Goal: Communication & Community: Answer question/provide support

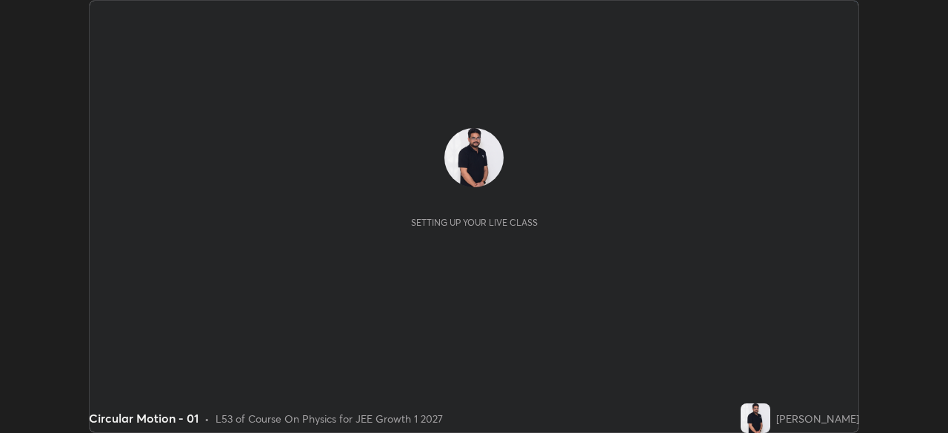
scroll to position [433, 948]
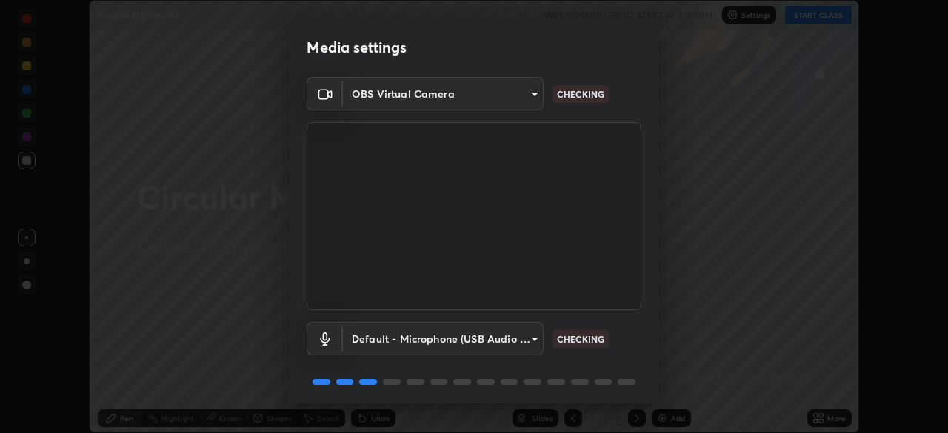
click at [516, 338] on body "Erase all Circular Motion - 01 WAS SCHEDULED TO START AT 4:00 PM Settings START…" at bounding box center [474, 216] width 948 height 433
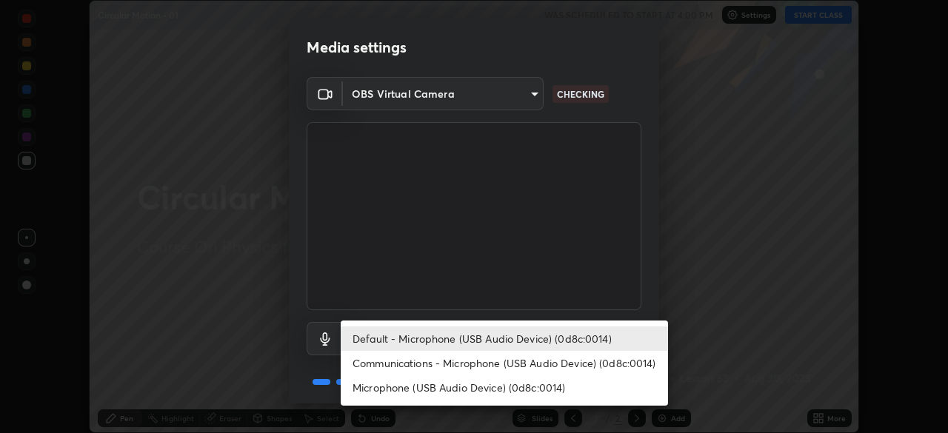
click at [519, 362] on li "Communications - Microphone (USB Audio Device) (0d8c:0014)" at bounding box center [504, 363] width 327 height 24
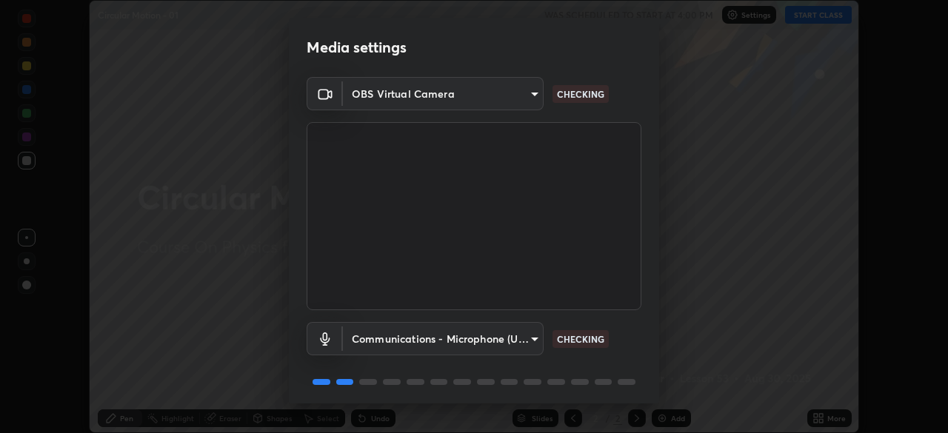
click at [531, 334] on body "Erase all Circular Motion - 01 WAS SCHEDULED TO START AT 4:00 PM Settings START…" at bounding box center [474, 216] width 948 height 433
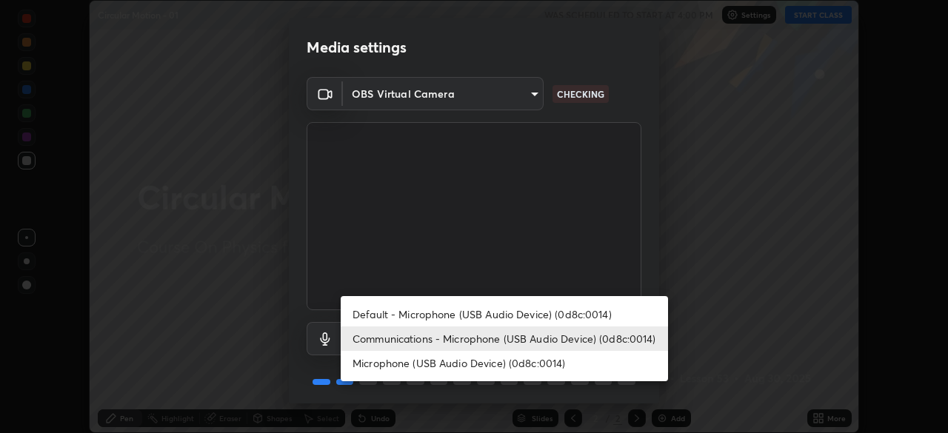
click at [549, 311] on li "Default - Microphone (USB Audio Device) (0d8c:0014)" at bounding box center [504, 314] width 327 height 24
type input "default"
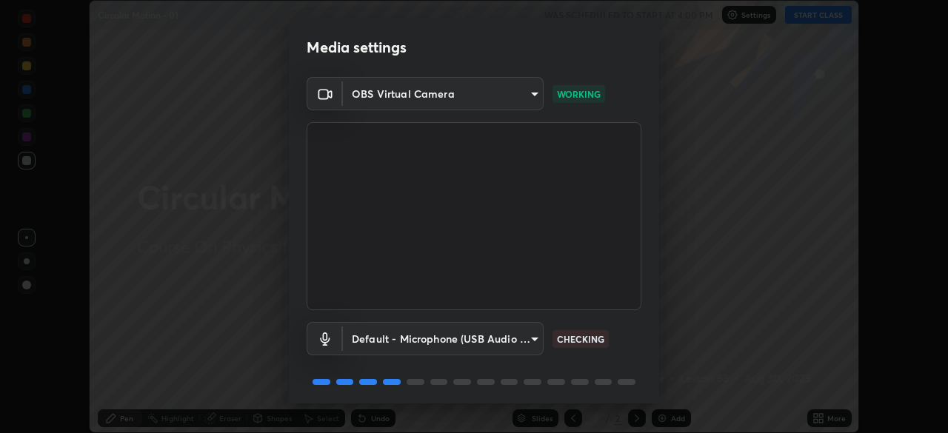
scroll to position [53, 0]
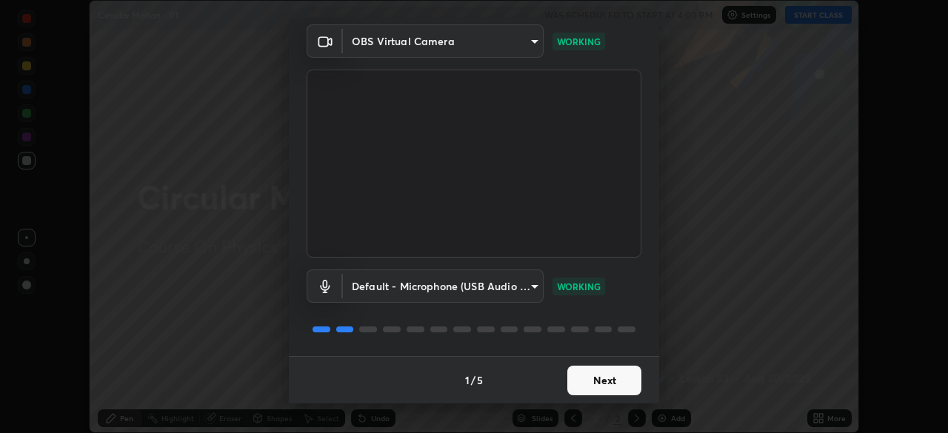
click at [600, 376] on button "Next" at bounding box center [605, 381] width 74 height 30
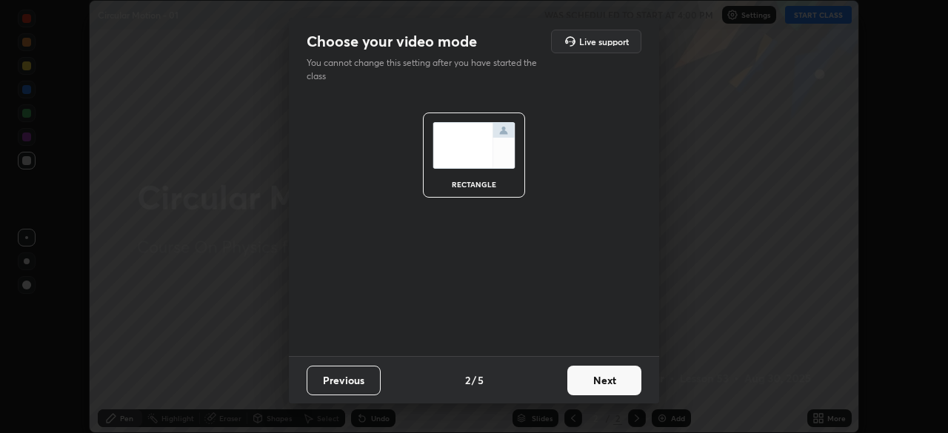
scroll to position [0, 0]
click at [602, 381] on button "Next" at bounding box center [605, 381] width 74 height 30
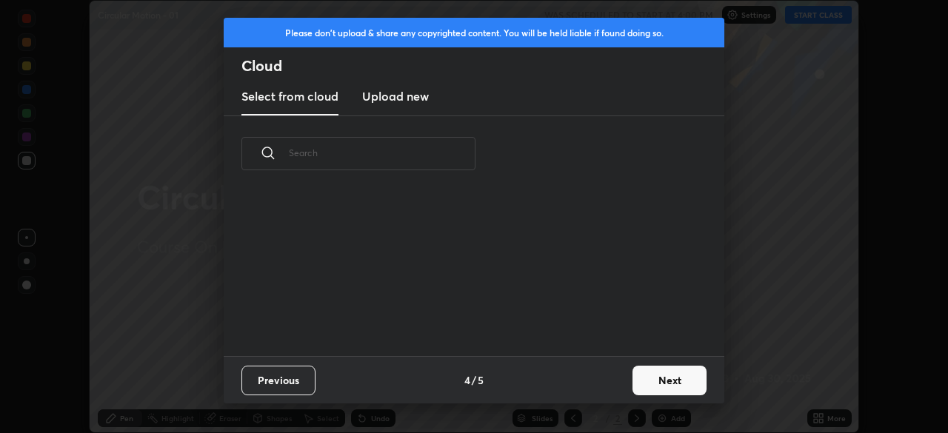
click at [582, 391] on div "Previous 4 / 5 Next" at bounding box center [474, 379] width 501 height 47
click at [673, 389] on button "Next" at bounding box center [670, 381] width 74 height 30
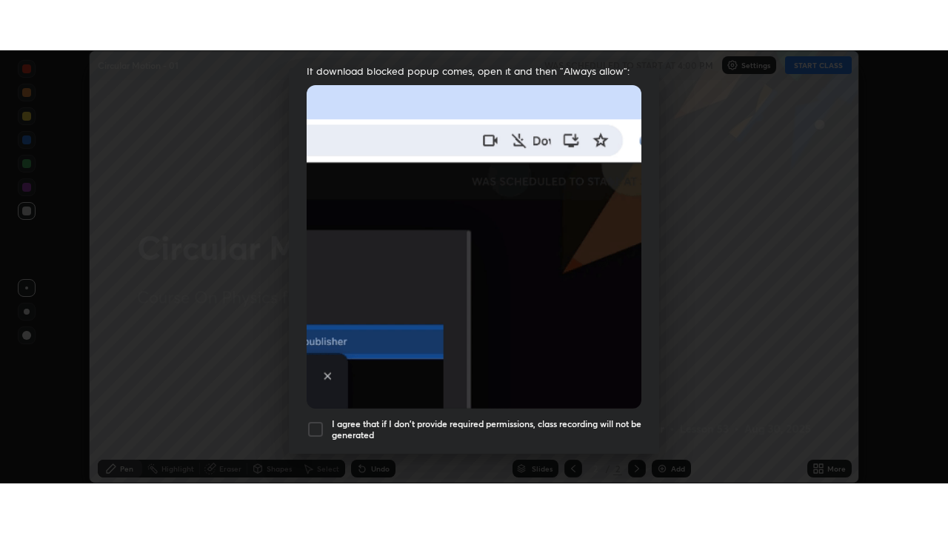
scroll to position [355, 0]
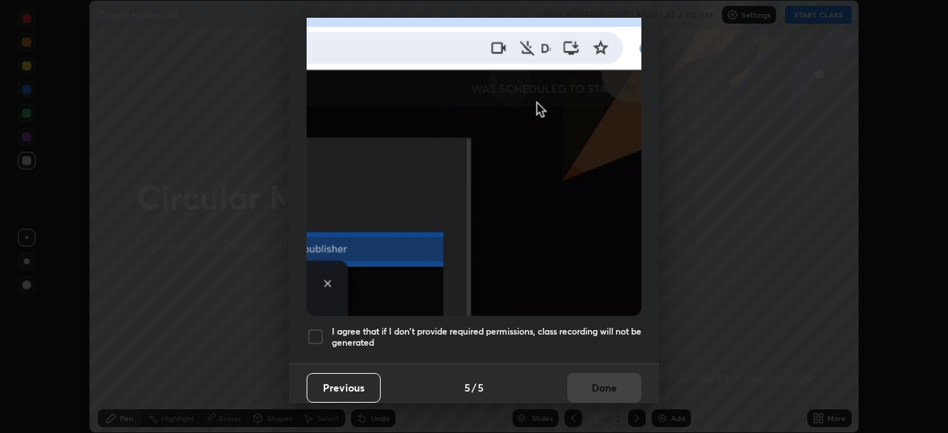
click at [617, 331] on h5 "I agree that if I don't provide required permissions, class recording will not …" at bounding box center [487, 337] width 310 height 23
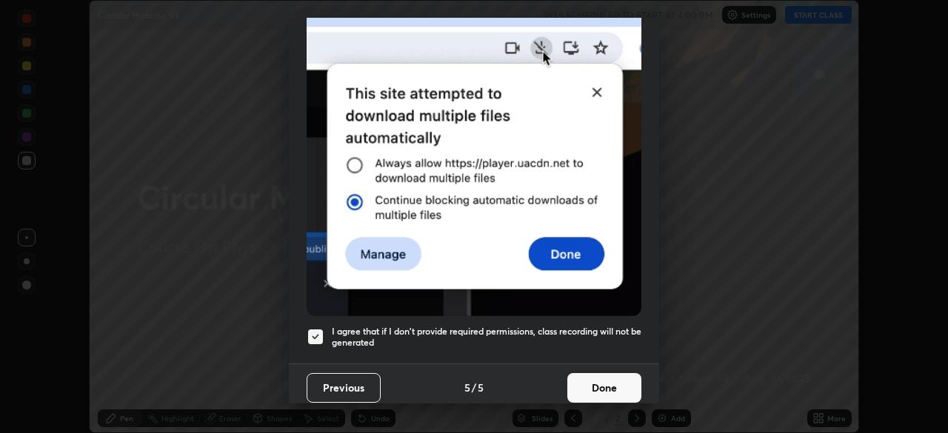
click at [628, 392] on button "Done" at bounding box center [605, 388] width 74 height 30
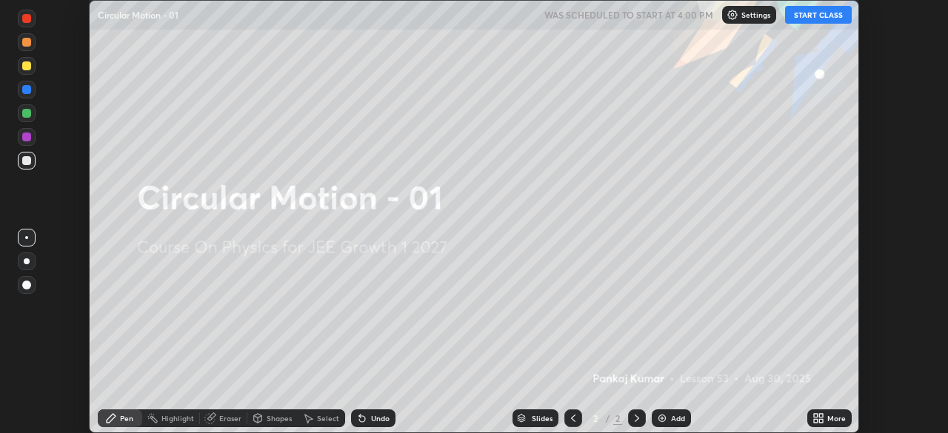
click at [817, 13] on button "START CLASS" at bounding box center [818, 15] width 67 height 18
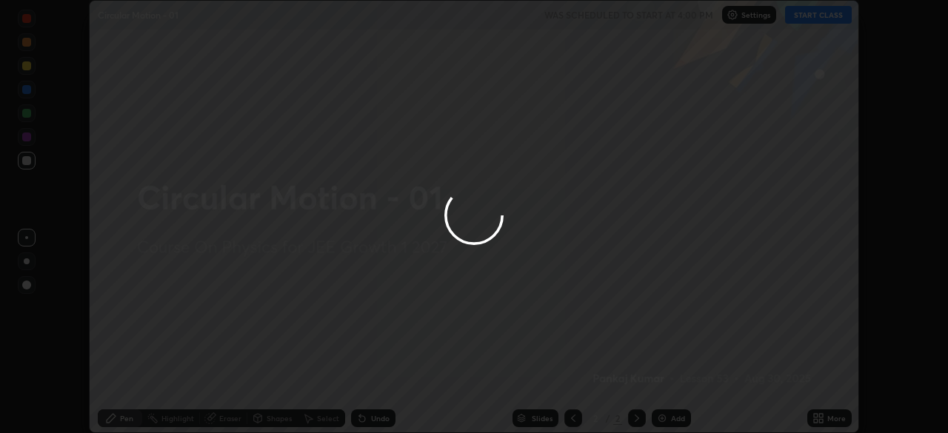
click at [827, 422] on div at bounding box center [474, 216] width 948 height 433
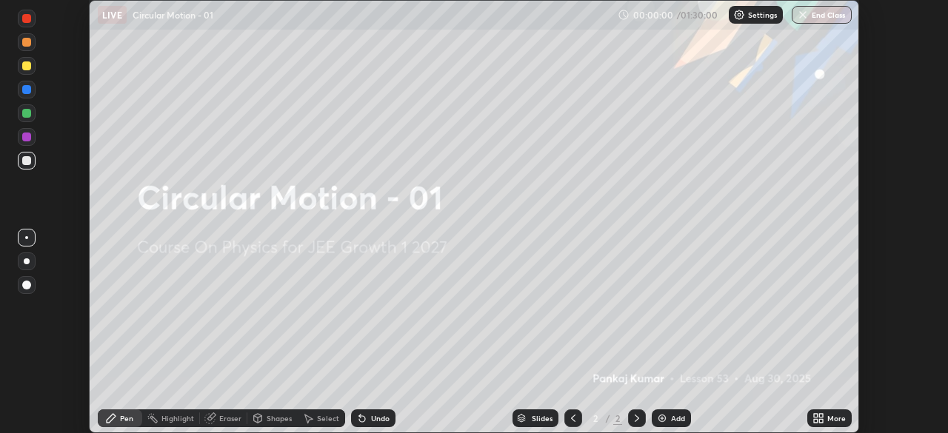
click at [666, 415] on img at bounding box center [662, 419] width 12 height 12
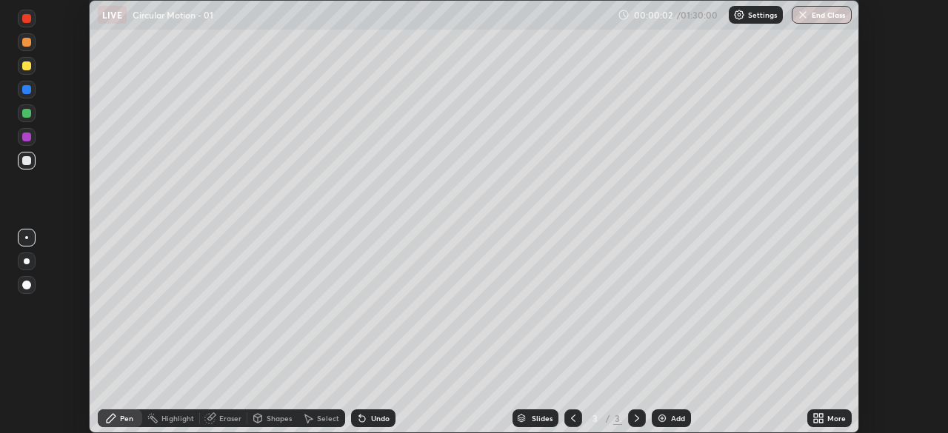
click at [832, 413] on div "More" at bounding box center [830, 419] width 44 height 18
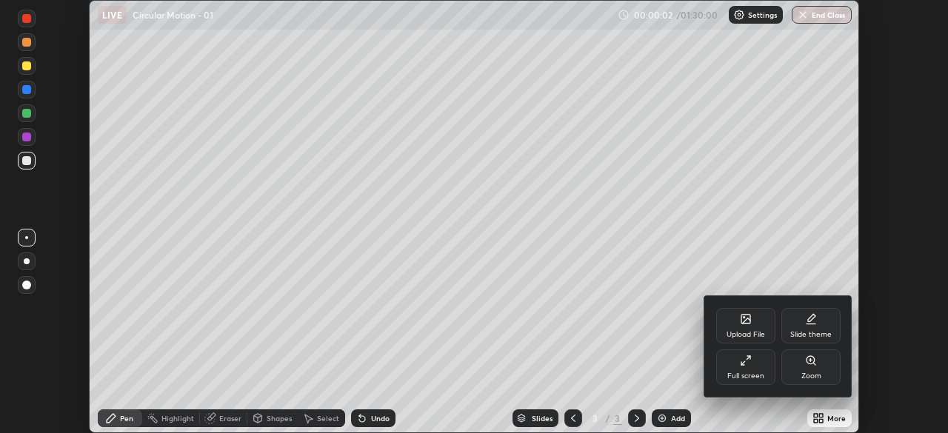
click at [747, 373] on div "Full screen" at bounding box center [746, 376] width 37 height 7
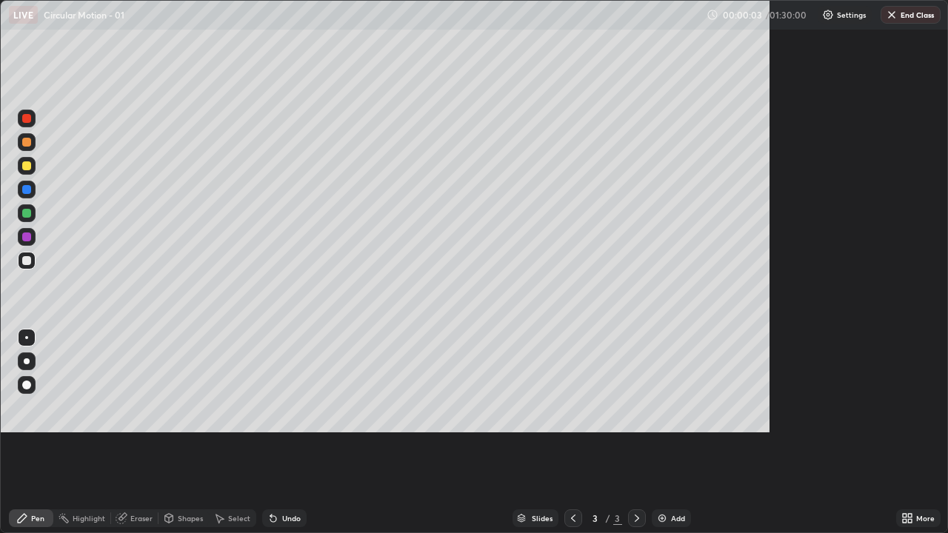
scroll to position [533, 948]
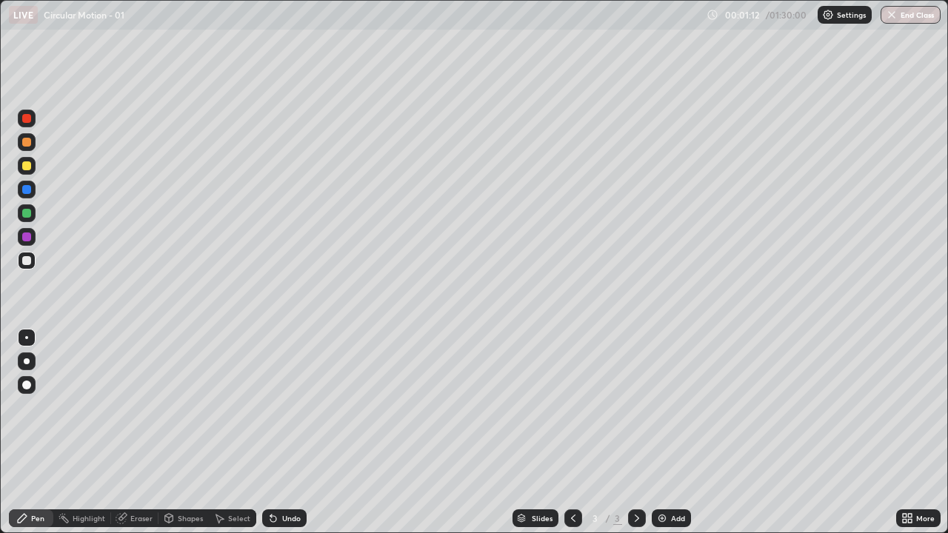
click at [31, 433] on div "Pen" at bounding box center [31, 519] width 44 height 18
click at [290, 433] on div "Undo" at bounding box center [284, 519] width 44 height 18
click at [271, 433] on icon at bounding box center [273, 519] width 6 height 6
click at [24, 433] on div "Pen" at bounding box center [31, 519] width 44 height 18
click at [187, 433] on div "Shapes" at bounding box center [184, 519] width 50 height 18
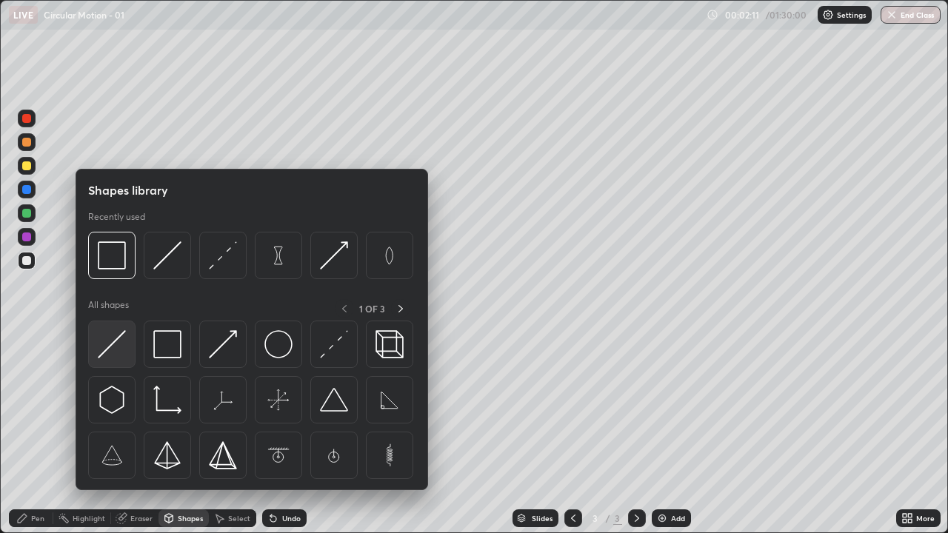
click at [110, 347] on img at bounding box center [112, 344] width 28 height 28
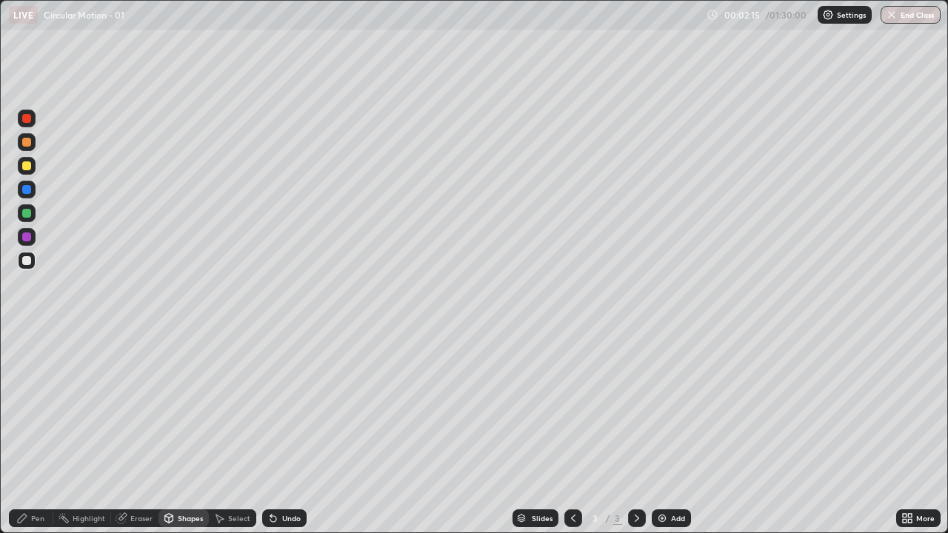
click at [16, 433] on div "Pen" at bounding box center [31, 519] width 44 height 18
click at [25, 433] on icon at bounding box center [22, 519] width 12 height 12
click at [30, 262] on div at bounding box center [26, 260] width 9 height 9
click at [23, 433] on icon at bounding box center [22, 518] width 9 height 9
click at [27, 166] on div at bounding box center [26, 166] width 9 height 9
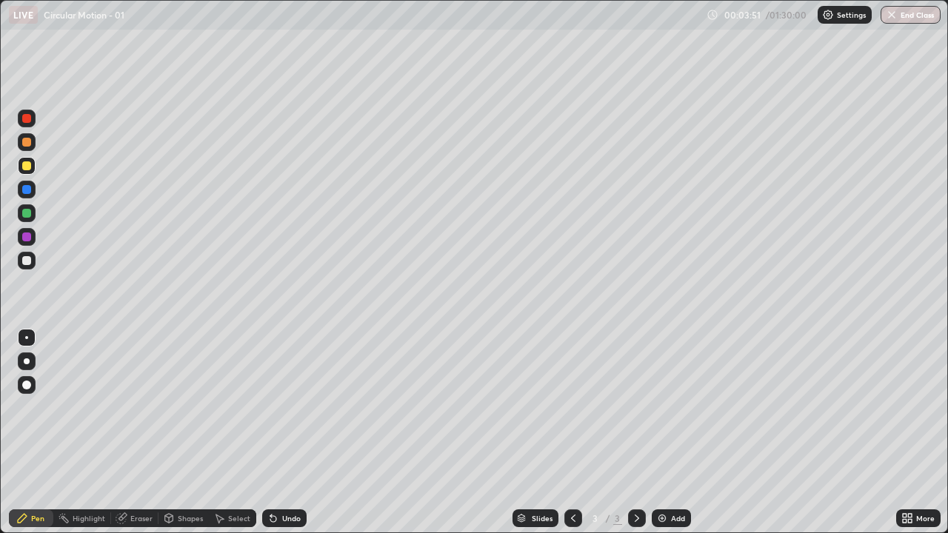
click at [182, 433] on div "Shapes" at bounding box center [184, 519] width 50 height 18
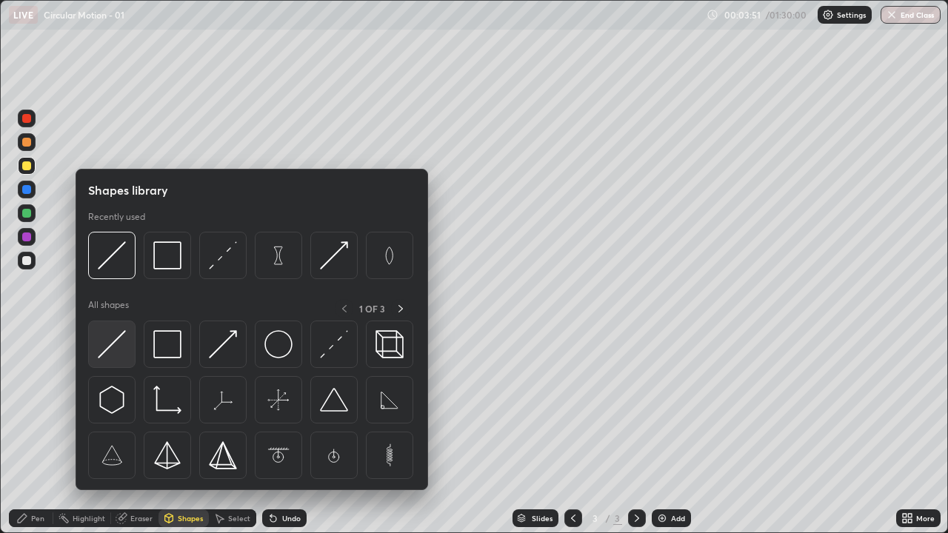
click at [105, 339] on img at bounding box center [112, 344] width 28 height 28
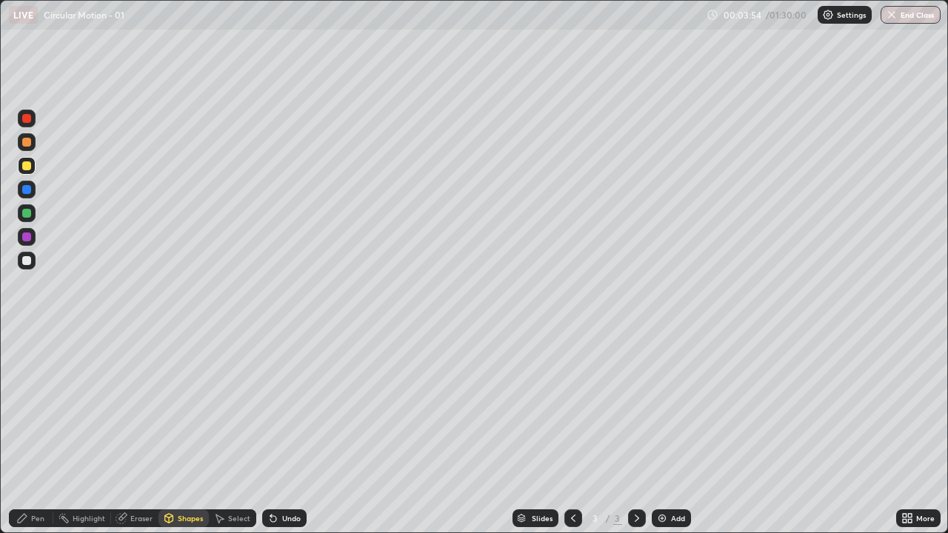
click at [179, 433] on div "Shapes" at bounding box center [184, 519] width 50 height 18
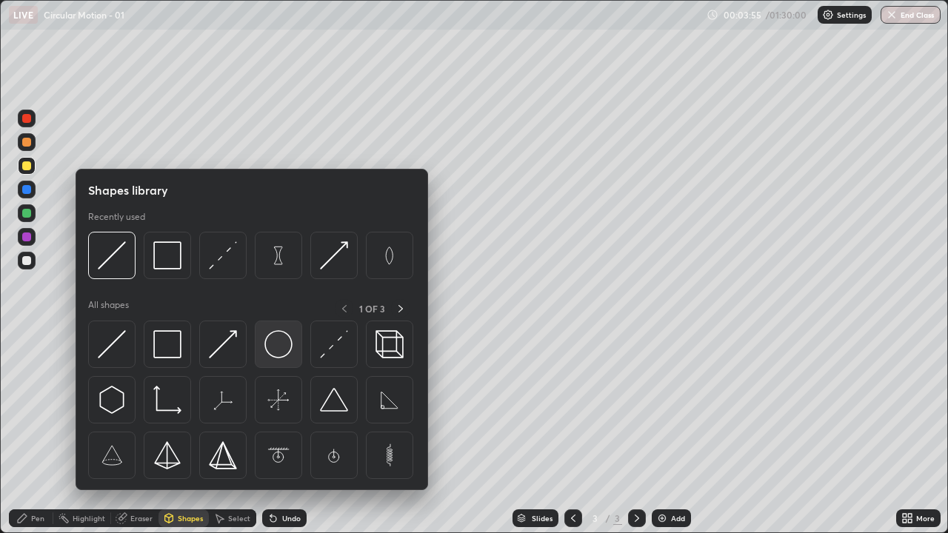
click at [277, 340] on img at bounding box center [278, 344] width 28 height 28
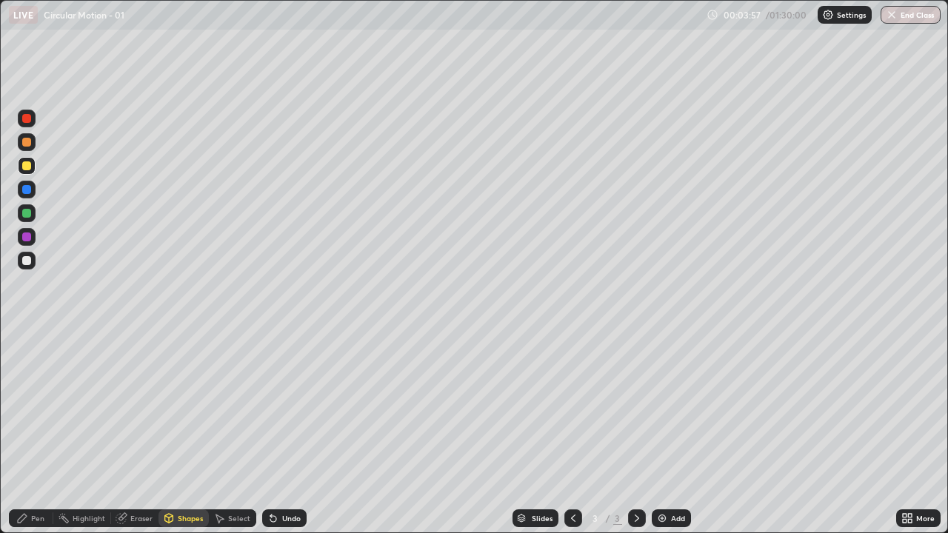
click at [187, 433] on div "Shapes" at bounding box center [184, 519] width 50 height 18
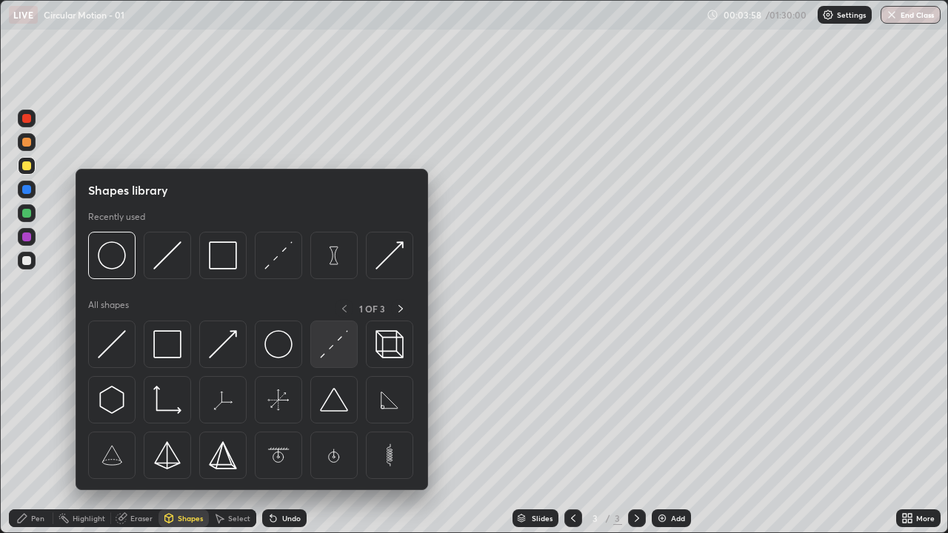
click at [334, 351] on img at bounding box center [334, 344] width 28 height 28
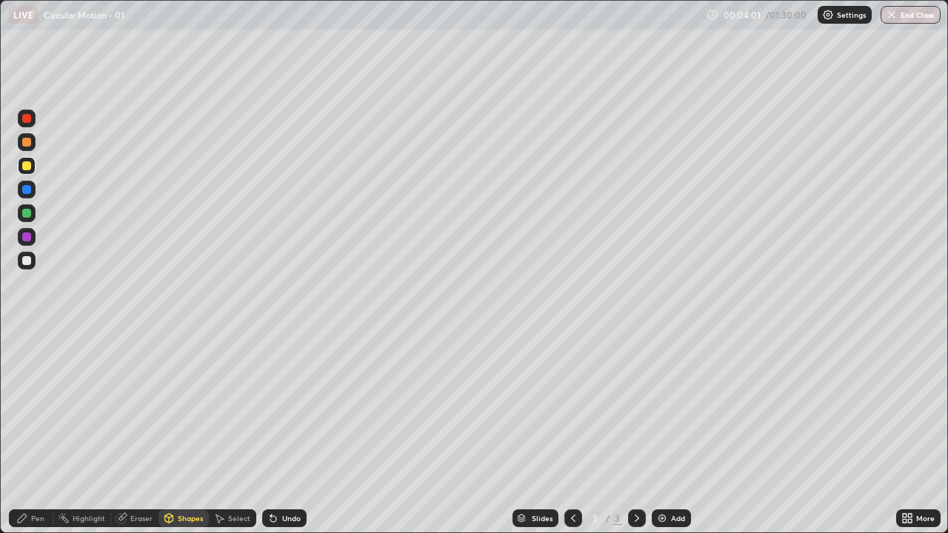
click at [25, 433] on icon at bounding box center [22, 519] width 12 height 12
click at [185, 433] on div "Shapes" at bounding box center [184, 519] width 50 height 18
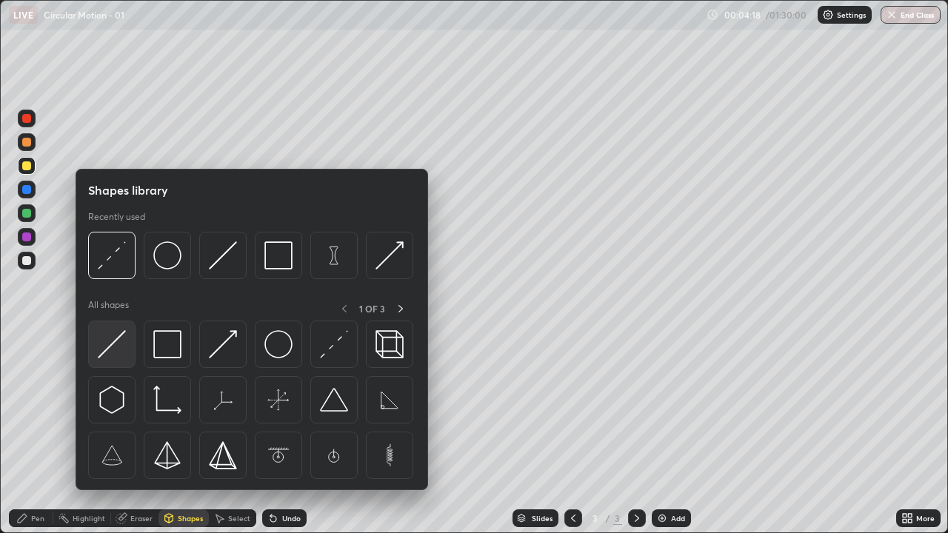
click at [113, 350] on img at bounding box center [112, 344] width 28 height 28
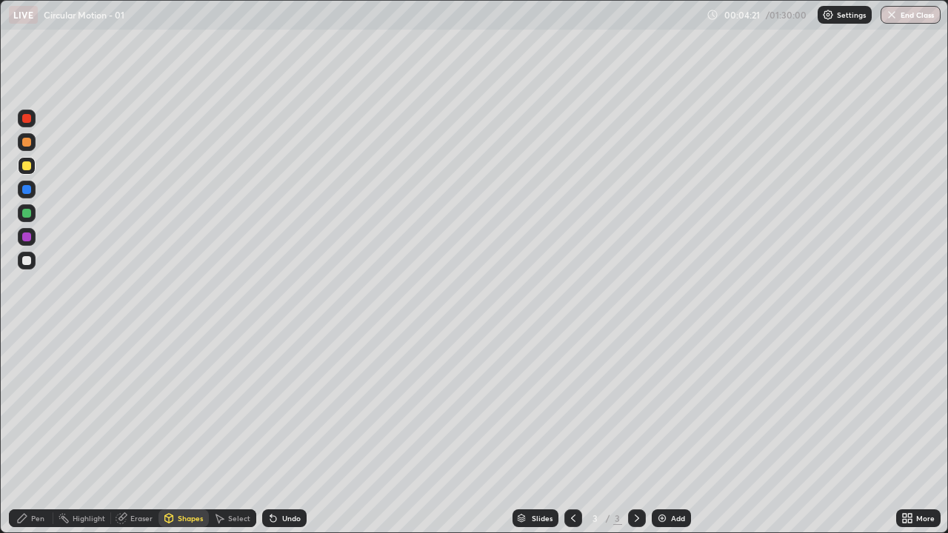
click at [25, 433] on div "Pen" at bounding box center [31, 519] width 44 height 18
click at [29, 264] on div at bounding box center [26, 260] width 9 height 9
click at [186, 433] on div "Shapes" at bounding box center [190, 518] width 25 height 7
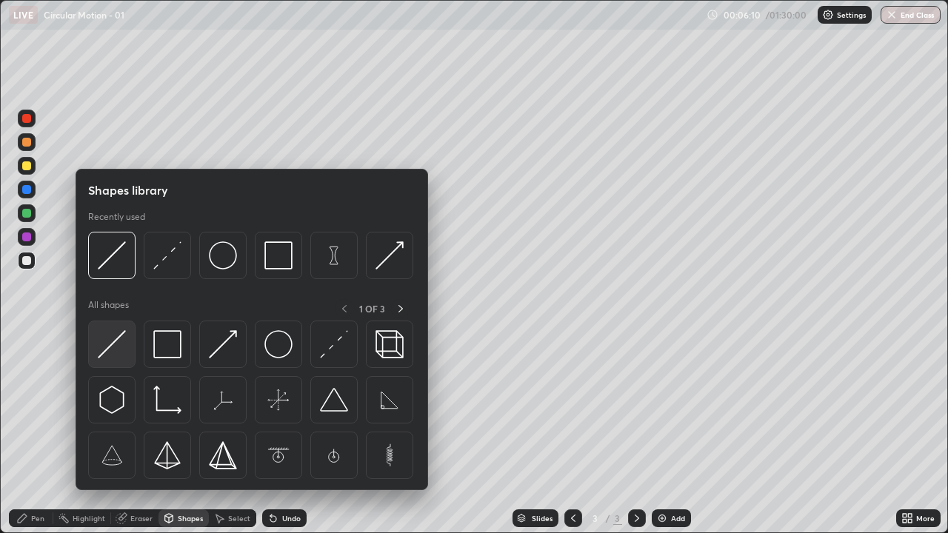
click at [121, 340] on img at bounding box center [112, 344] width 28 height 28
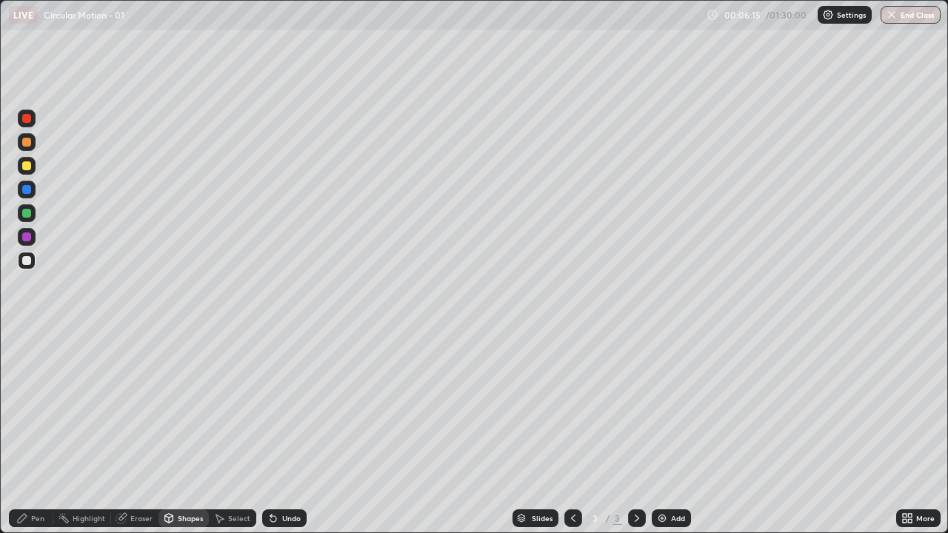
click at [24, 433] on div "Pen" at bounding box center [31, 519] width 44 height 18
click at [28, 261] on div at bounding box center [26, 260] width 9 height 9
click at [142, 433] on div "Eraser" at bounding box center [141, 518] width 22 height 7
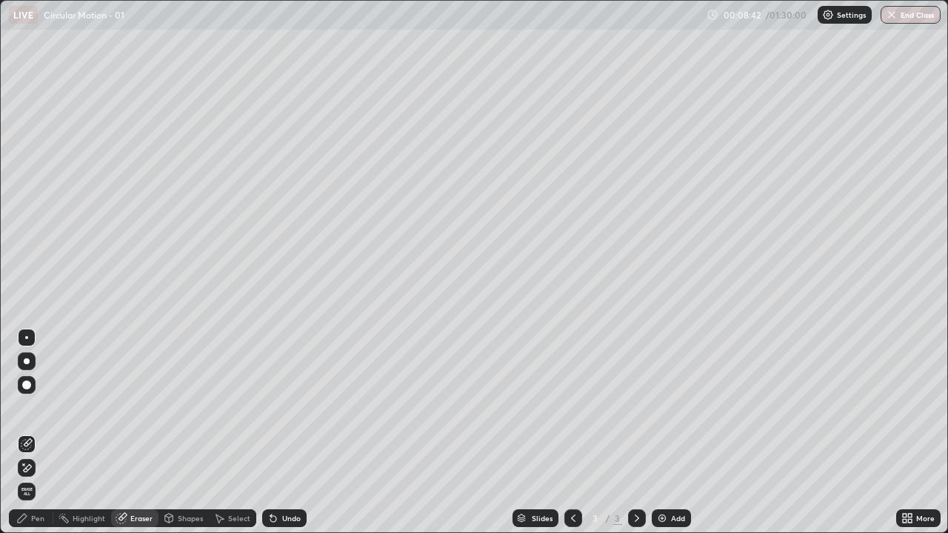
click at [24, 433] on icon at bounding box center [23, 464] width 1 height 1
click at [21, 433] on div "Pen" at bounding box center [31, 519] width 44 height 18
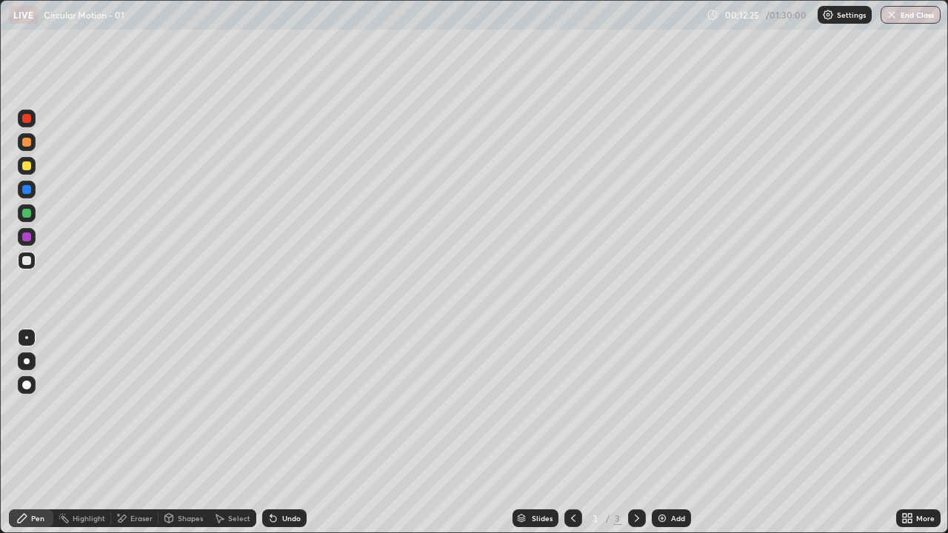
click at [131, 433] on div "Eraser" at bounding box center [134, 519] width 47 height 18
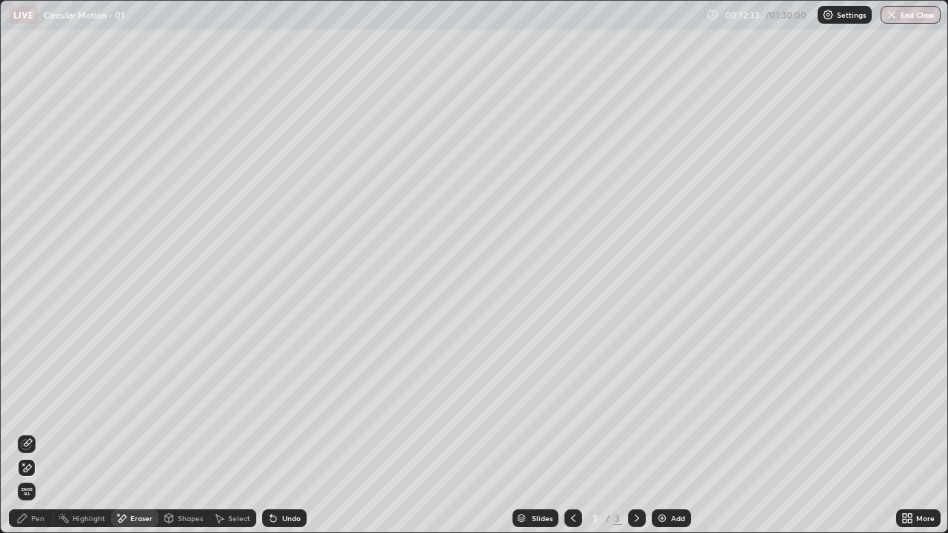
click at [661, 433] on img at bounding box center [662, 519] width 12 height 12
click at [31, 433] on div "Pen" at bounding box center [37, 518] width 13 height 7
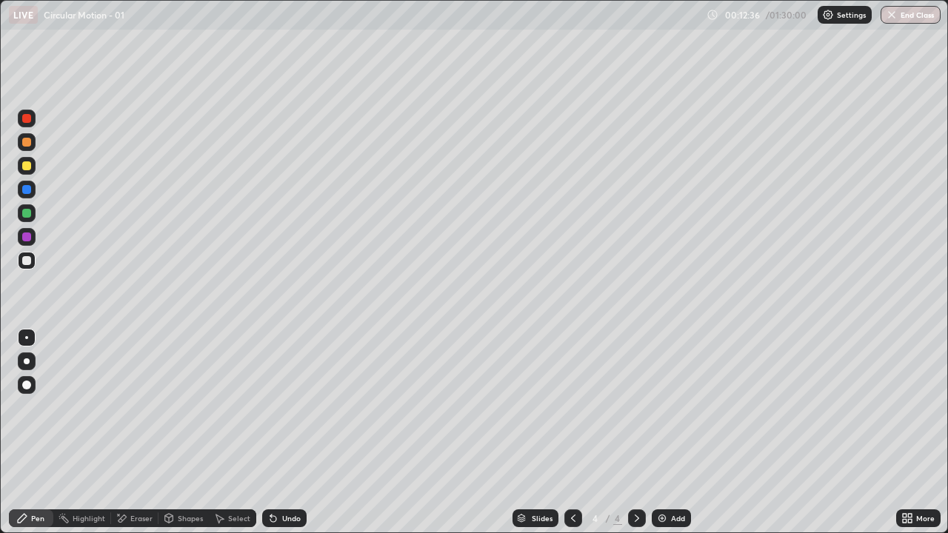
click at [27, 163] on div at bounding box center [26, 166] width 9 height 9
click at [176, 433] on div "Shapes" at bounding box center [184, 519] width 50 height 18
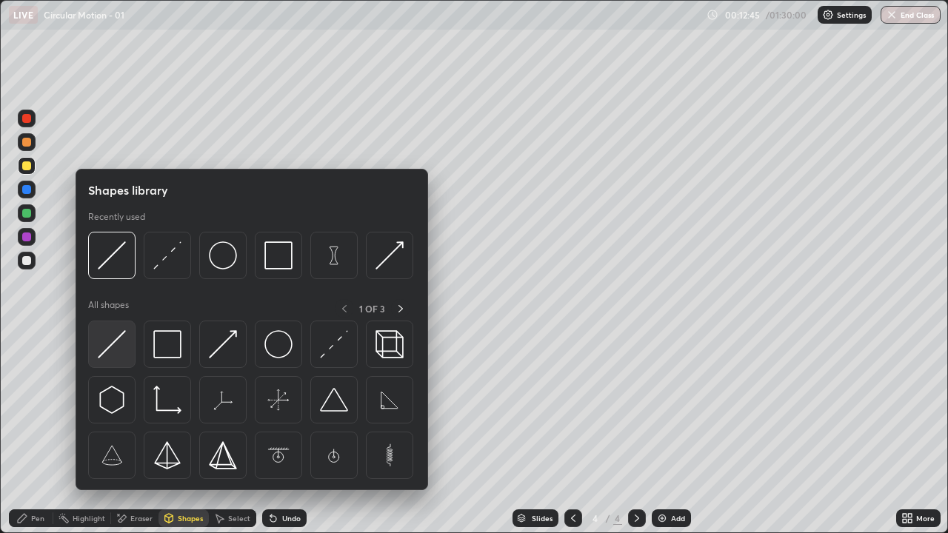
click at [110, 354] on img at bounding box center [112, 344] width 28 height 28
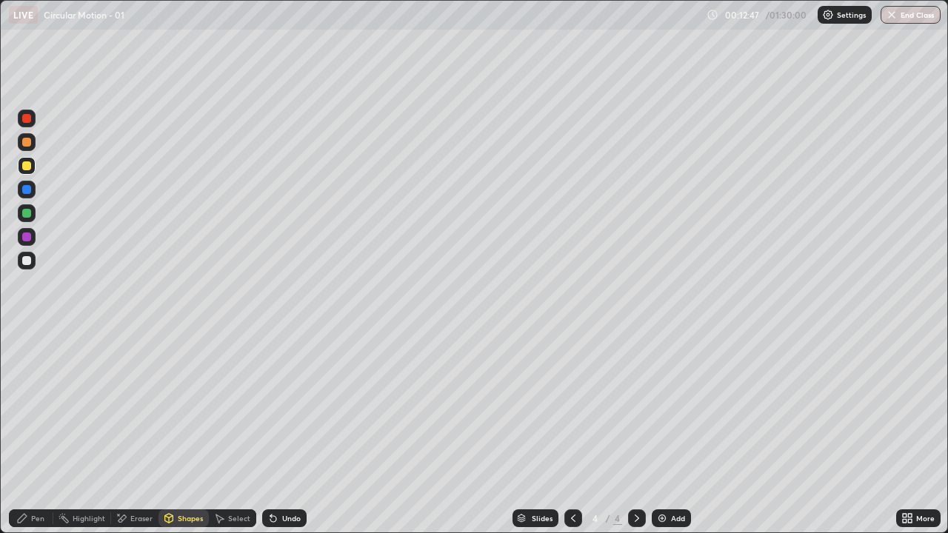
click at [39, 433] on div "Pen" at bounding box center [31, 519] width 44 height 18
click at [23, 433] on icon at bounding box center [22, 519] width 12 height 12
click at [27, 260] on div at bounding box center [26, 260] width 9 height 9
click at [282, 433] on div "Undo" at bounding box center [291, 518] width 19 height 7
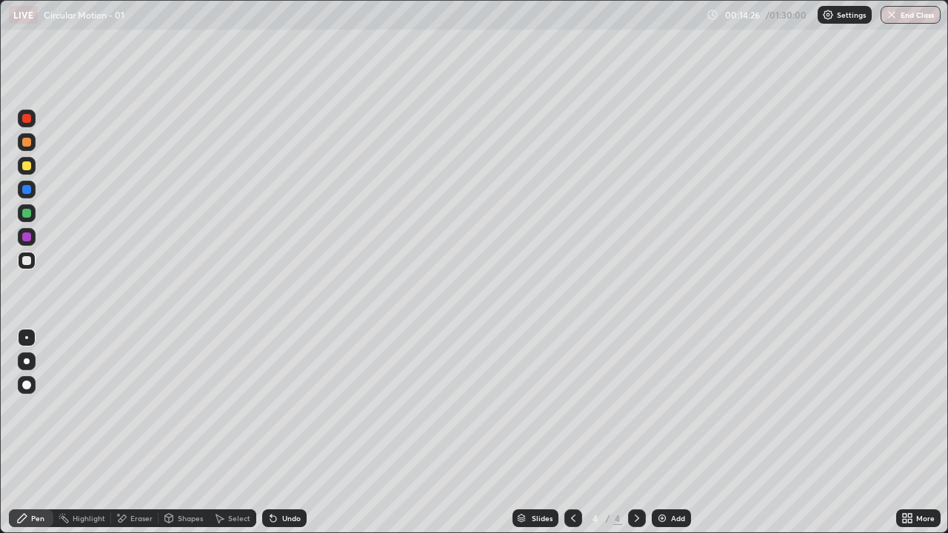
click at [128, 433] on div "Eraser" at bounding box center [134, 519] width 47 height 18
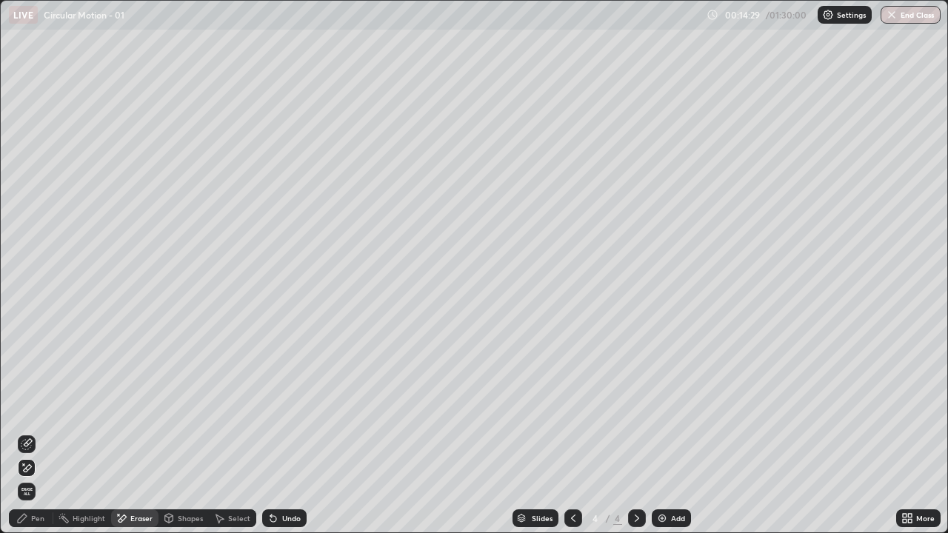
click at [25, 433] on icon at bounding box center [22, 519] width 12 height 12
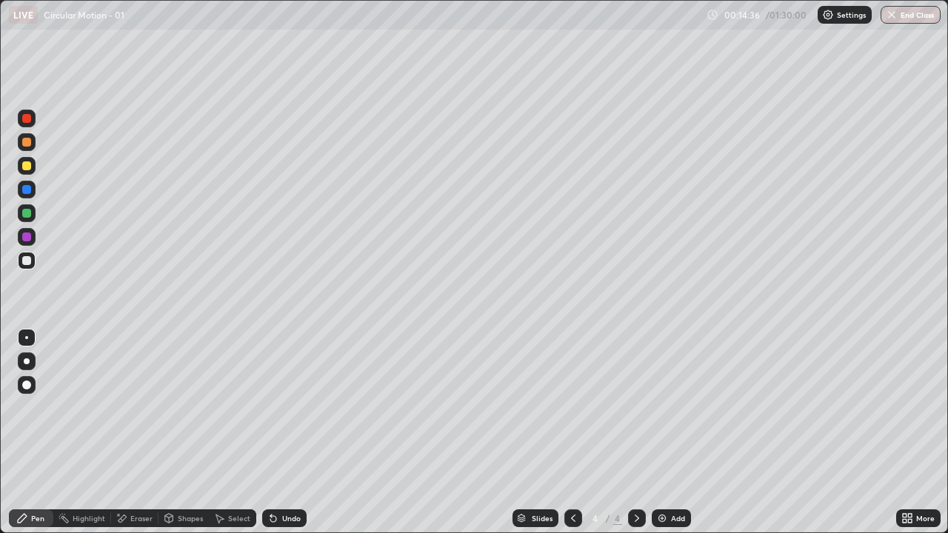
click at [28, 167] on div at bounding box center [26, 166] width 9 height 9
click at [191, 433] on div "Shapes" at bounding box center [190, 518] width 25 height 7
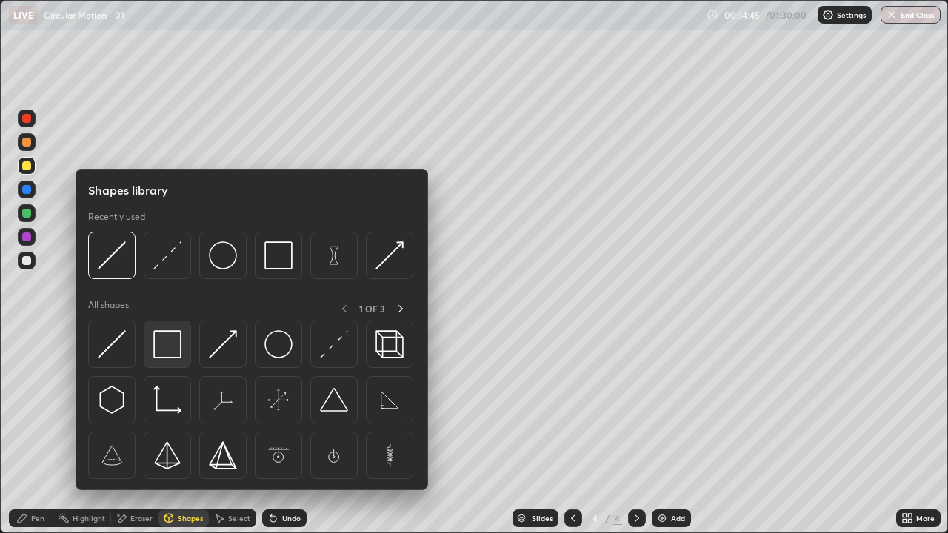
click at [163, 342] on img at bounding box center [167, 344] width 28 height 28
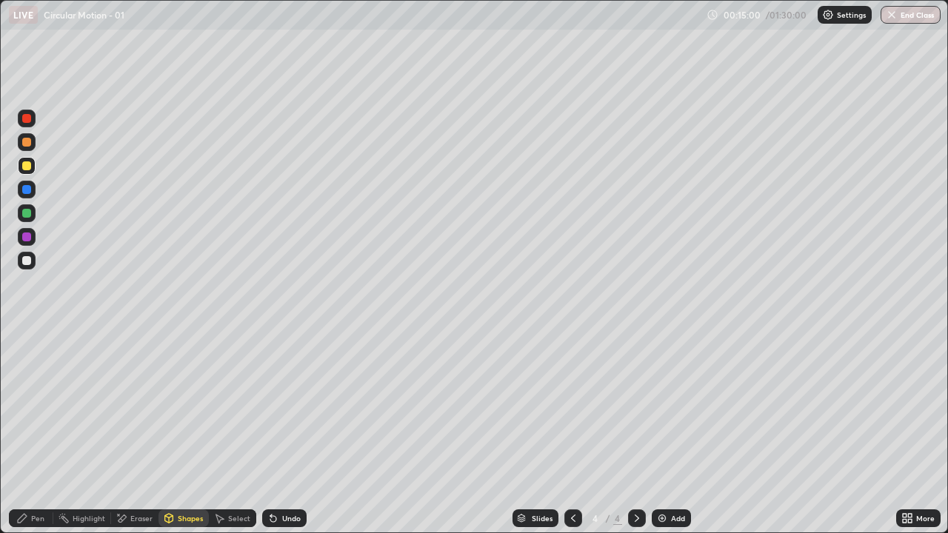
click at [31, 433] on div "Pen" at bounding box center [31, 519] width 44 height 18
click at [25, 261] on div at bounding box center [26, 260] width 9 height 9
click at [671, 433] on div "Add" at bounding box center [678, 518] width 14 height 7
click at [30, 264] on div at bounding box center [26, 260] width 9 height 9
click at [181, 433] on div "Shapes" at bounding box center [184, 519] width 50 height 18
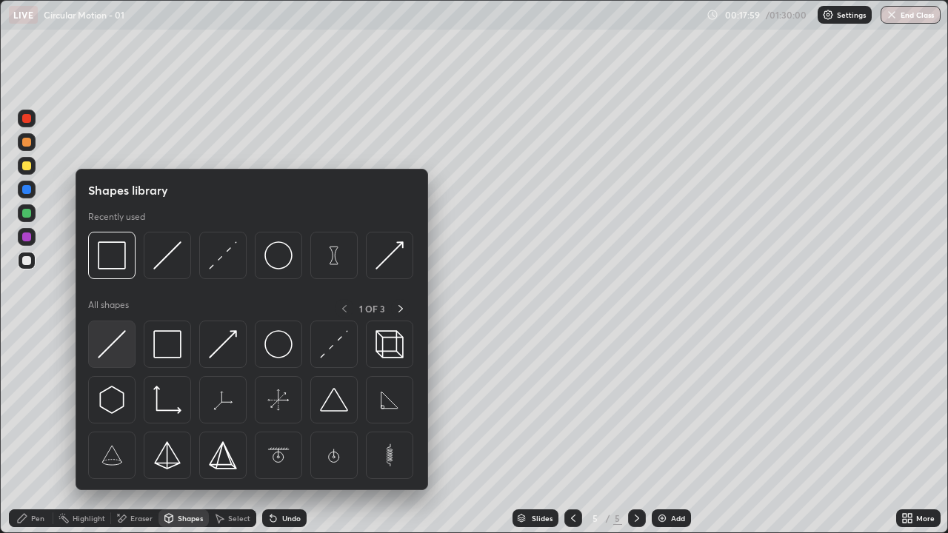
click at [111, 349] on img at bounding box center [112, 344] width 28 height 28
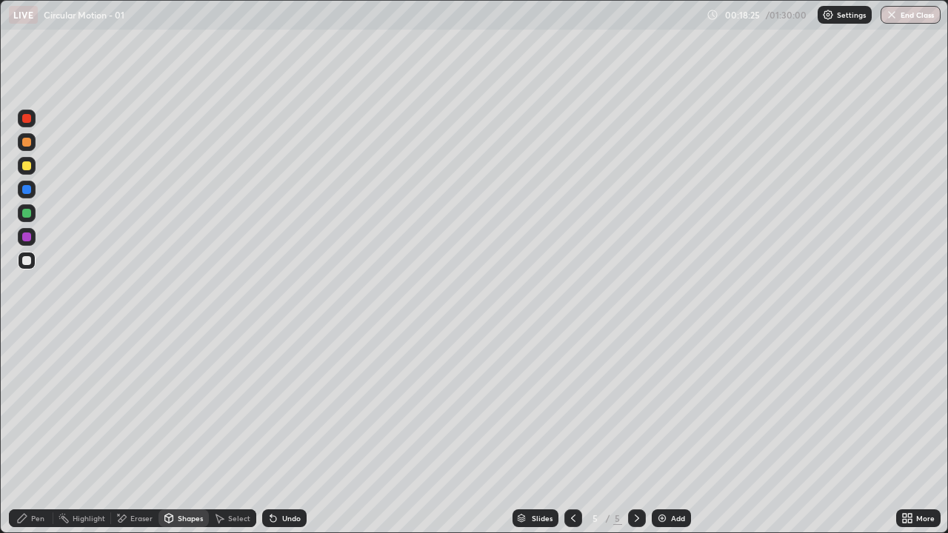
click at [36, 433] on div "Pen" at bounding box center [31, 519] width 44 height 18
click at [23, 264] on div at bounding box center [26, 260] width 9 height 9
click at [285, 433] on div "Undo" at bounding box center [291, 518] width 19 height 7
click at [177, 433] on div "Shapes" at bounding box center [184, 519] width 50 height 18
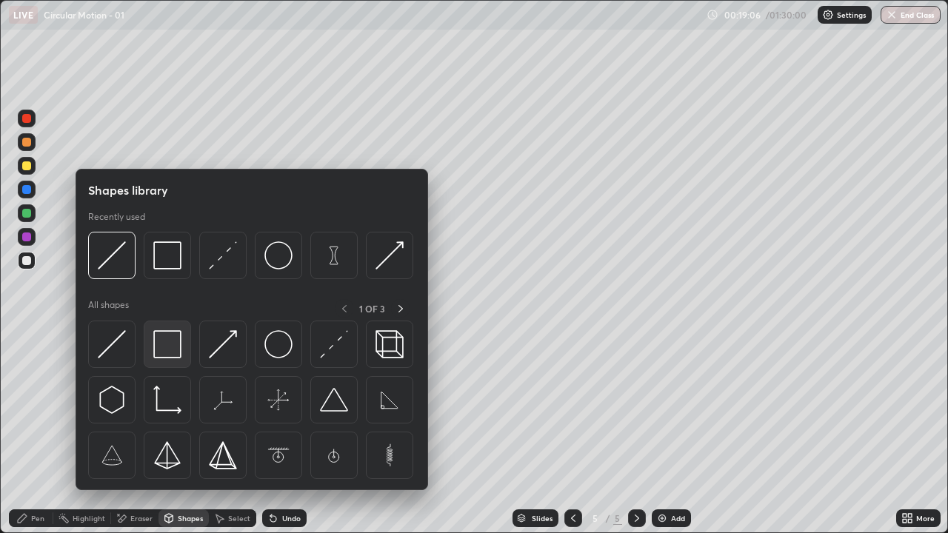
click at [162, 339] on img at bounding box center [167, 344] width 28 height 28
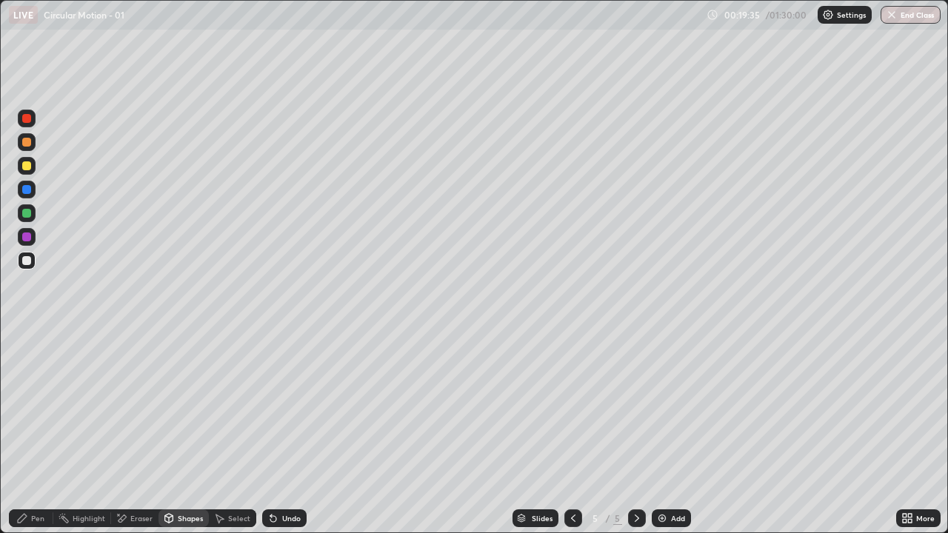
click at [32, 433] on div "Pen" at bounding box center [31, 519] width 44 height 18
click at [26, 264] on div at bounding box center [26, 260] width 9 height 9
click at [26, 433] on icon at bounding box center [22, 519] width 12 height 12
click at [27, 262] on div at bounding box center [26, 260] width 9 height 9
click at [181, 433] on div "Shapes" at bounding box center [184, 519] width 50 height 18
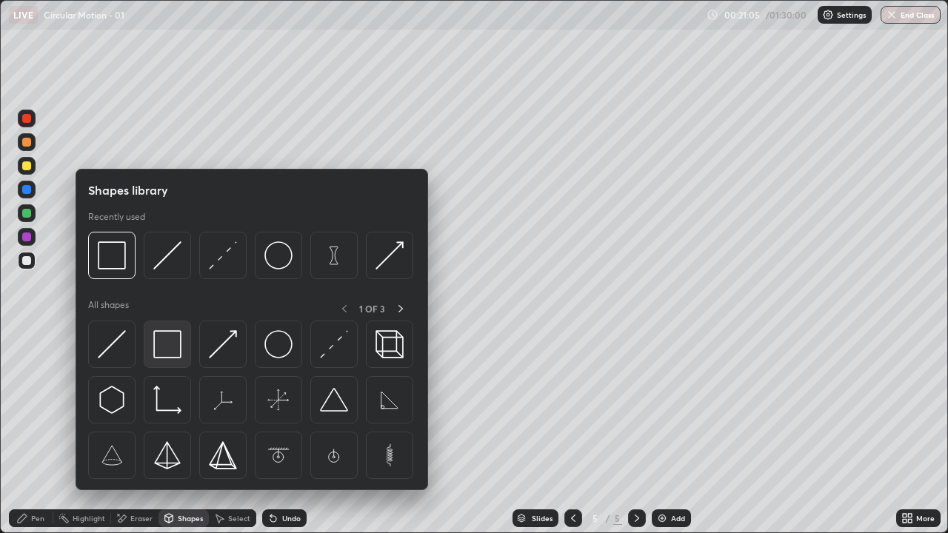
click at [166, 344] on img at bounding box center [167, 344] width 28 height 28
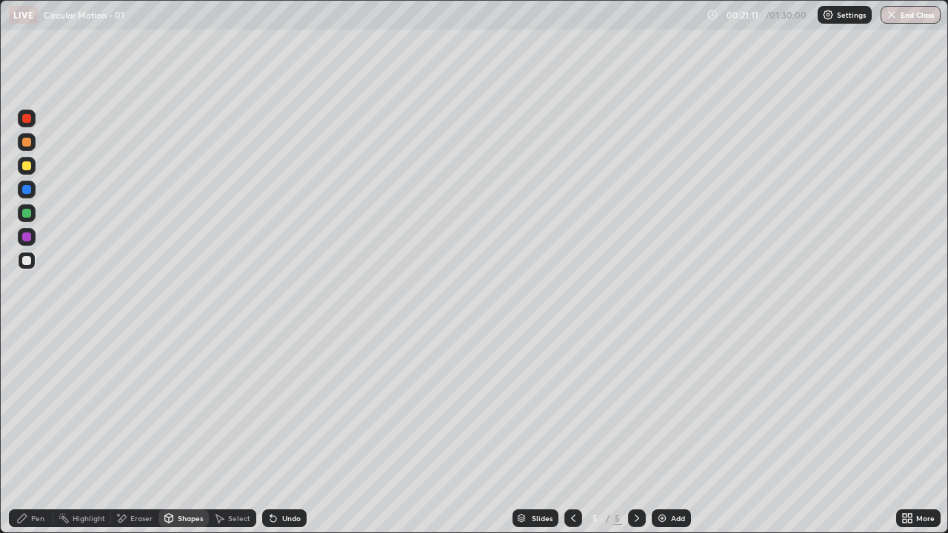
click at [27, 433] on icon at bounding box center [22, 519] width 12 height 12
click at [26, 242] on div at bounding box center [27, 237] width 18 height 18
click at [143, 433] on div "Eraser" at bounding box center [134, 519] width 47 height 18
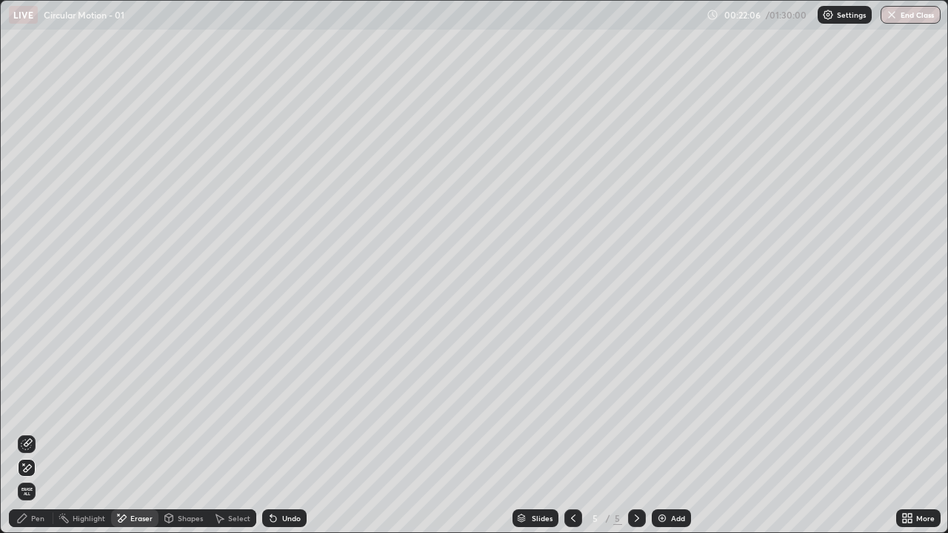
click at [24, 433] on div "Pen" at bounding box center [31, 519] width 44 height 18
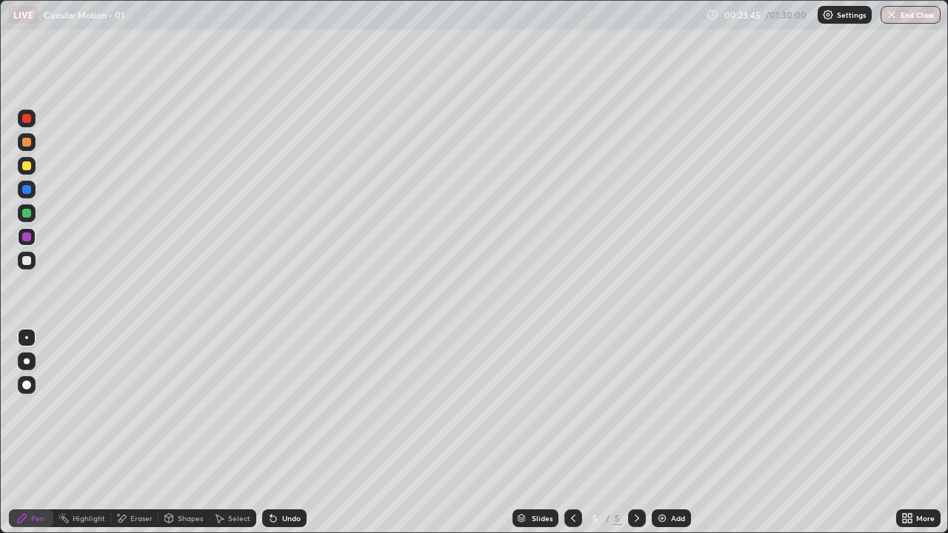
click at [671, 433] on div "Add" at bounding box center [678, 518] width 14 height 7
click at [24, 433] on icon at bounding box center [22, 519] width 12 height 12
click at [30, 262] on div at bounding box center [26, 260] width 9 height 9
click at [179, 433] on div "Shapes" at bounding box center [190, 518] width 25 height 7
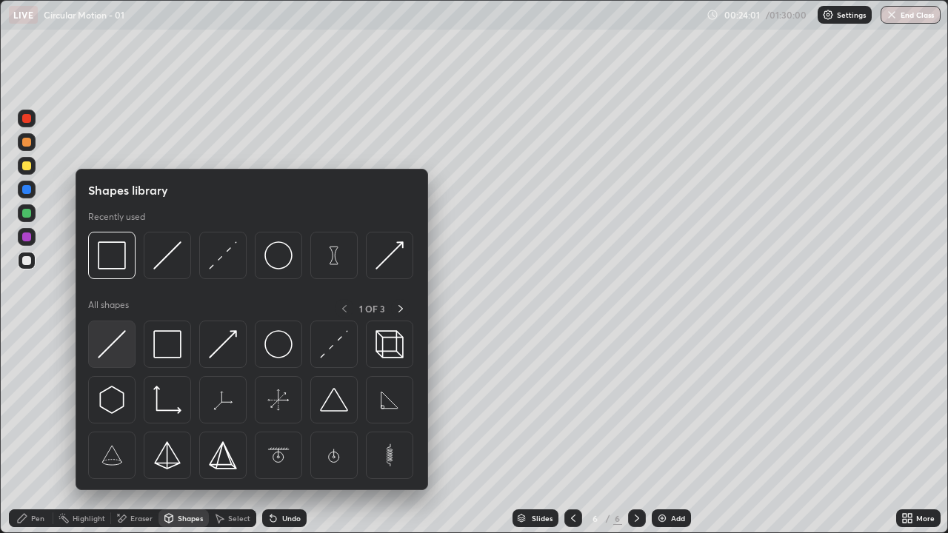
click at [108, 343] on img at bounding box center [112, 344] width 28 height 28
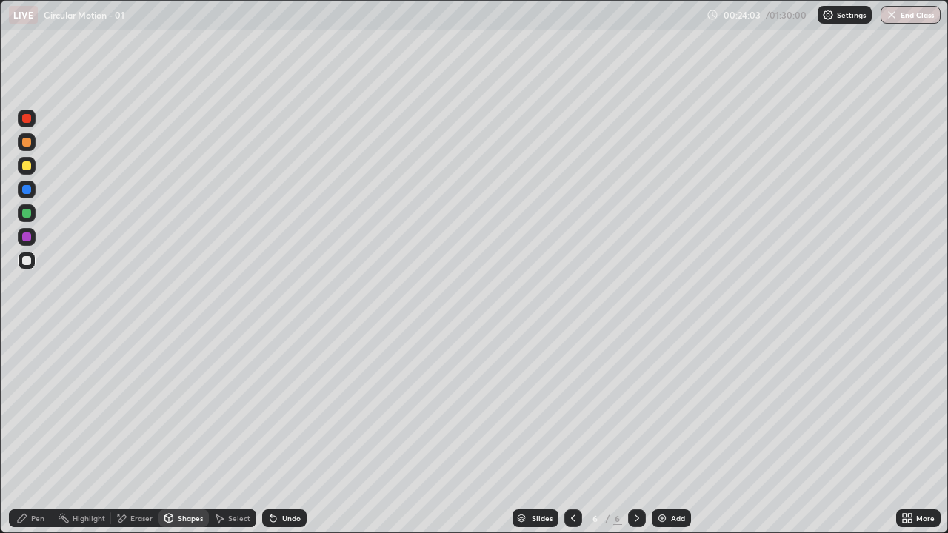
click at [30, 433] on div "Pen" at bounding box center [31, 519] width 44 height 18
click at [36, 433] on div "Pen" at bounding box center [31, 519] width 44 height 18
click at [187, 433] on div "Shapes" at bounding box center [184, 519] width 50 height 18
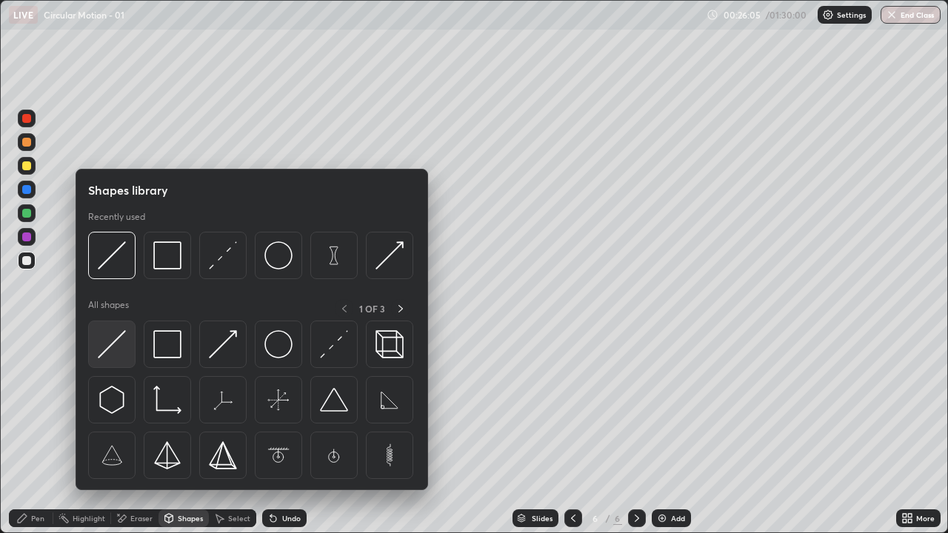
click at [116, 348] on img at bounding box center [112, 344] width 28 height 28
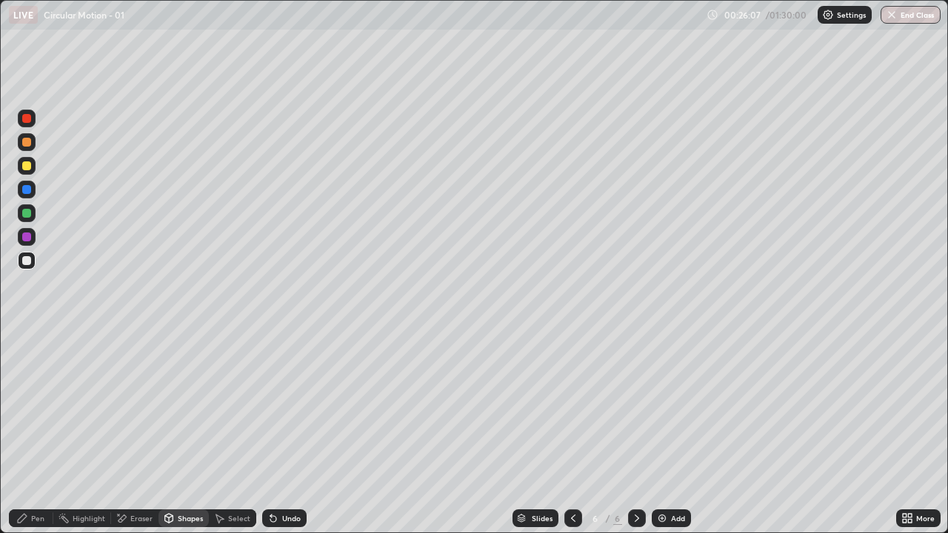
click at [24, 433] on div "Pen" at bounding box center [31, 519] width 44 height 18
click at [180, 433] on div "Shapes" at bounding box center [184, 519] width 50 height 18
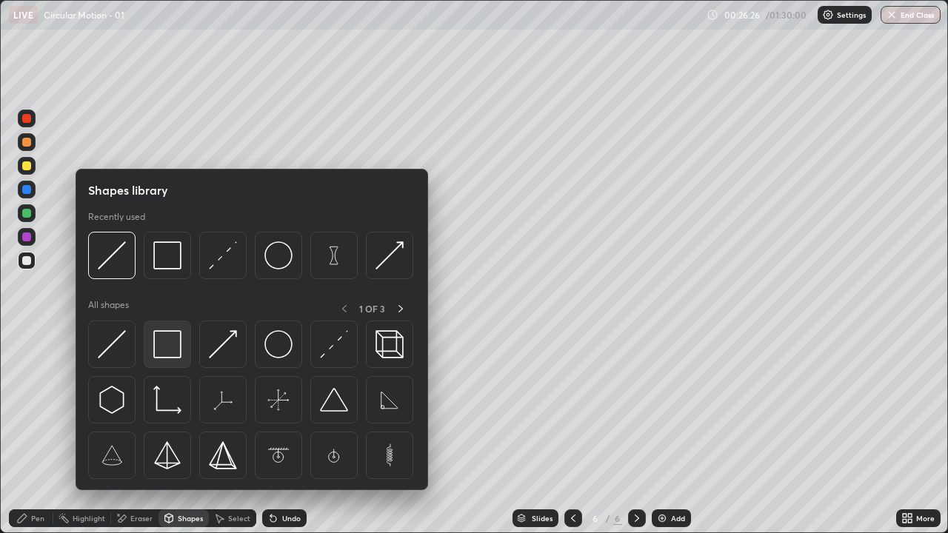
click at [166, 345] on img at bounding box center [167, 344] width 28 height 28
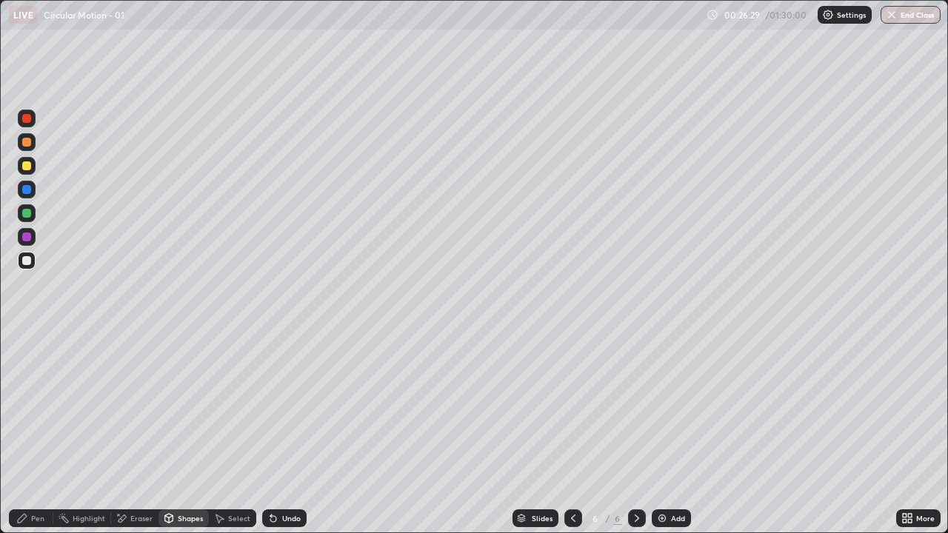
click at [190, 433] on div "Shapes" at bounding box center [190, 518] width 25 height 7
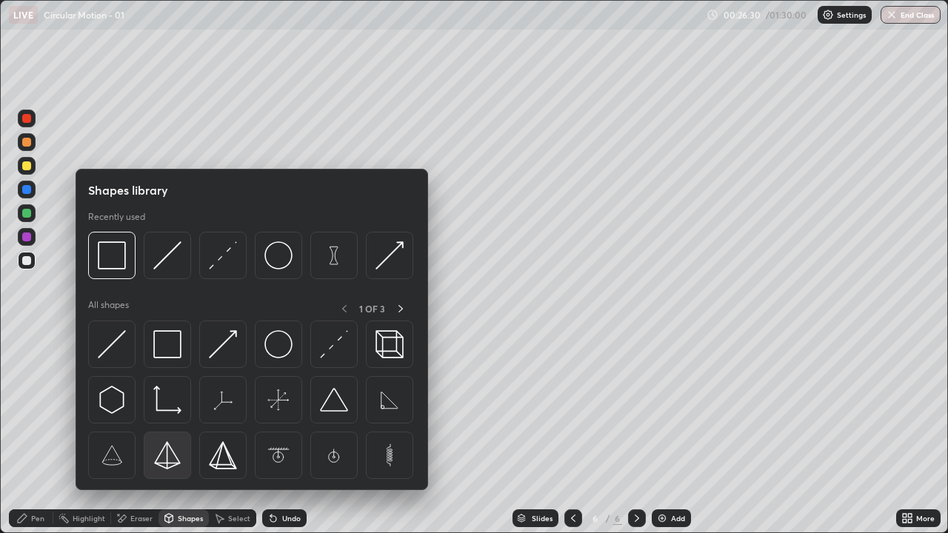
click at [148, 433] on div at bounding box center [167, 455] width 47 height 47
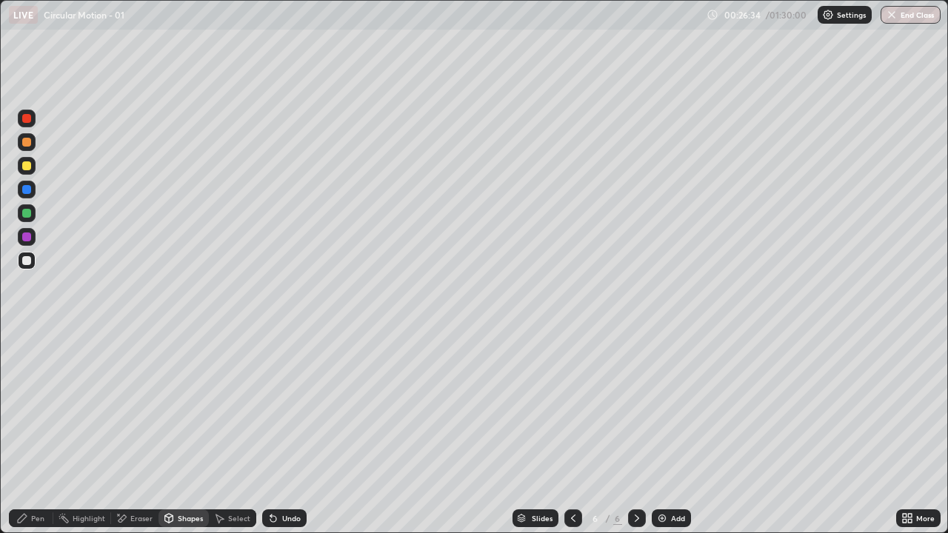
click at [281, 433] on div "Undo" at bounding box center [284, 519] width 44 height 18
click at [183, 433] on div "Shapes" at bounding box center [184, 519] width 50 height 18
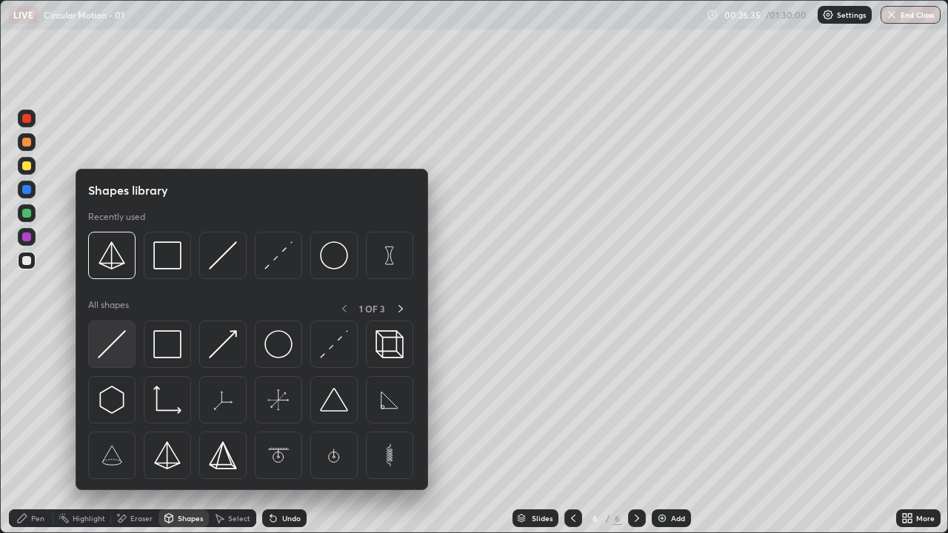
click at [112, 343] on img at bounding box center [112, 344] width 28 height 28
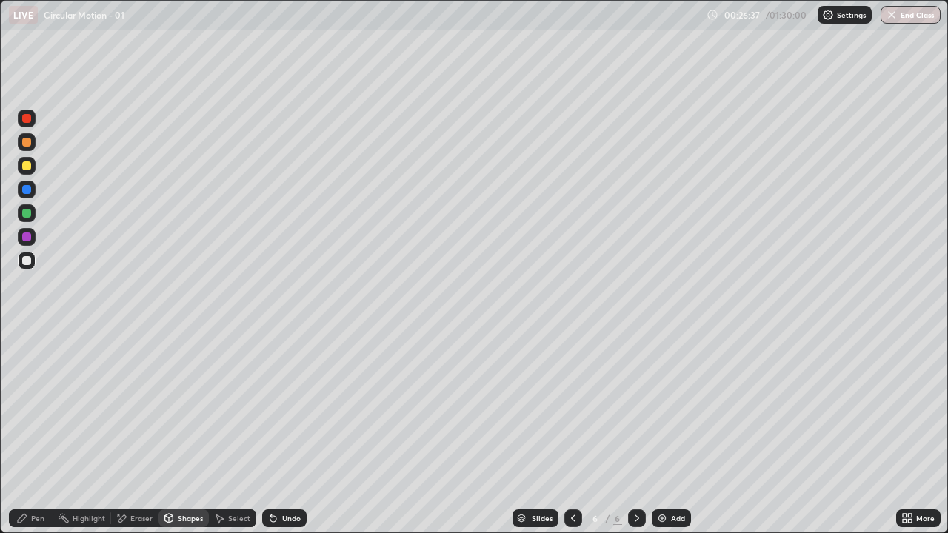
click at [41, 433] on div "Pen" at bounding box center [31, 519] width 44 height 18
click at [184, 433] on div "Shapes" at bounding box center [190, 518] width 25 height 7
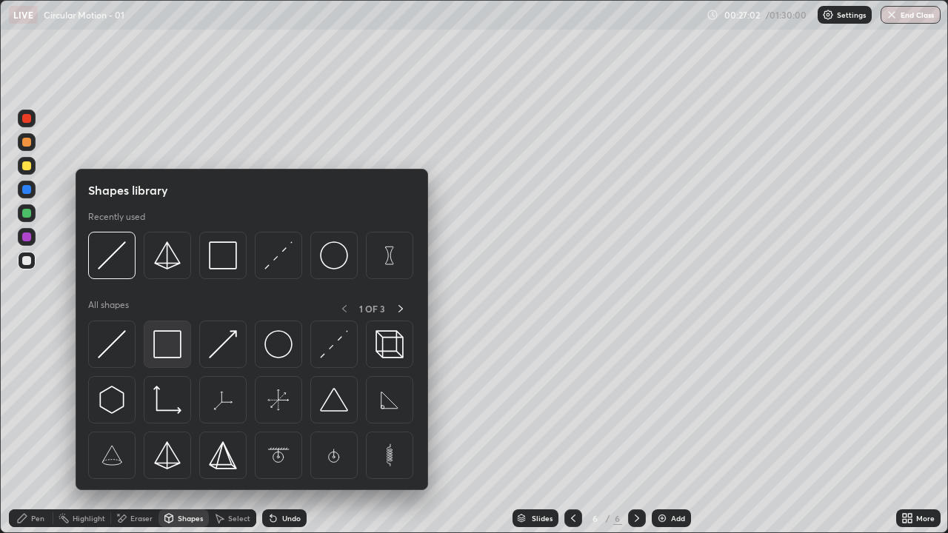
click at [172, 350] on img at bounding box center [167, 344] width 28 height 28
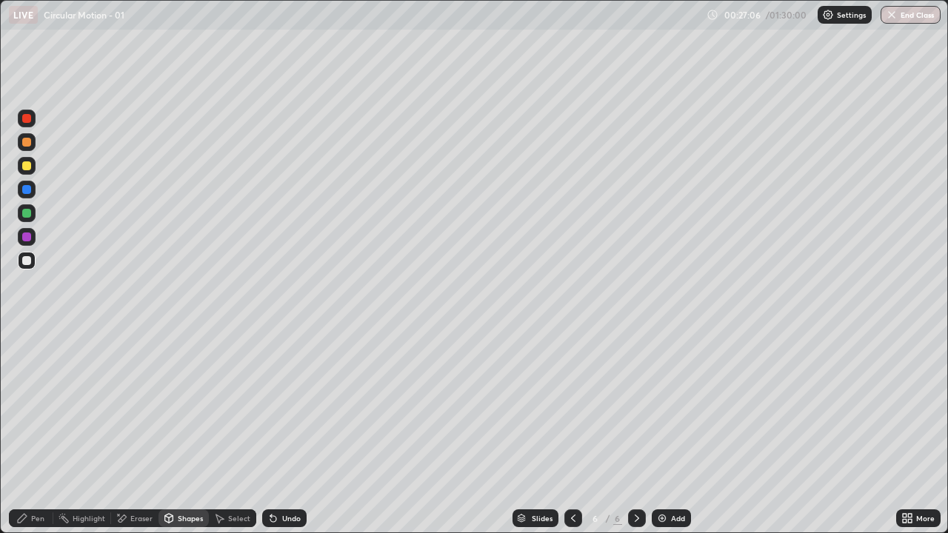
click at [35, 433] on div "Pen" at bounding box center [37, 518] width 13 height 7
click at [192, 433] on div "Shapes" at bounding box center [190, 518] width 25 height 7
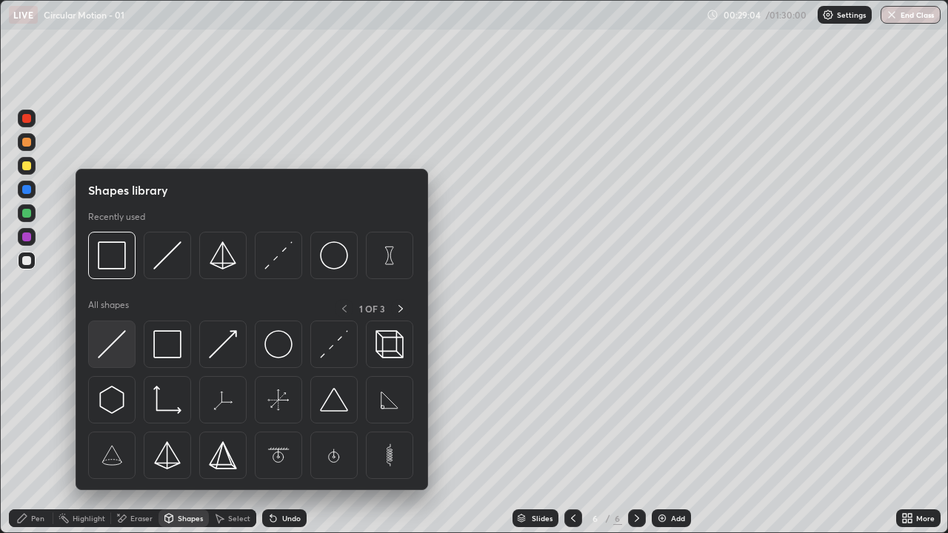
click at [122, 352] on img at bounding box center [112, 344] width 28 height 28
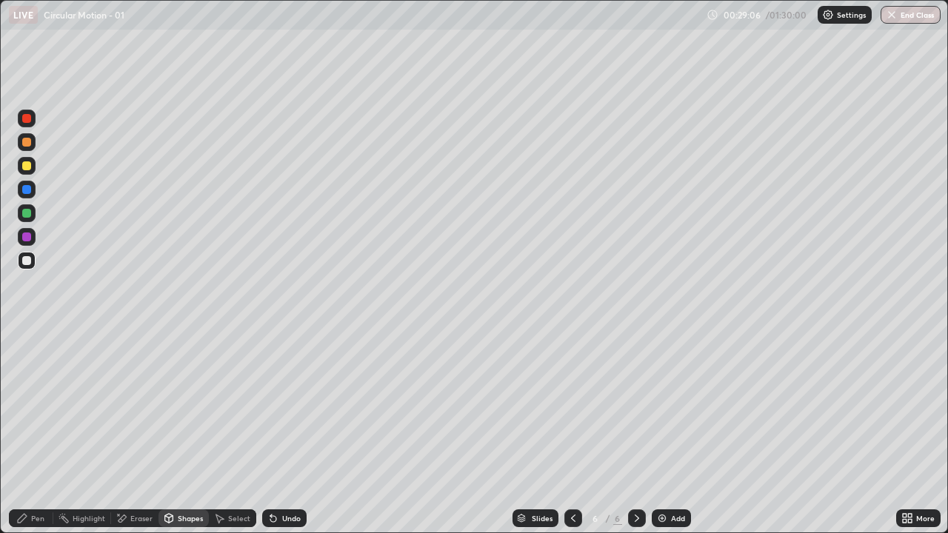
click at [675, 433] on div "Add" at bounding box center [678, 518] width 14 height 7
click at [182, 433] on div "Shapes" at bounding box center [184, 519] width 50 height 18
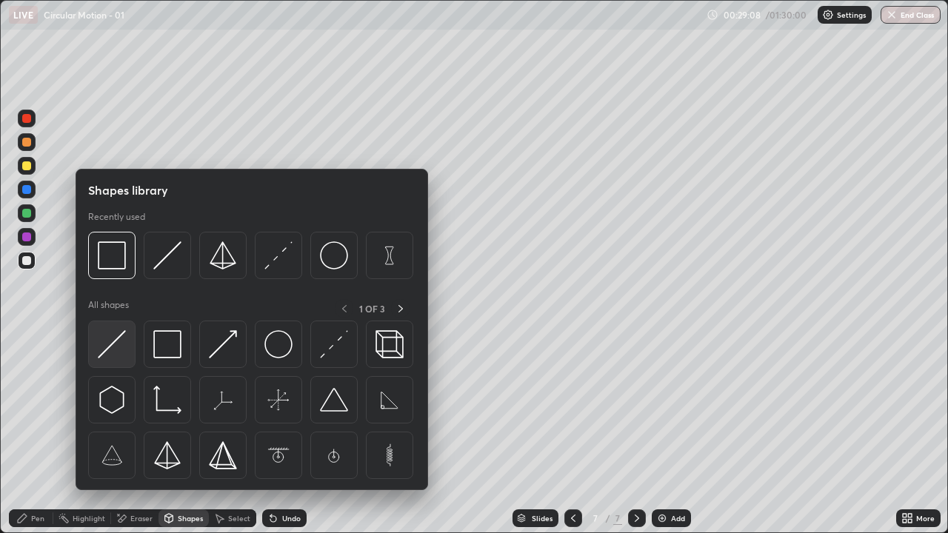
click at [117, 344] on img at bounding box center [112, 344] width 28 height 28
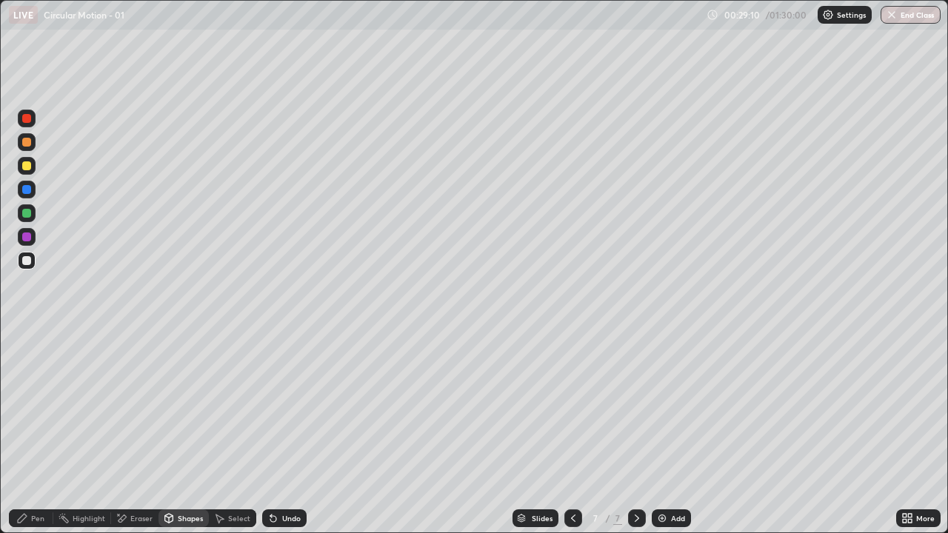
click at [24, 433] on icon at bounding box center [22, 519] width 12 height 12
click at [284, 433] on div "Undo" at bounding box center [284, 519] width 44 height 18
click at [30, 262] on div at bounding box center [26, 260] width 9 height 9
click at [133, 433] on div "Eraser" at bounding box center [134, 519] width 47 height 18
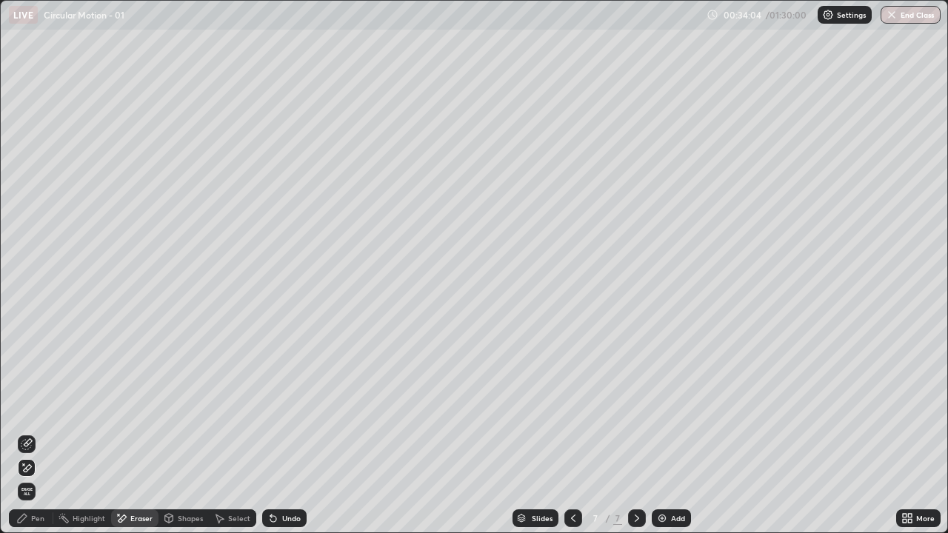
click at [13, 433] on div "Pen" at bounding box center [31, 519] width 44 height 18
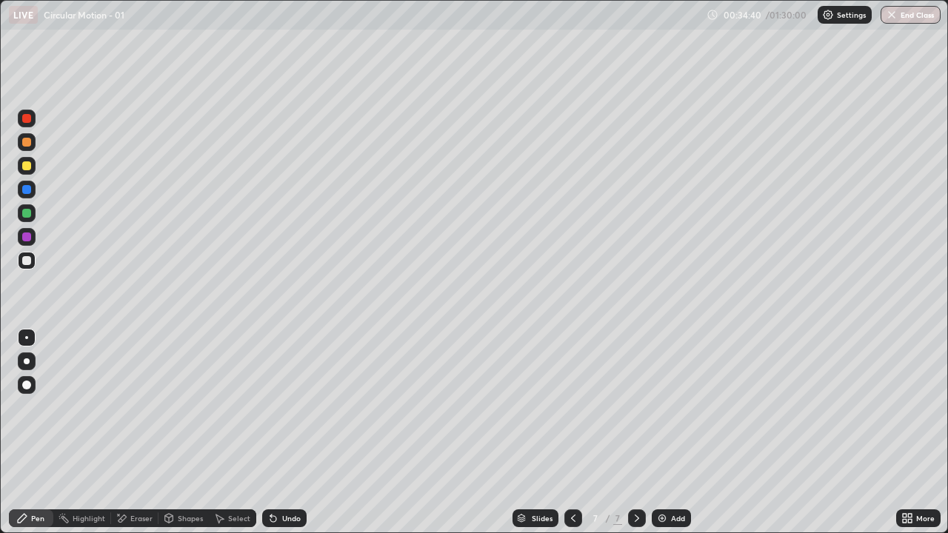
click at [129, 433] on div "Eraser" at bounding box center [134, 519] width 47 height 18
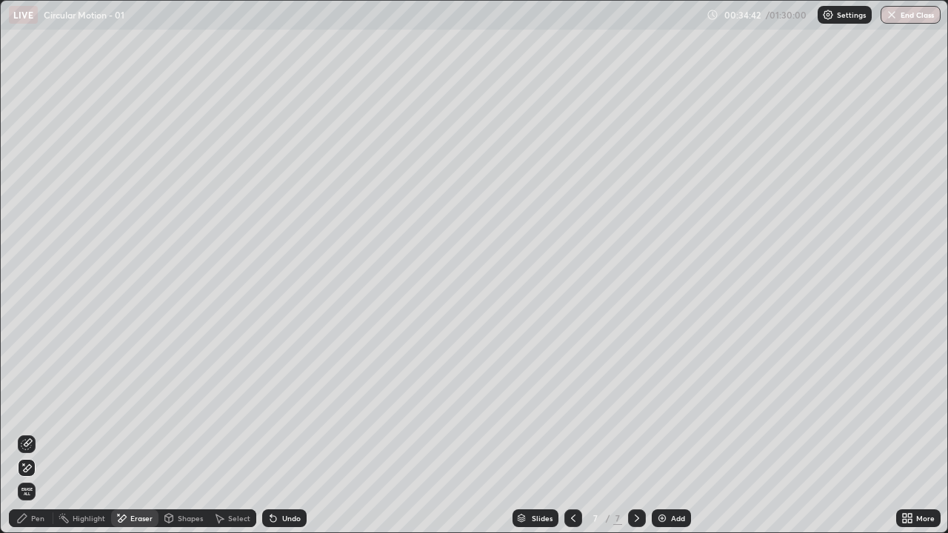
click at [37, 433] on div "Pen" at bounding box center [37, 518] width 13 height 7
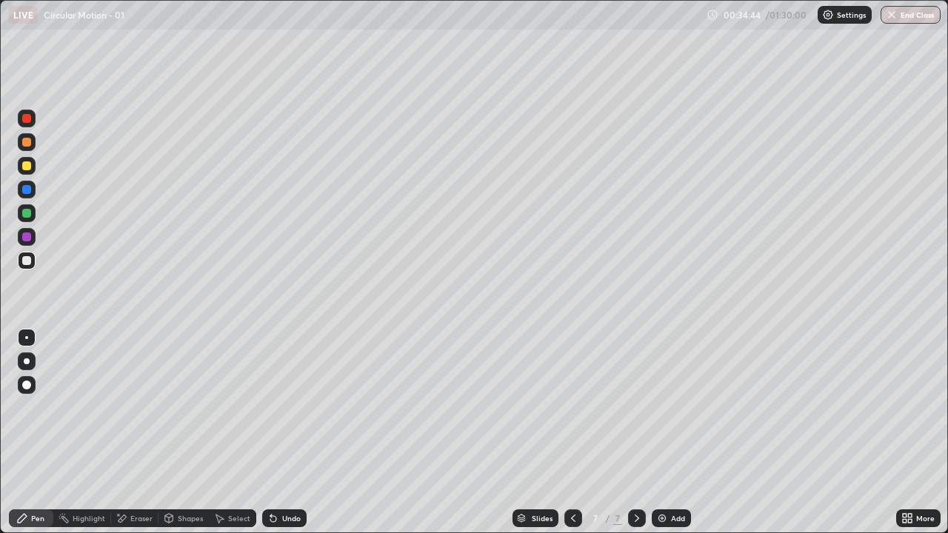
click at [129, 433] on div "Eraser" at bounding box center [134, 519] width 47 height 18
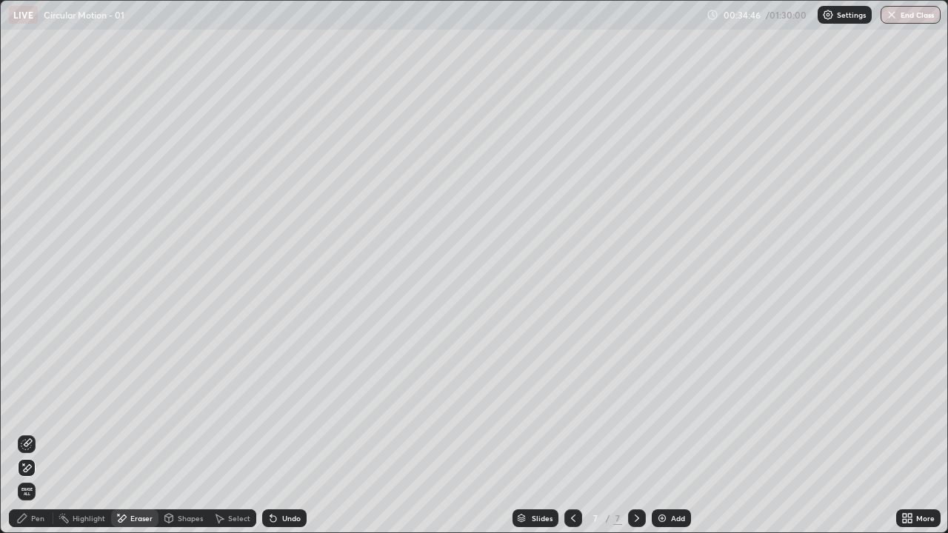
click at [10, 433] on div "Pen" at bounding box center [31, 519] width 44 height 18
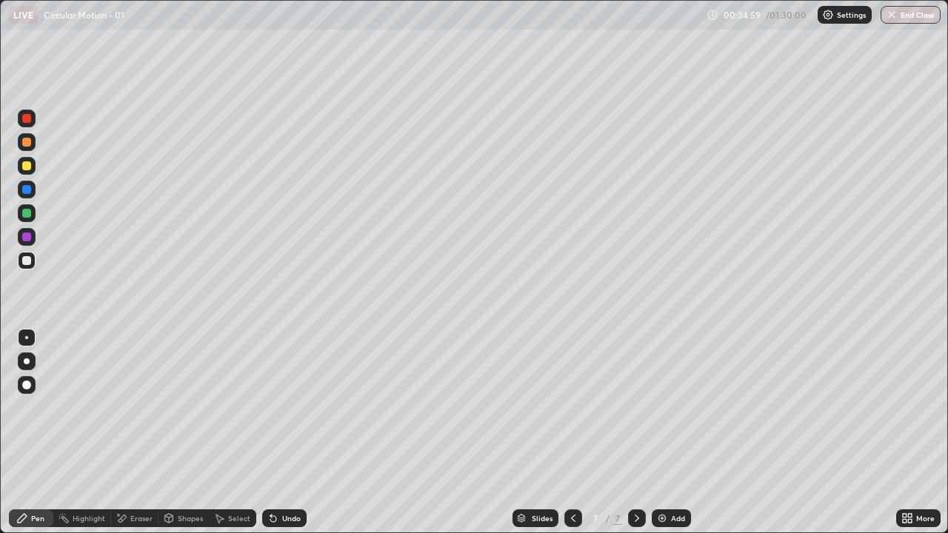
click at [30, 264] on div at bounding box center [26, 260] width 9 height 9
click at [178, 433] on div "Shapes" at bounding box center [184, 519] width 50 height 18
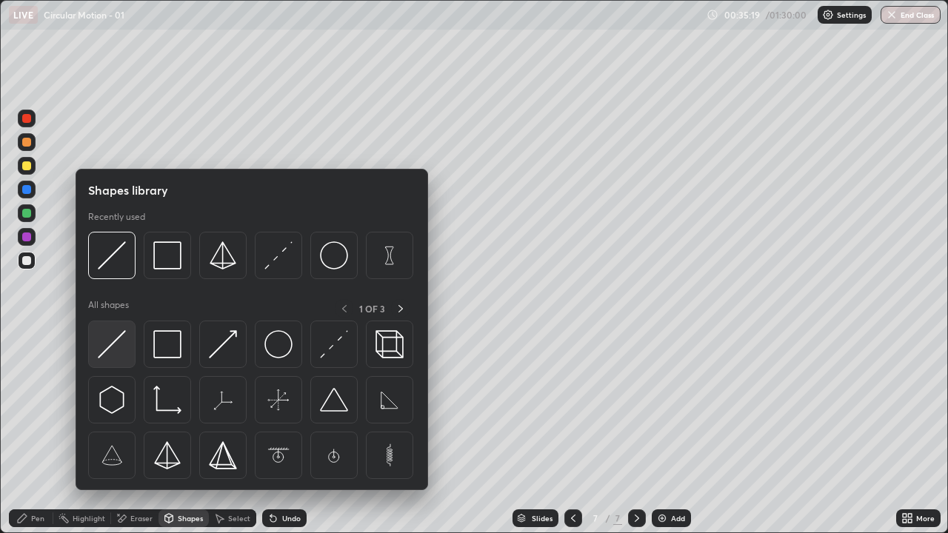
click at [113, 347] on img at bounding box center [112, 344] width 28 height 28
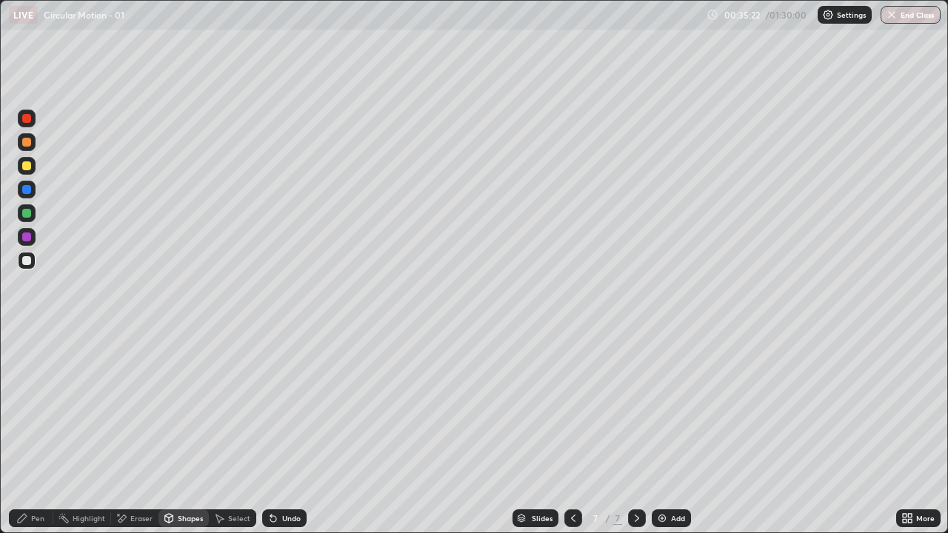
click at [28, 433] on icon at bounding box center [22, 519] width 12 height 12
click at [667, 433] on div "Add" at bounding box center [671, 519] width 39 height 18
click at [176, 433] on div "Shapes" at bounding box center [184, 519] width 50 height 18
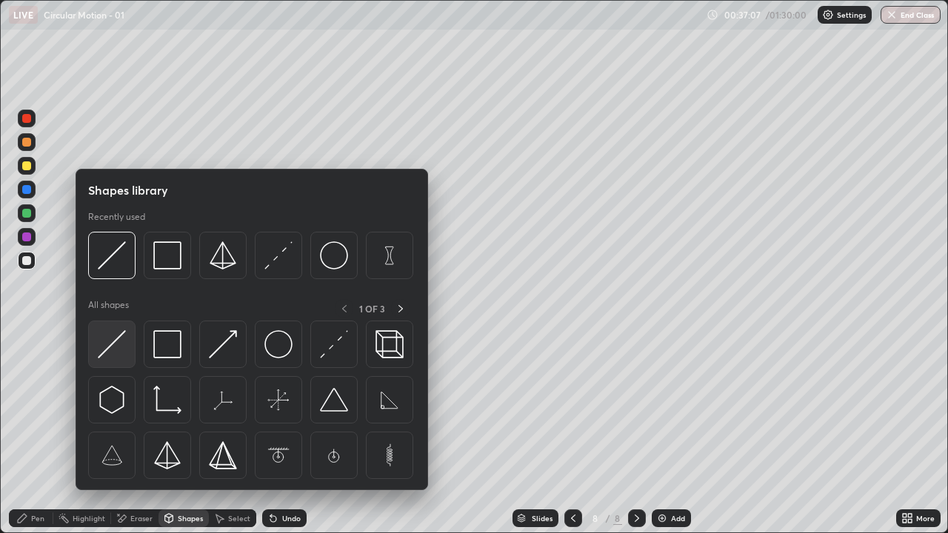
click at [115, 347] on img at bounding box center [112, 344] width 28 height 28
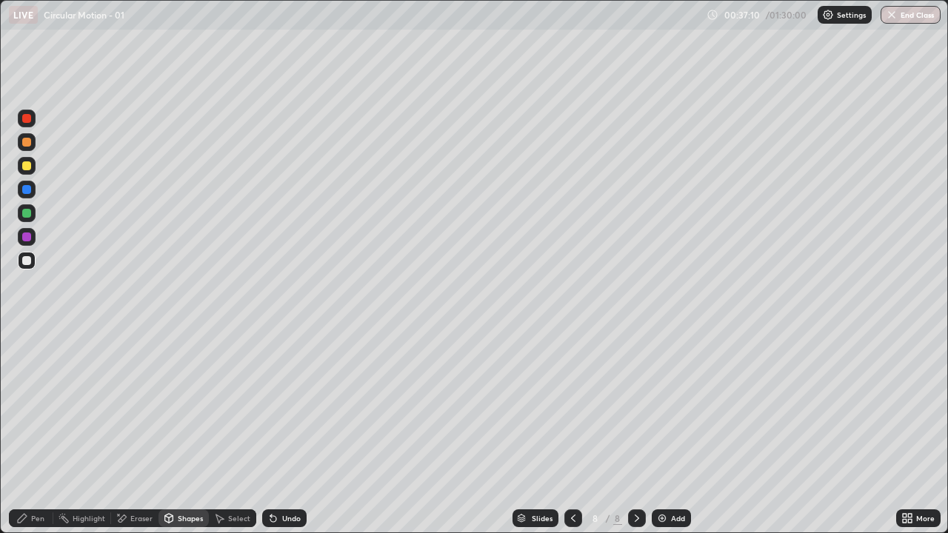
click at [29, 433] on div "Pen" at bounding box center [31, 519] width 44 height 18
click at [282, 433] on div "Undo" at bounding box center [291, 518] width 19 height 7
click at [286, 433] on div "Undo" at bounding box center [291, 518] width 19 height 7
click at [287, 433] on div "Undo" at bounding box center [291, 518] width 19 height 7
click at [282, 433] on div "Undo" at bounding box center [284, 519] width 44 height 18
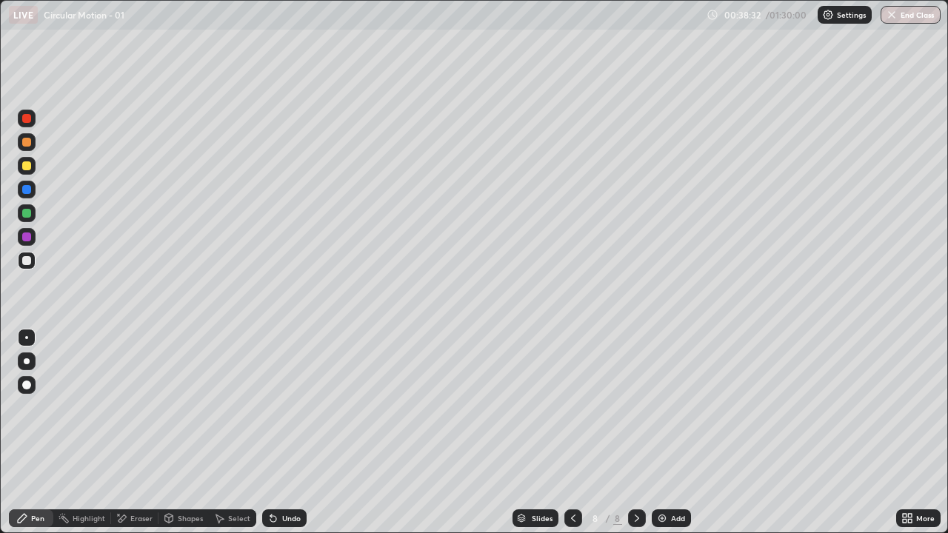
click at [282, 433] on div "Undo" at bounding box center [291, 518] width 19 height 7
click at [176, 433] on div "Shapes" at bounding box center [184, 519] width 50 height 18
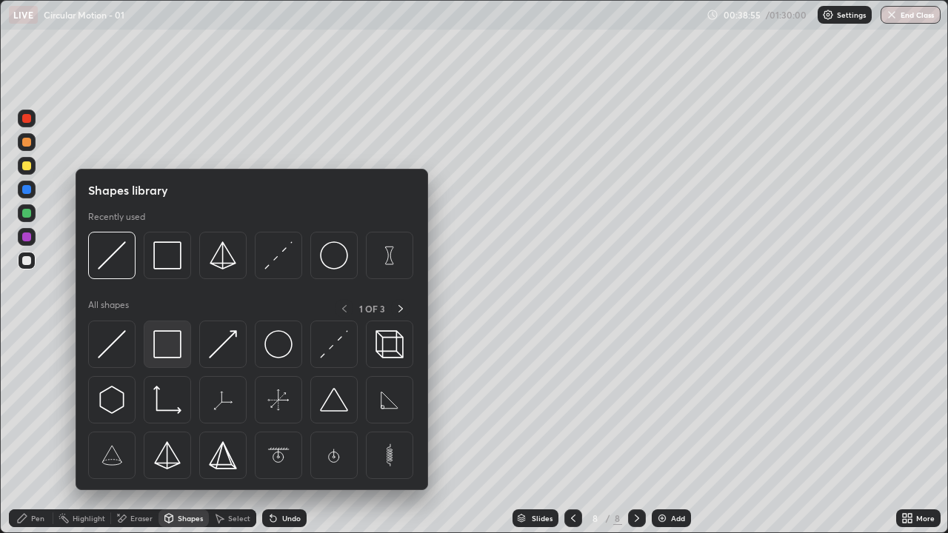
click at [156, 345] on img at bounding box center [167, 344] width 28 height 28
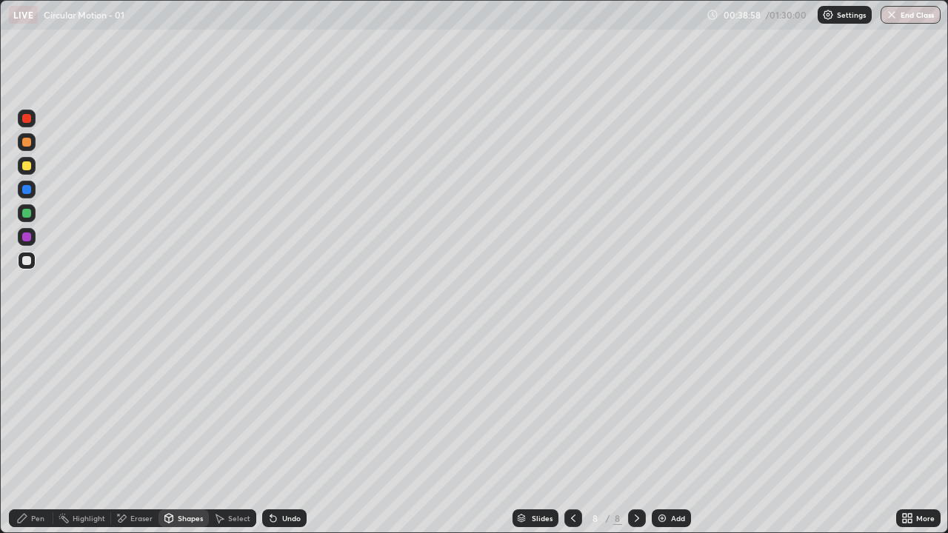
click at [27, 163] on div at bounding box center [26, 166] width 9 height 9
click at [290, 433] on div "Undo" at bounding box center [291, 518] width 19 height 7
click at [23, 433] on div "Pen" at bounding box center [31, 519] width 44 height 18
click at [34, 433] on div "Pen" at bounding box center [37, 518] width 13 height 7
click at [30, 259] on div at bounding box center [26, 260] width 9 height 9
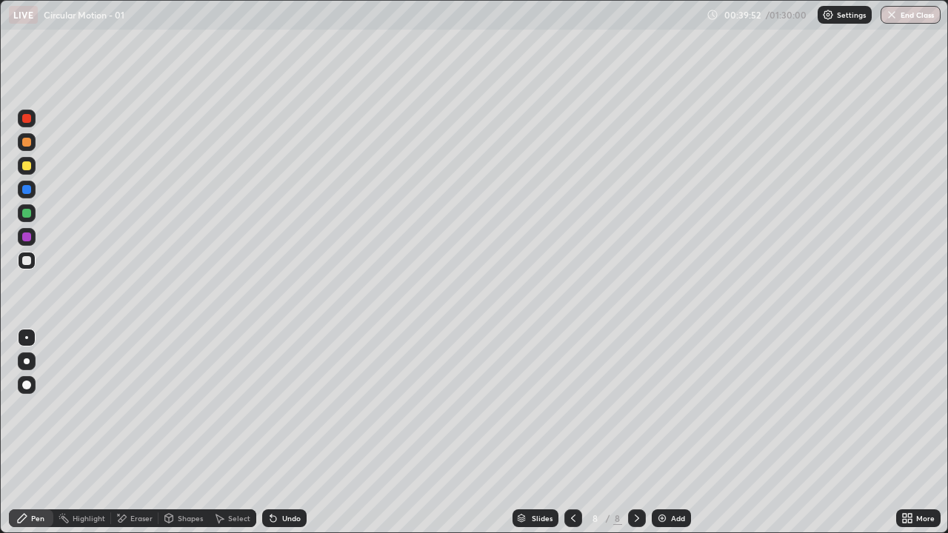
click at [27, 433] on div "Pen" at bounding box center [31, 519] width 44 height 18
click at [24, 262] on div at bounding box center [26, 260] width 9 height 9
click at [136, 433] on div "Eraser" at bounding box center [134, 519] width 47 height 18
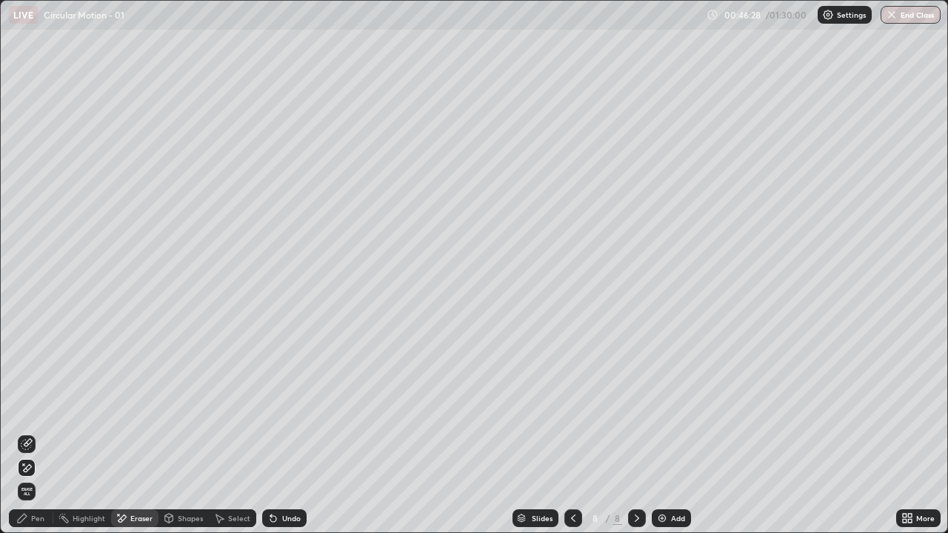
click at [33, 433] on div "Pen" at bounding box center [31, 519] width 44 height 18
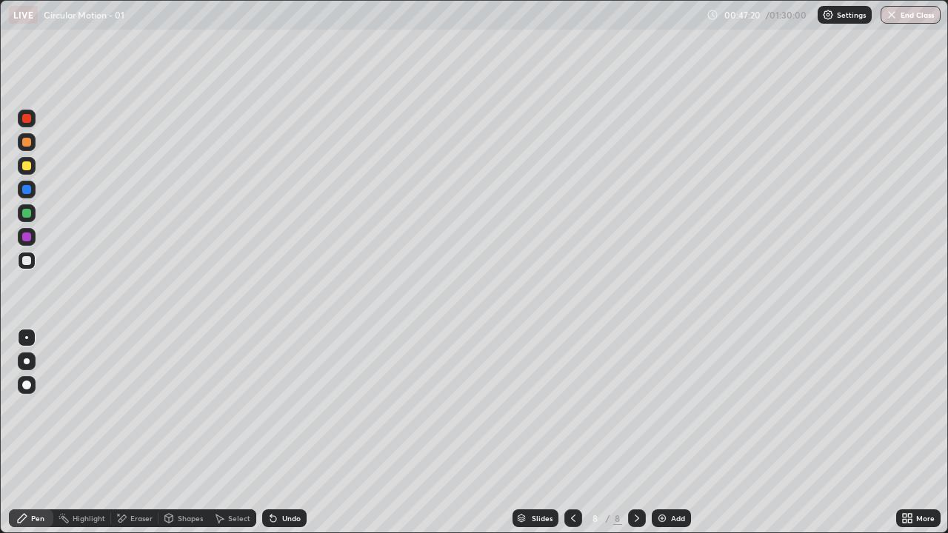
click at [674, 433] on div "Add" at bounding box center [678, 518] width 14 height 7
click at [187, 433] on div "Shapes" at bounding box center [190, 518] width 25 height 7
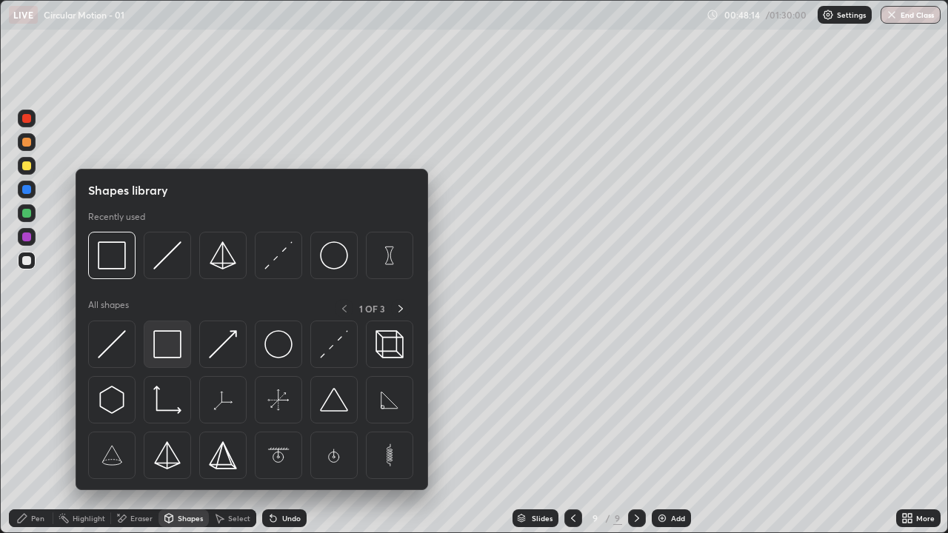
click at [163, 339] on img at bounding box center [167, 344] width 28 height 28
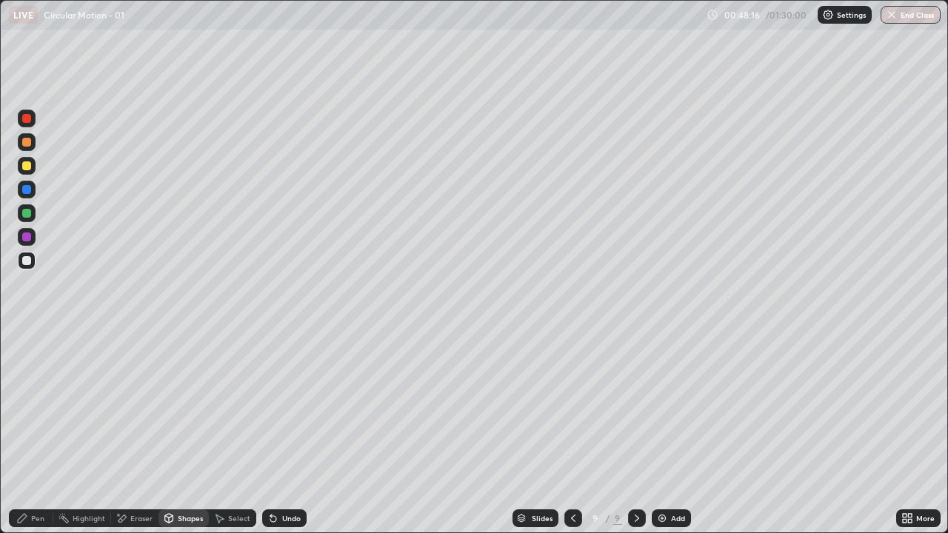
click at [39, 433] on div "Pen" at bounding box center [31, 519] width 44 height 18
click at [671, 433] on div "Add" at bounding box center [678, 518] width 14 height 7
click at [189, 433] on div "Shapes" at bounding box center [184, 519] width 50 height 18
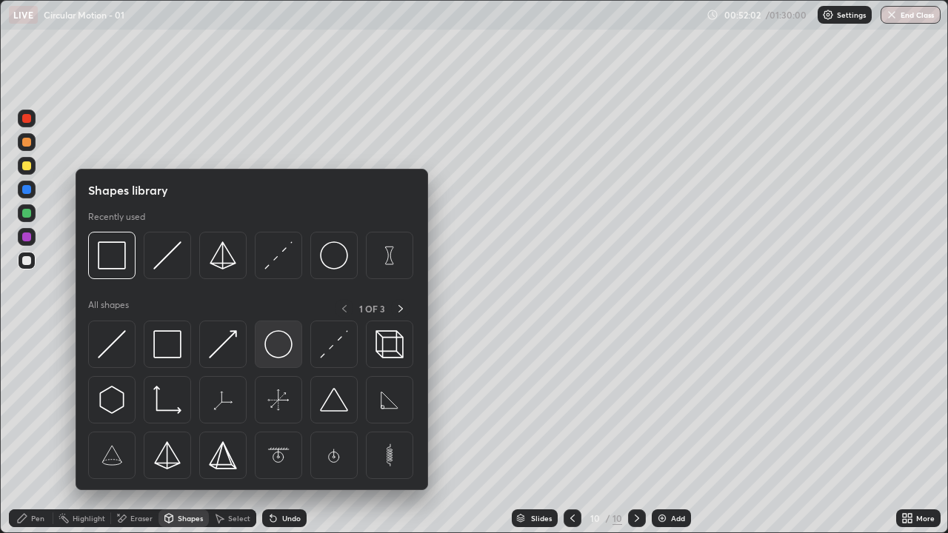
click at [283, 350] on img at bounding box center [278, 344] width 28 height 28
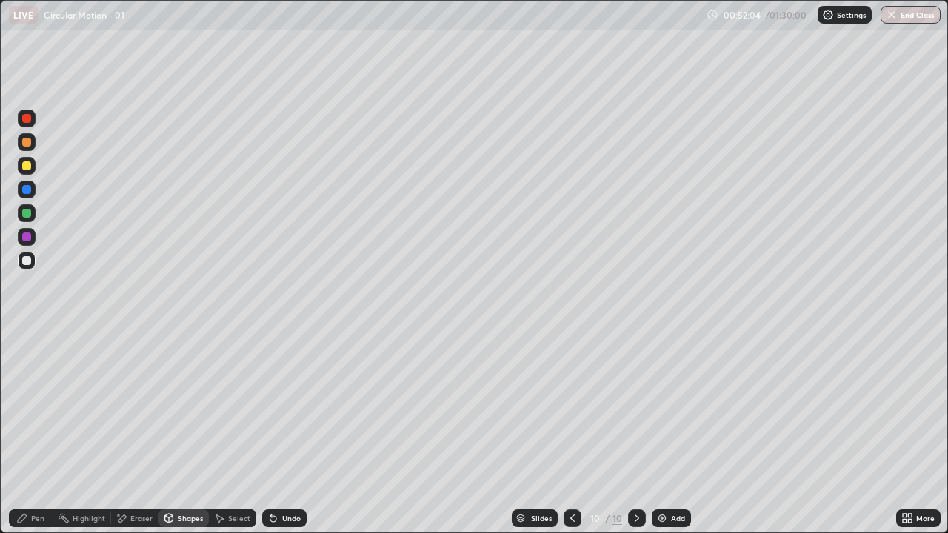
click at [27, 433] on div "Pen" at bounding box center [31, 519] width 44 height 18
click at [286, 433] on div "Undo" at bounding box center [284, 519] width 44 height 18
click at [279, 433] on div "Undo" at bounding box center [284, 519] width 44 height 18
click at [187, 433] on div "Shapes" at bounding box center [190, 518] width 25 height 7
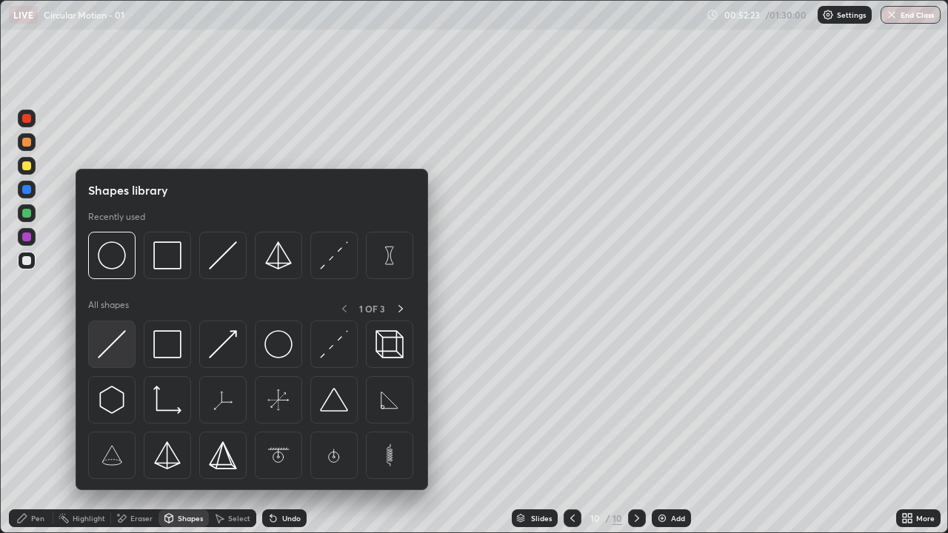
click at [113, 346] on img at bounding box center [112, 344] width 28 height 28
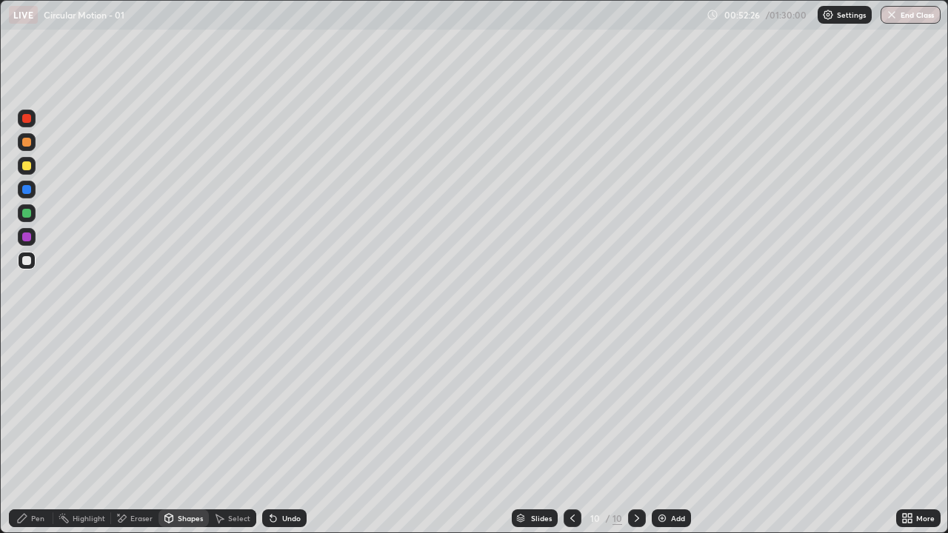
click at [186, 433] on div "Shapes" at bounding box center [190, 518] width 25 height 7
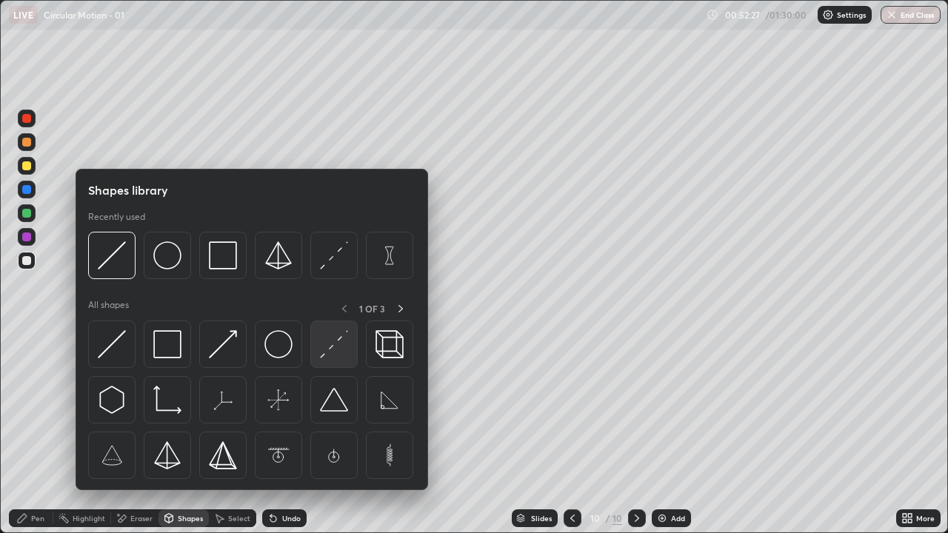
click at [326, 347] on img at bounding box center [334, 344] width 28 height 28
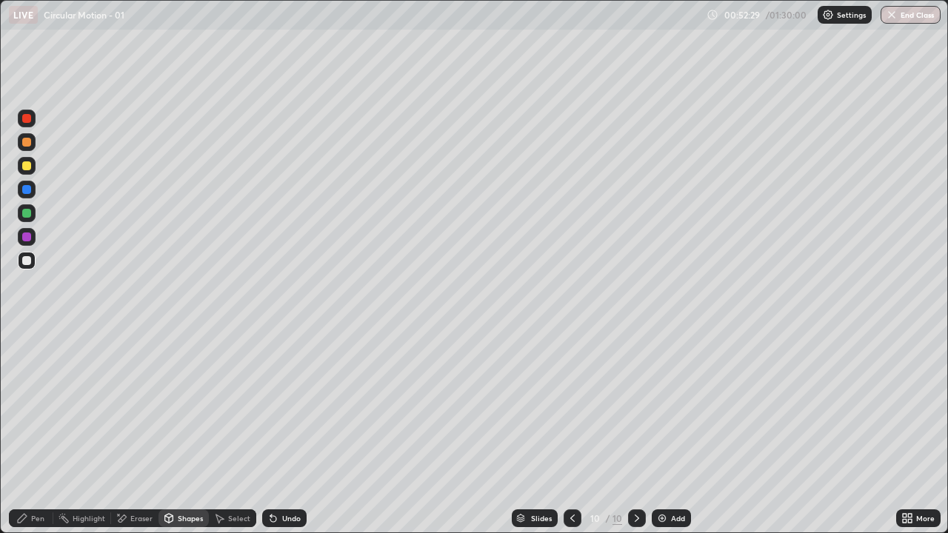
click at [24, 433] on div "Pen" at bounding box center [31, 519] width 44 height 18
click at [27, 261] on div at bounding box center [26, 260] width 9 height 9
click at [285, 433] on div "Undo" at bounding box center [291, 518] width 19 height 7
click at [25, 236] on div at bounding box center [26, 237] width 9 height 9
click at [179, 433] on div "Shapes" at bounding box center [184, 519] width 50 height 18
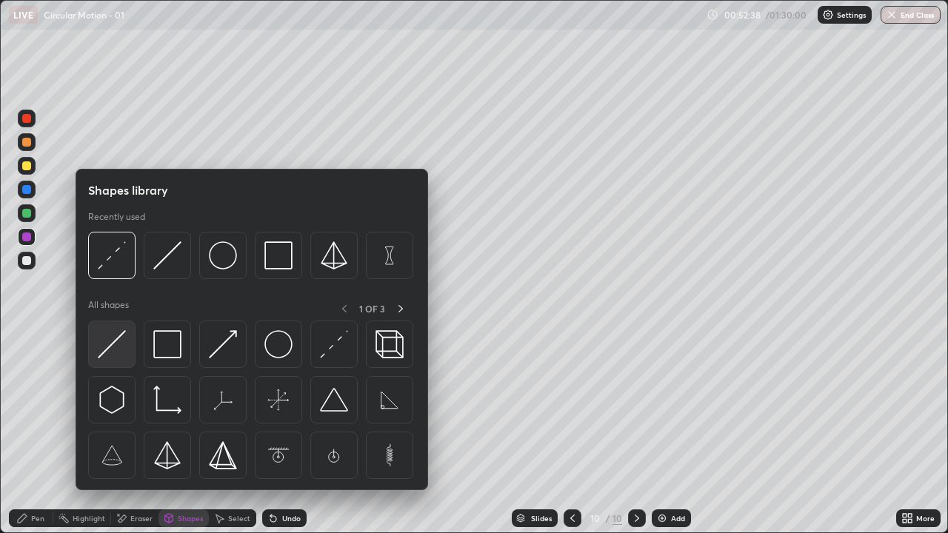
click at [110, 339] on img at bounding box center [112, 344] width 28 height 28
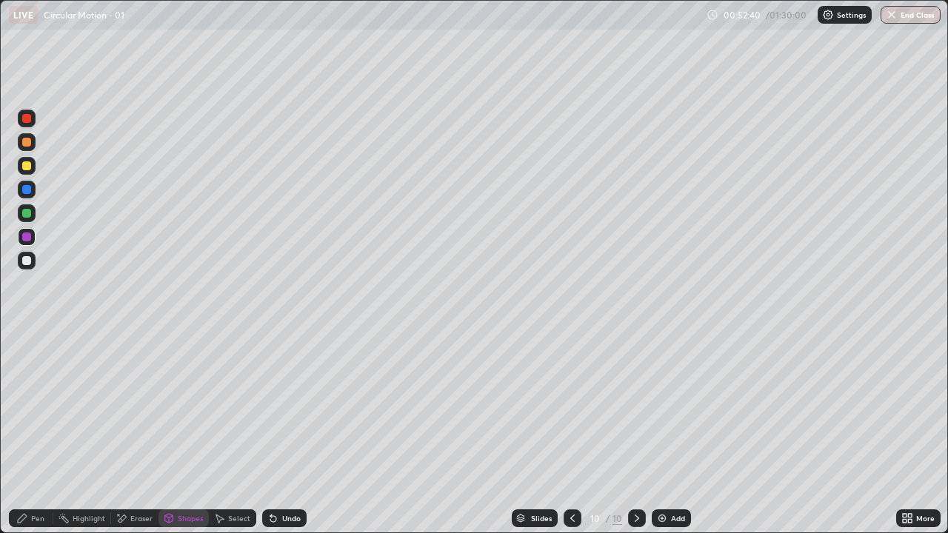
click at [291, 433] on div "Undo" at bounding box center [291, 518] width 19 height 7
click at [27, 433] on icon at bounding box center [22, 519] width 12 height 12
click at [27, 256] on div at bounding box center [27, 261] width 18 height 18
click at [28, 211] on div at bounding box center [26, 213] width 9 height 9
click at [30, 433] on div "Pen" at bounding box center [31, 519] width 44 height 18
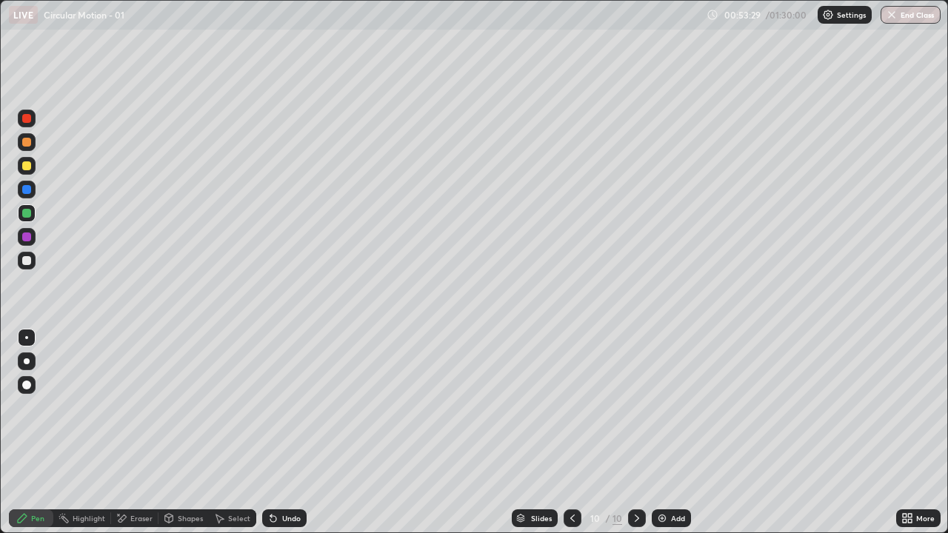
click at [24, 264] on div at bounding box center [26, 260] width 9 height 9
click at [292, 433] on div "Undo" at bounding box center [284, 519] width 44 height 18
click at [184, 433] on div "Shapes" at bounding box center [184, 519] width 50 height 18
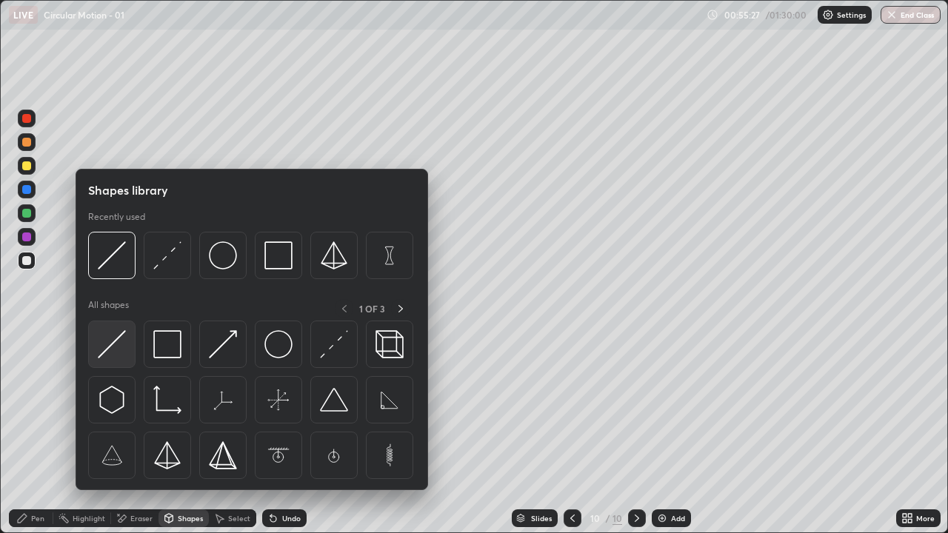
click at [116, 347] on img at bounding box center [112, 344] width 28 height 28
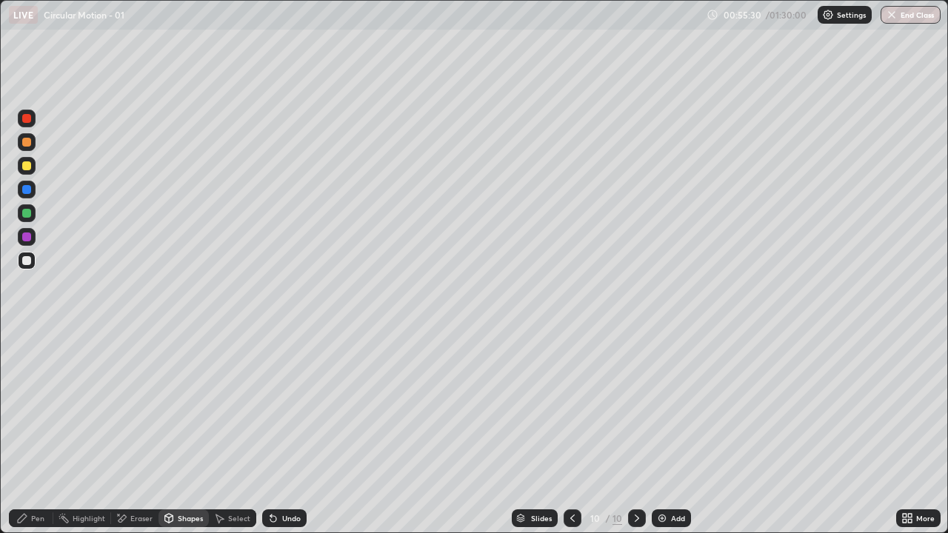
click at [22, 433] on icon at bounding box center [22, 519] width 12 height 12
click at [184, 433] on div "Shapes" at bounding box center [184, 519] width 50 height 18
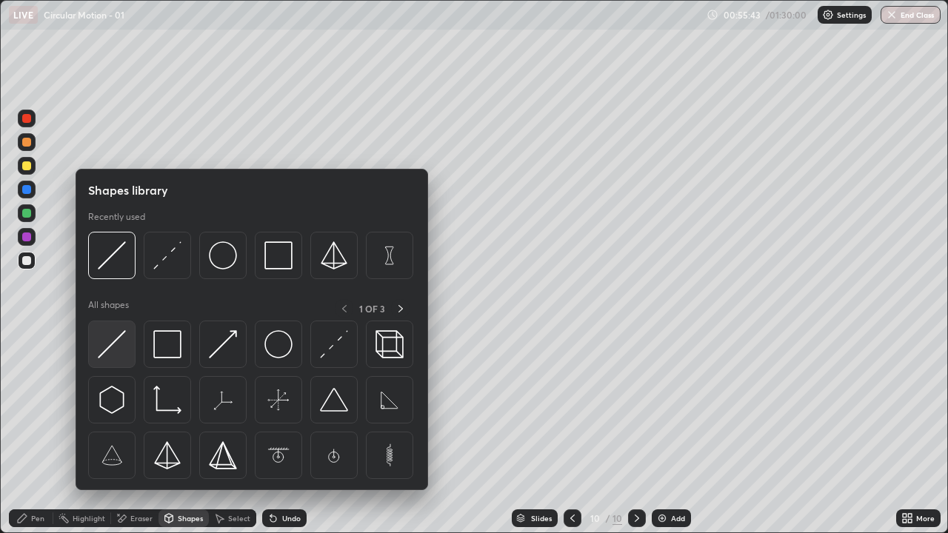
click at [115, 353] on img at bounding box center [112, 344] width 28 height 28
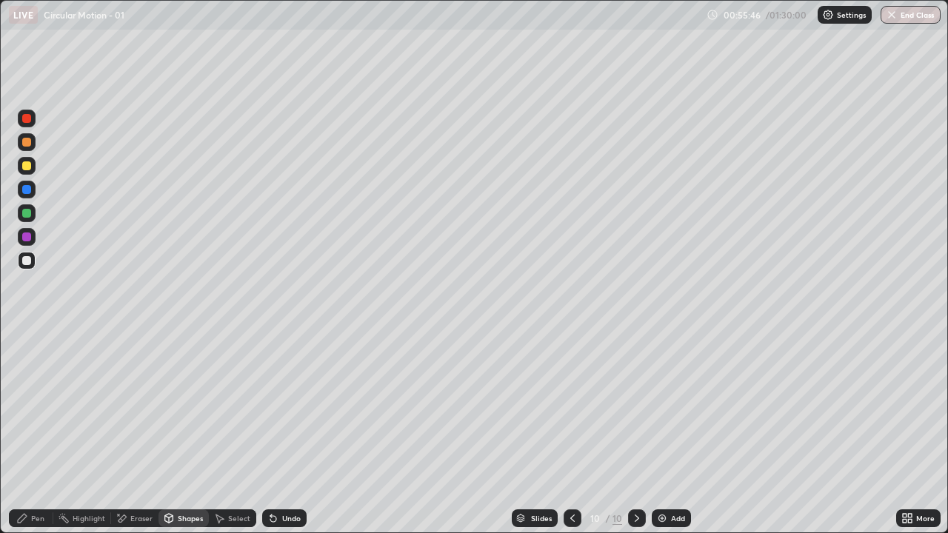
click at [41, 433] on div "Pen" at bounding box center [31, 519] width 44 height 18
click at [277, 433] on div "Undo" at bounding box center [284, 519] width 44 height 18
click at [171, 433] on div "Shapes" at bounding box center [184, 519] width 50 height 18
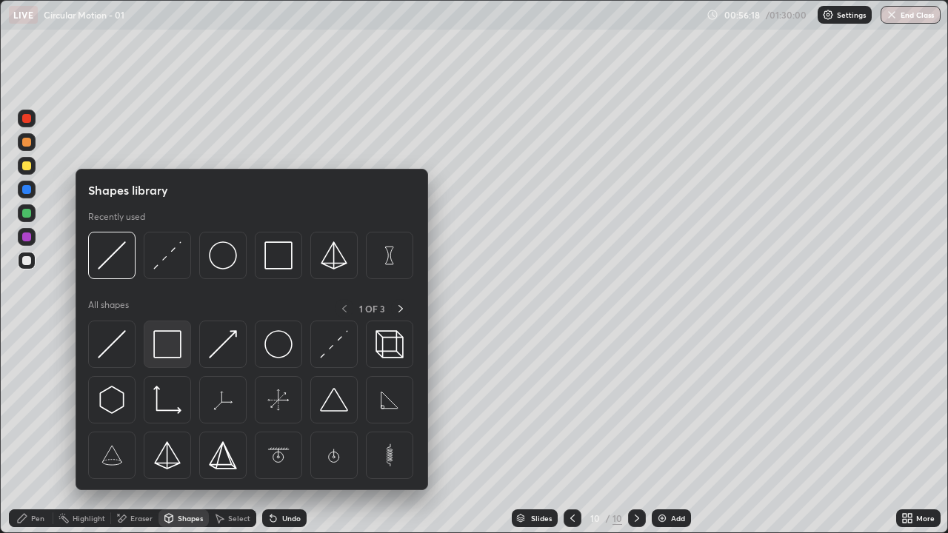
click at [162, 347] on img at bounding box center [167, 344] width 28 height 28
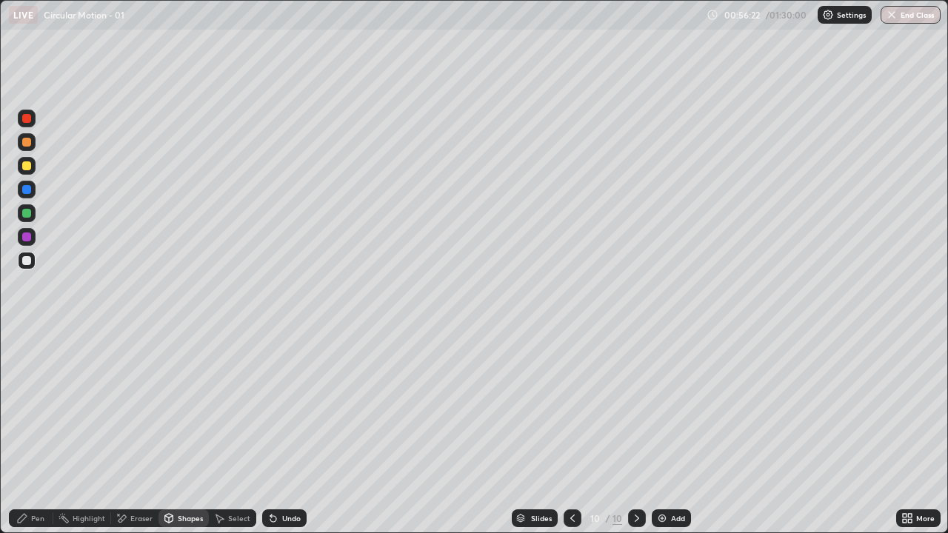
click at [24, 433] on div "Pen" at bounding box center [31, 519] width 44 height 18
click at [27, 264] on div at bounding box center [26, 260] width 9 height 9
click at [186, 433] on div "Shapes" at bounding box center [184, 519] width 50 height 18
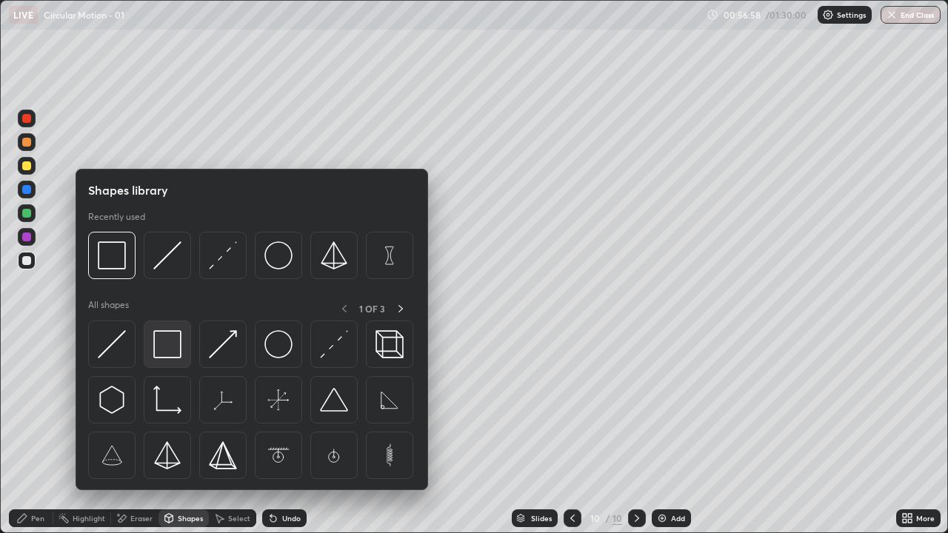
click at [173, 352] on img at bounding box center [167, 344] width 28 height 28
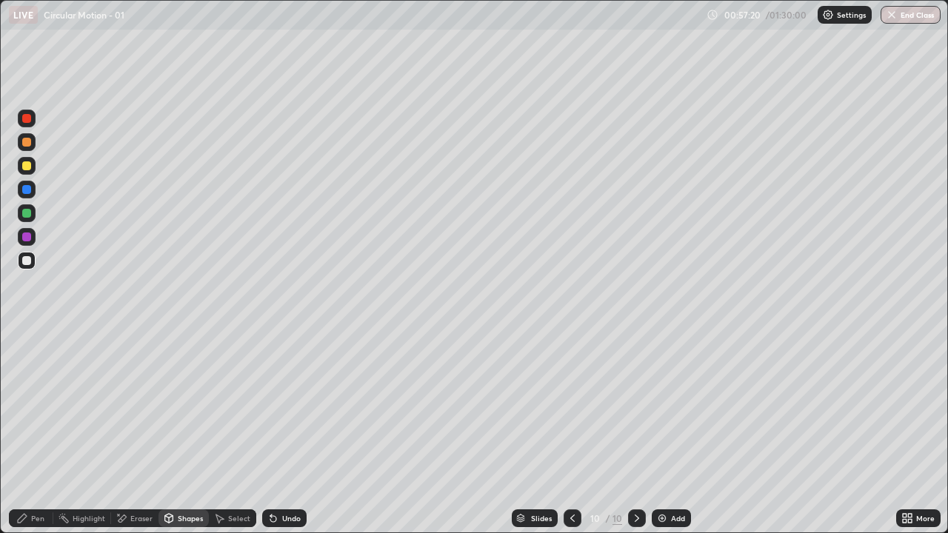
click at [23, 257] on div at bounding box center [26, 260] width 9 height 9
click at [182, 433] on div "Shapes" at bounding box center [184, 519] width 50 height 18
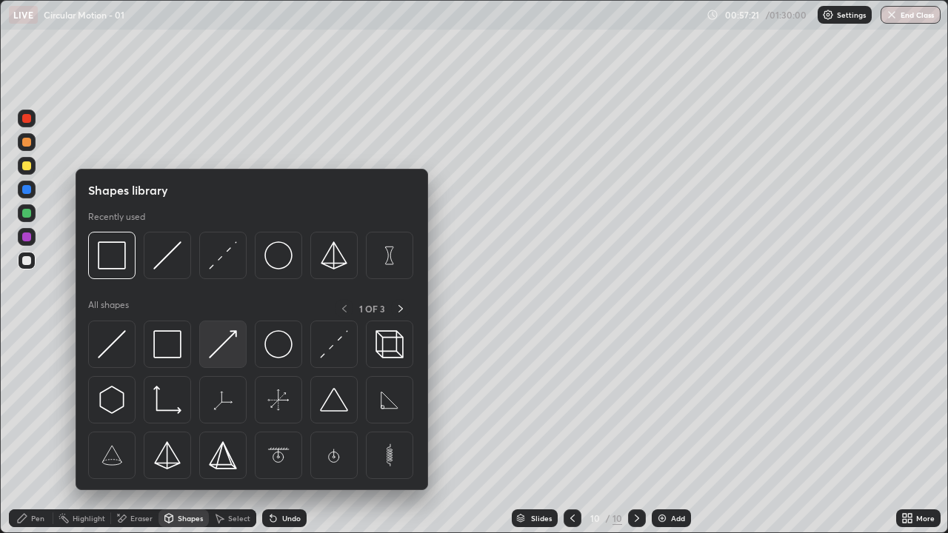
click at [218, 350] on img at bounding box center [223, 344] width 28 height 28
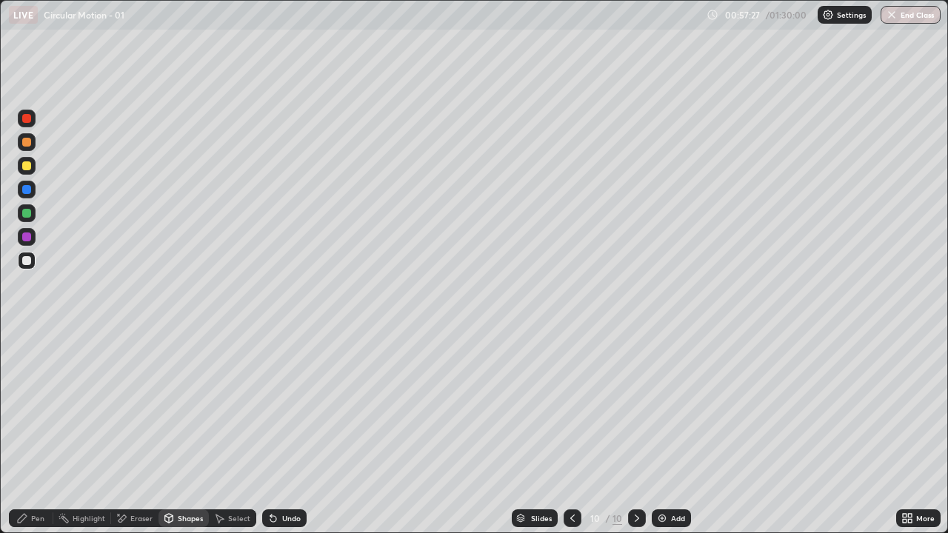
click at [30, 166] on div at bounding box center [26, 166] width 9 height 9
click at [290, 433] on div "Undo" at bounding box center [291, 518] width 19 height 7
click at [32, 433] on div "Pen" at bounding box center [37, 518] width 13 height 7
click at [184, 433] on div "Shapes" at bounding box center [190, 518] width 25 height 7
click at [24, 433] on icon at bounding box center [22, 519] width 12 height 12
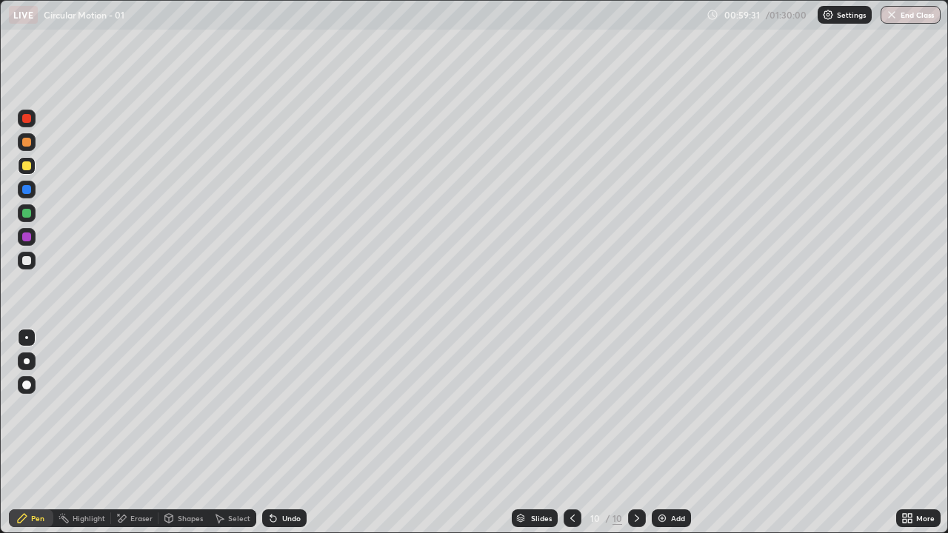
click at [25, 258] on div at bounding box center [26, 260] width 9 height 9
click at [181, 433] on div "Shapes" at bounding box center [184, 519] width 50 height 18
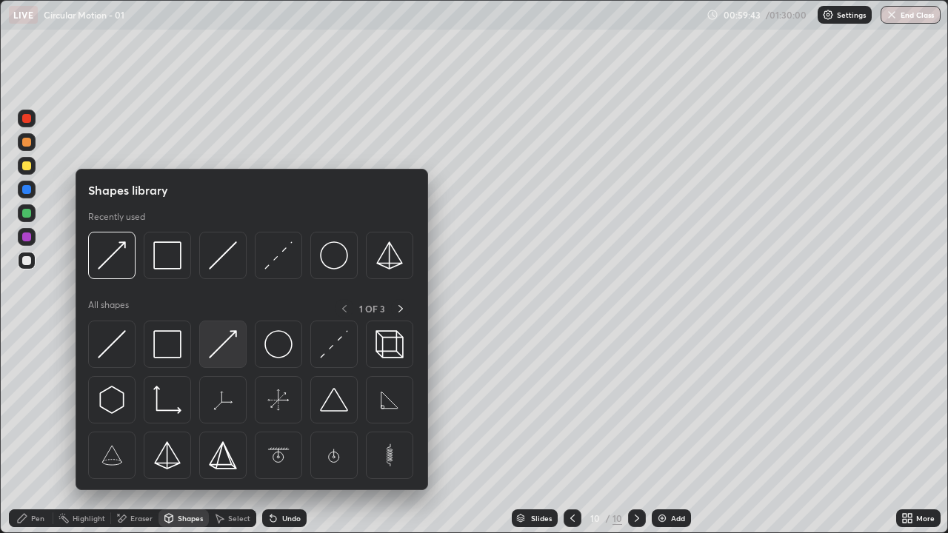
click at [218, 347] on img at bounding box center [223, 344] width 28 height 28
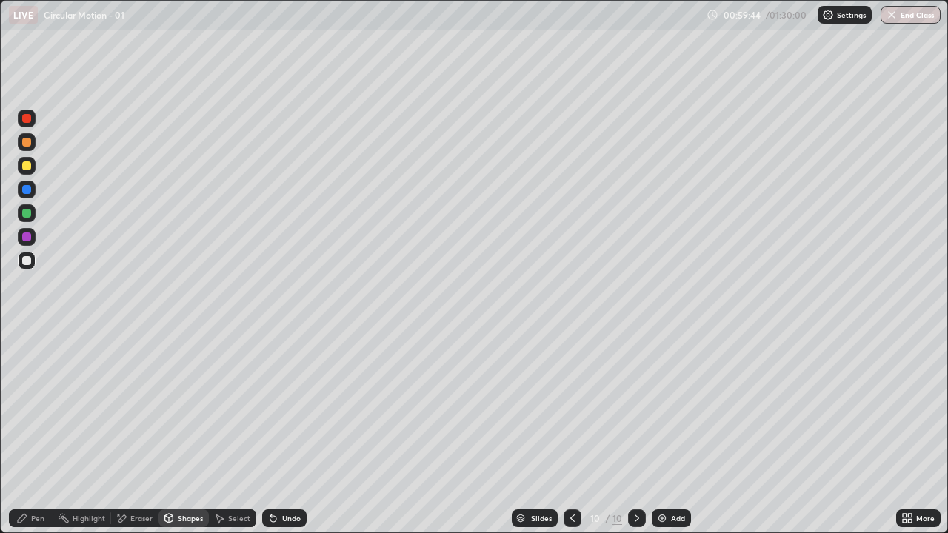
click at [25, 236] on div at bounding box center [26, 237] width 9 height 9
click at [28, 168] on div at bounding box center [26, 166] width 9 height 9
click at [27, 433] on icon at bounding box center [22, 519] width 12 height 12
click at [24, 433] on div "Pen" at bounding box center [31, 519] width 44 height 18
click at [279, 433] on div "Undo" at bounding box center [284, 519] width 44 height 18
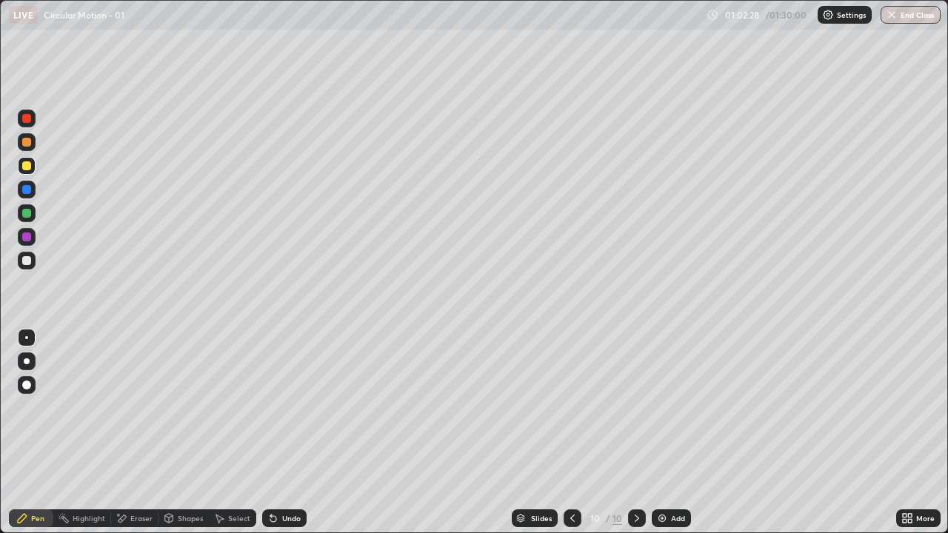
click at [675, 433] on div "Add" at bounding box center [671, 519] width 39 height 18
click at [178, 433] on div "Shapes" at bounding box center [190, 518] width 25 height 7
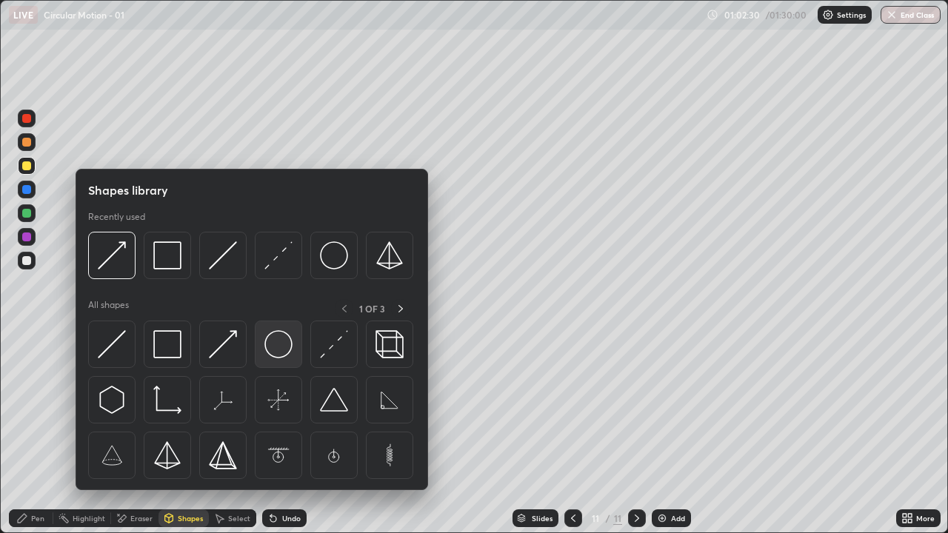
click at [280, 342] on img at bounding box center [278, 344] width 28 height 28
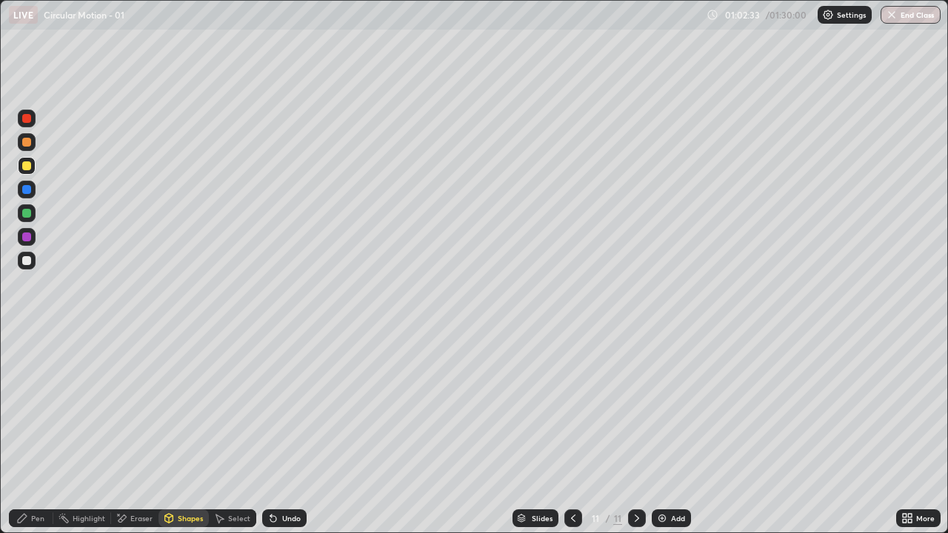
click at [180, 433] on div "Shapes" at bounding box center [184, 519] width 50 height 18
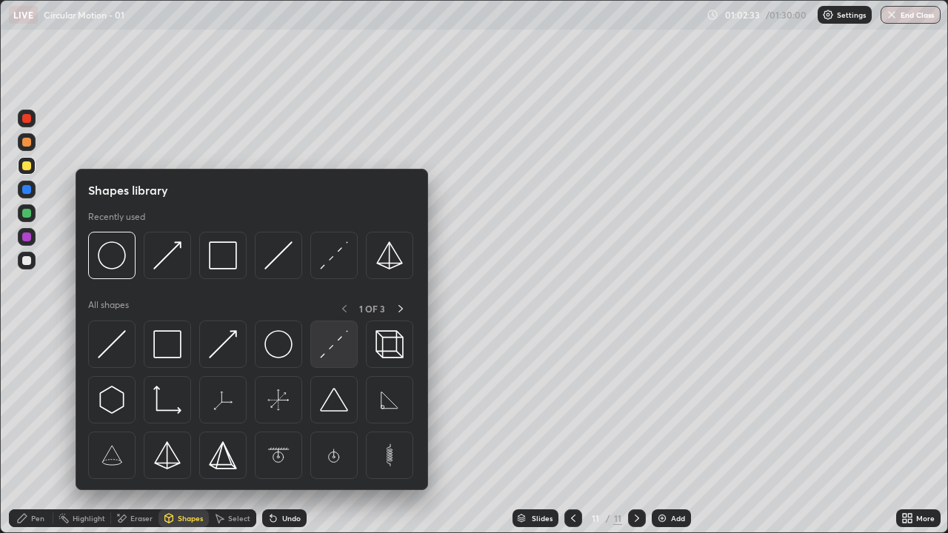
click at [345, 351] on img at bounding box center [334, 344] width 28 height 28
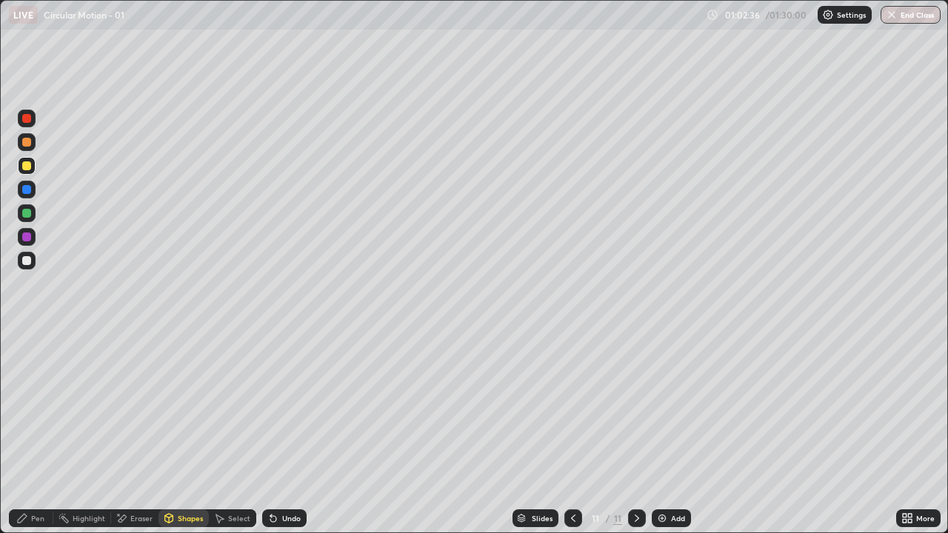
click at [195, 433] on div "Shapes" at bounding box center [184, 519] width 50 height 18
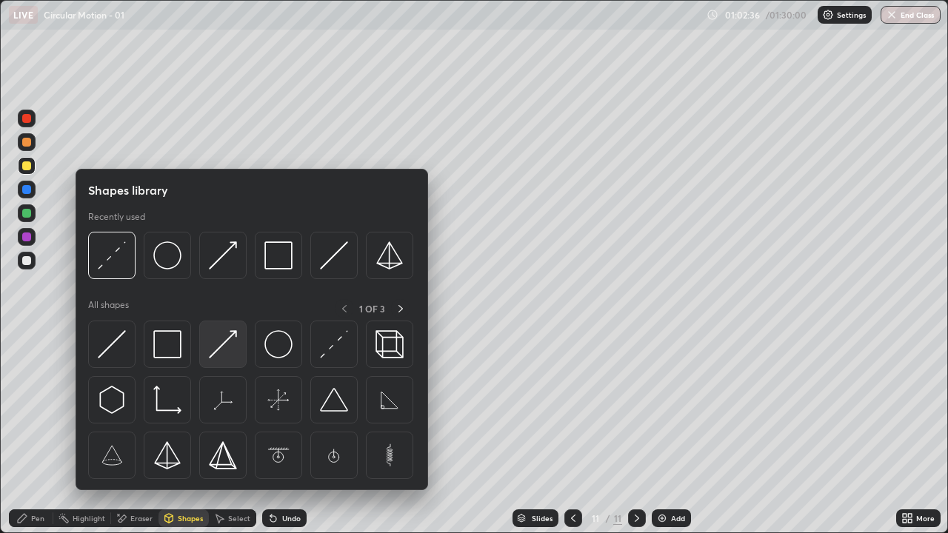
click at [229, 348] on img at bounding box center [223, 344] width 28 height 28
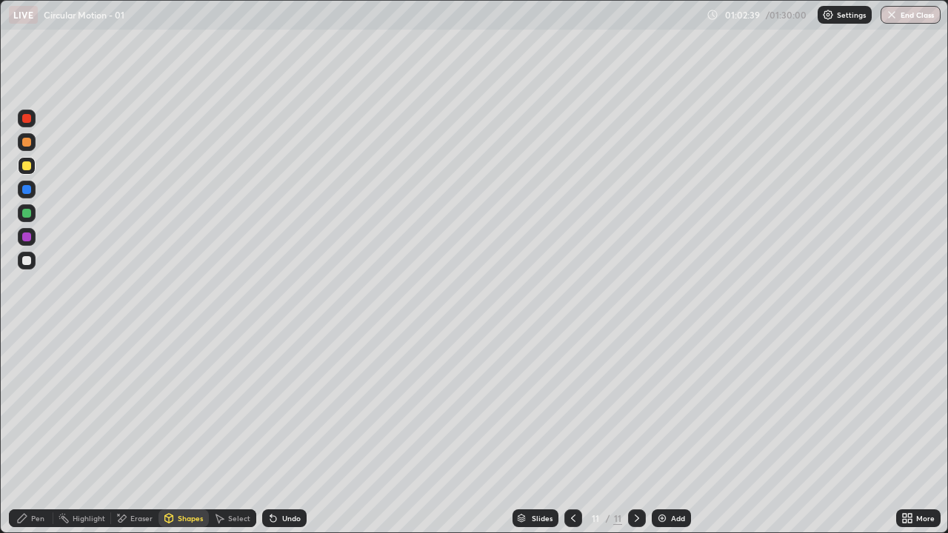
click at [290, 433] on div "Undo" at bounding box center [284, 519] width 44 height 18
click at [33, 433] on div "Pen" at bounding box center [37, 518] width 13 height 7
click at [179, 433] on div "Shapes" at bounding box center [184, 519] width 50 height 18
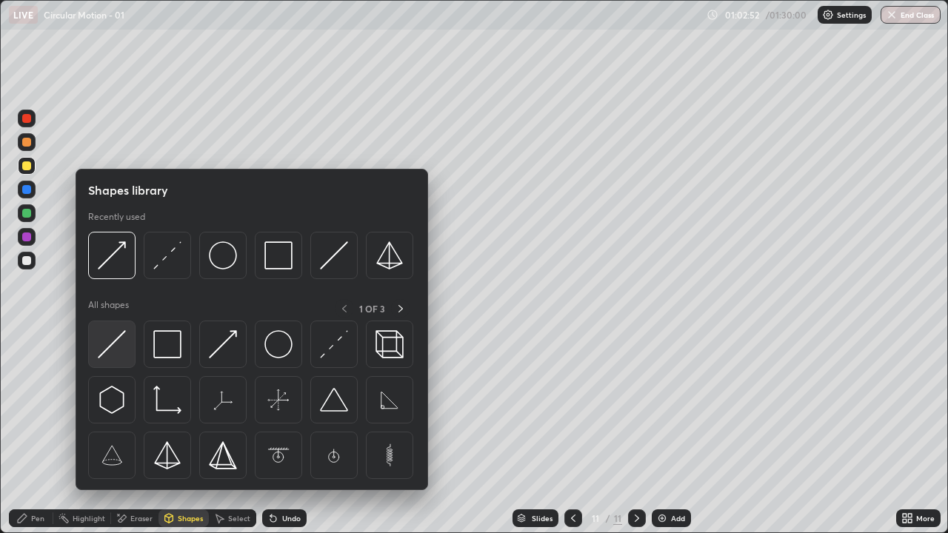
click at [113, 345] on img at bounding box center [112, 344] width 28 height 28
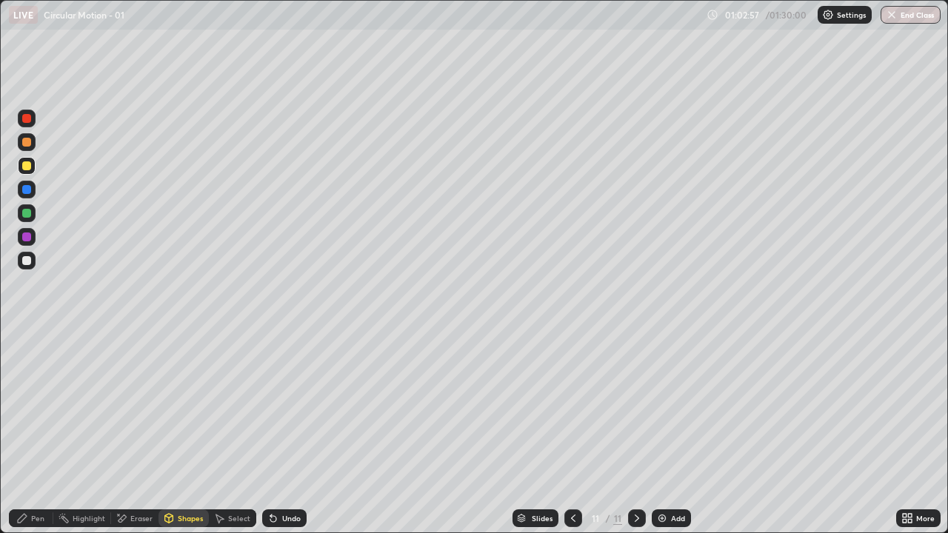
click at [32, 433] on div "Pen" at bounding box center [31, 519] width 44 height 18
click at [179, 433] on div "Shapes" at bounding box center [184, 519] width 50 height 18
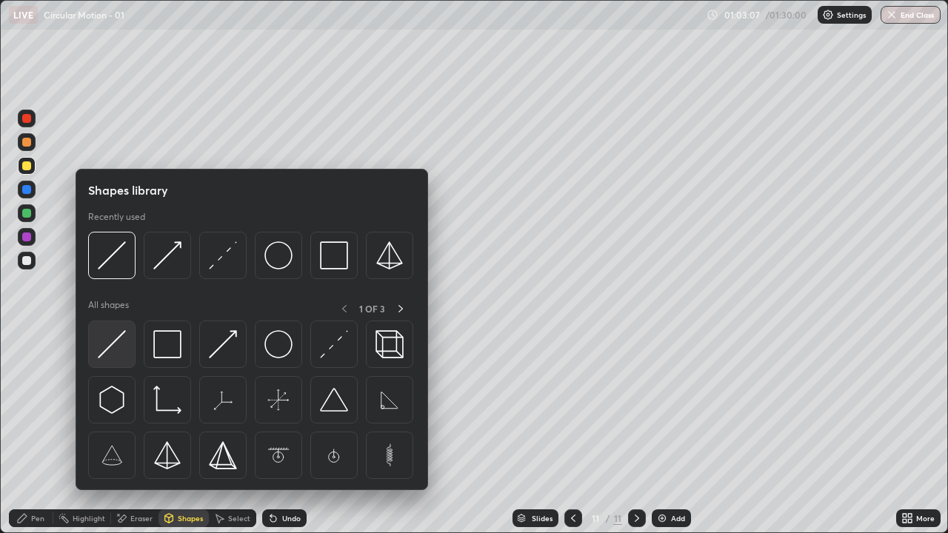
click at [119, 340] on img at bounding box center [112, 344] width 28 height 28
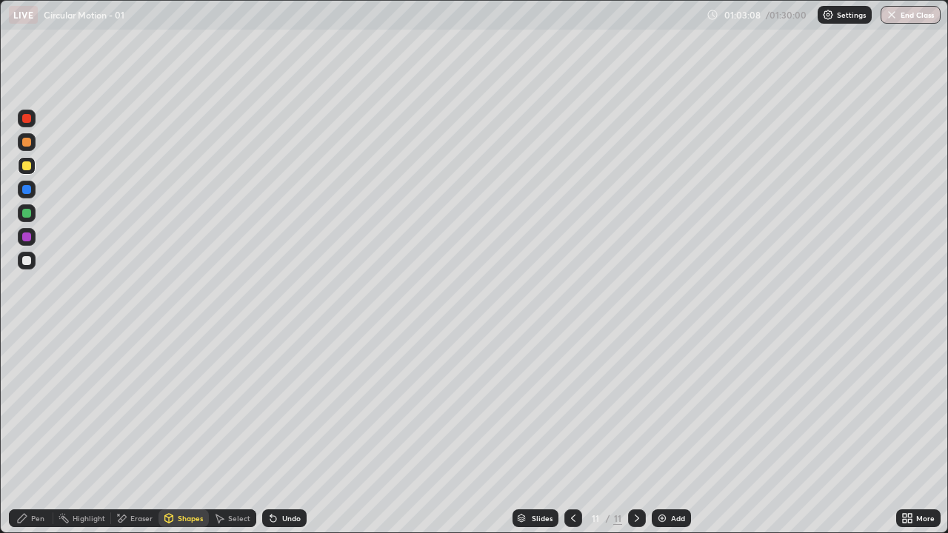
click at [181, 433] on div "Shapes" at bounding box center [184, 519] width 50 height 18
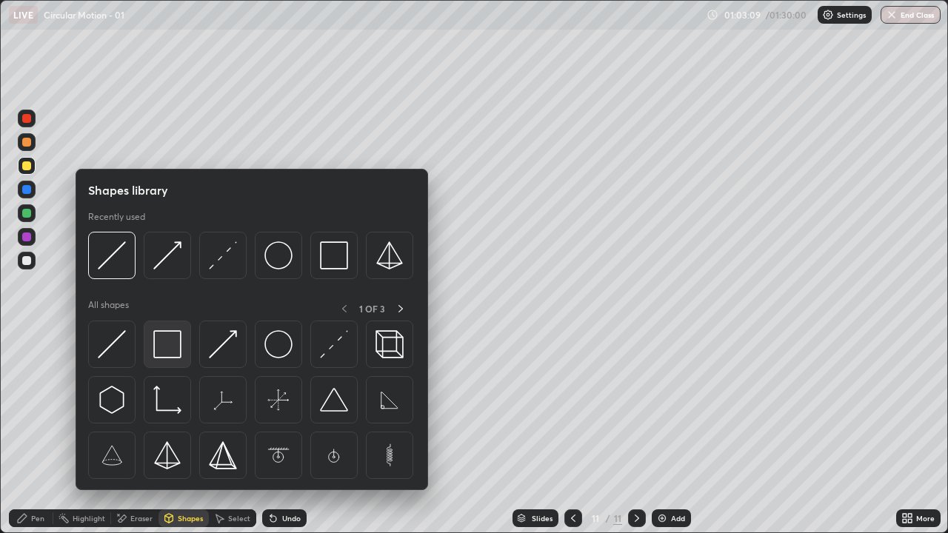
click at [164, 344] on img at bounding box center [167, 344] width 28 height 28
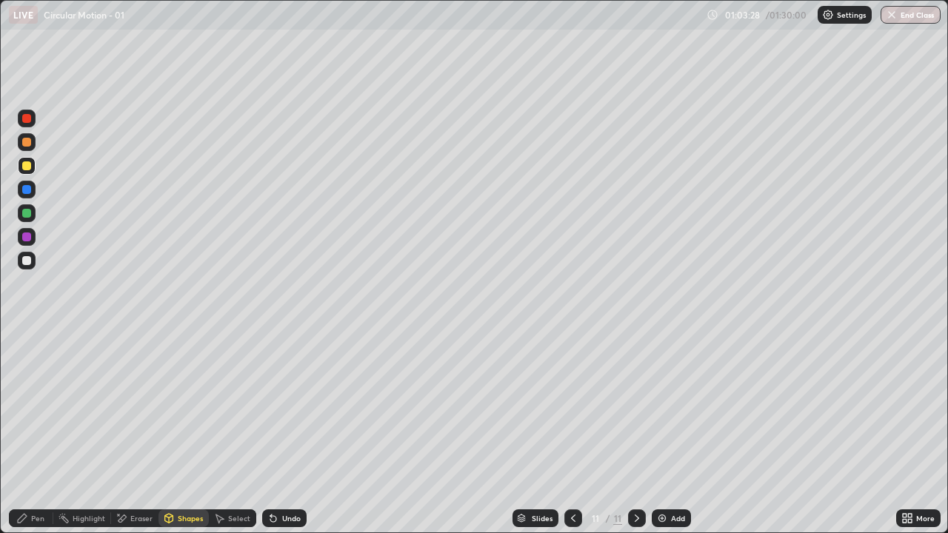
click at [178, 433] on div "Shapes" at bounding box center [190, 518] width 25 height 7
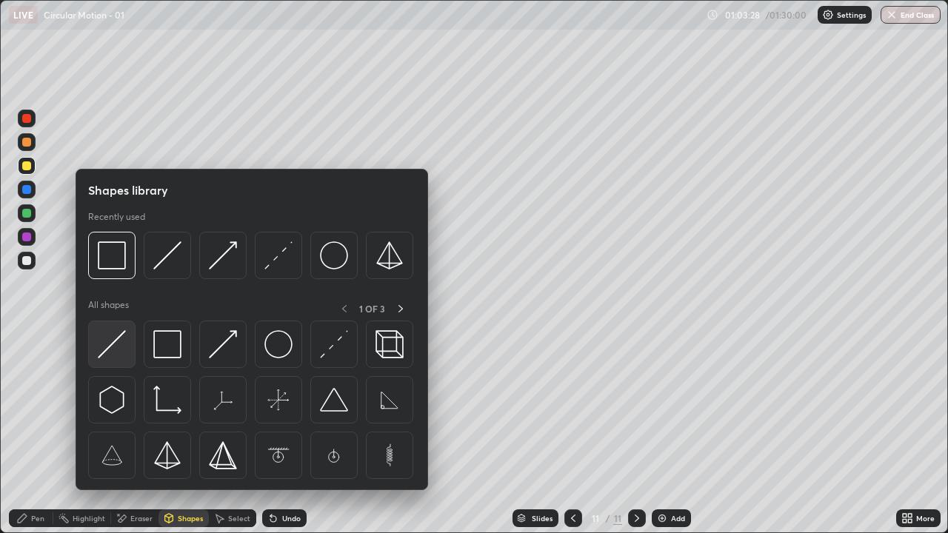
click at [113, 337] on img at bounding box center [112, 344] width 28 height 28
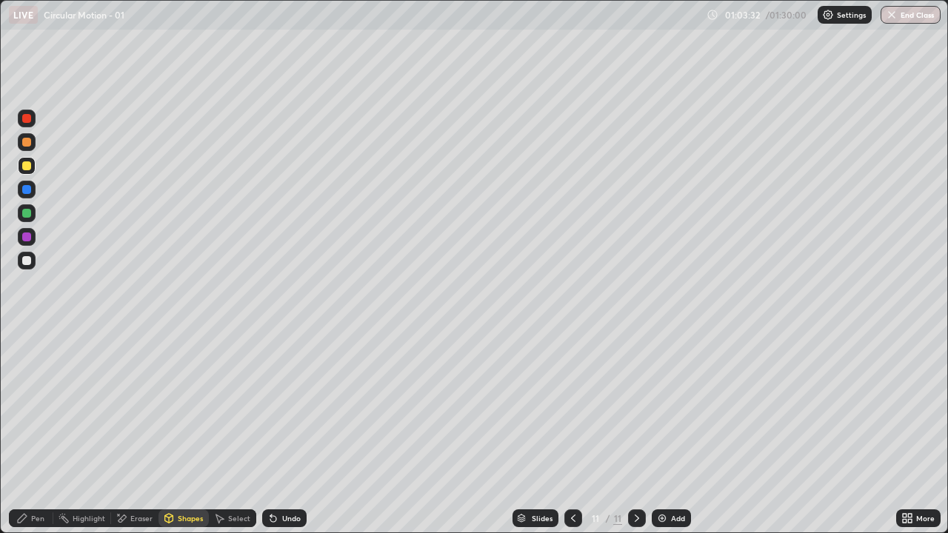
click at [32, 433] on div "Pen" at bounding box center [37, 518] width 13 height 7
click at [124, 433] on icon at bounding box center [122, 519] width 12 height 13
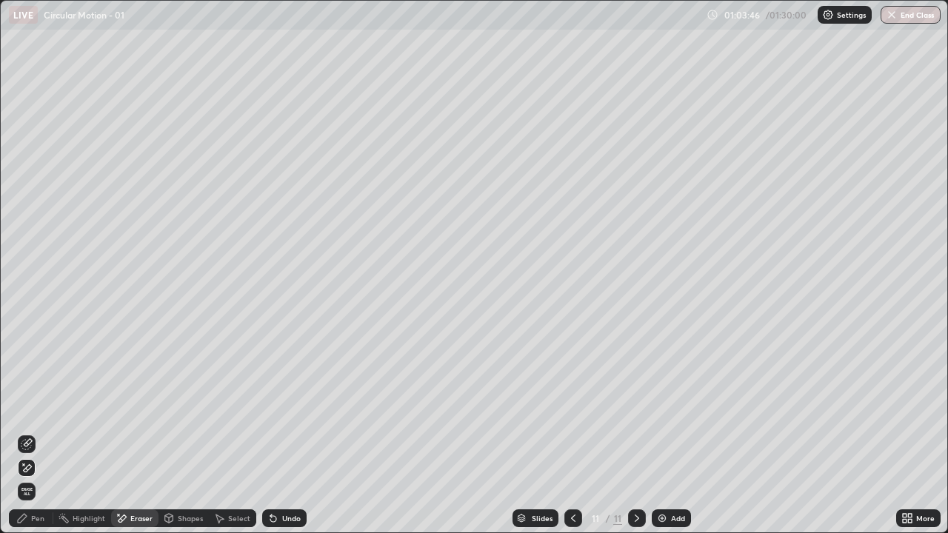
click at [28, 433] on div "Pen" at bounding box center [31, 519] width 44 height 18
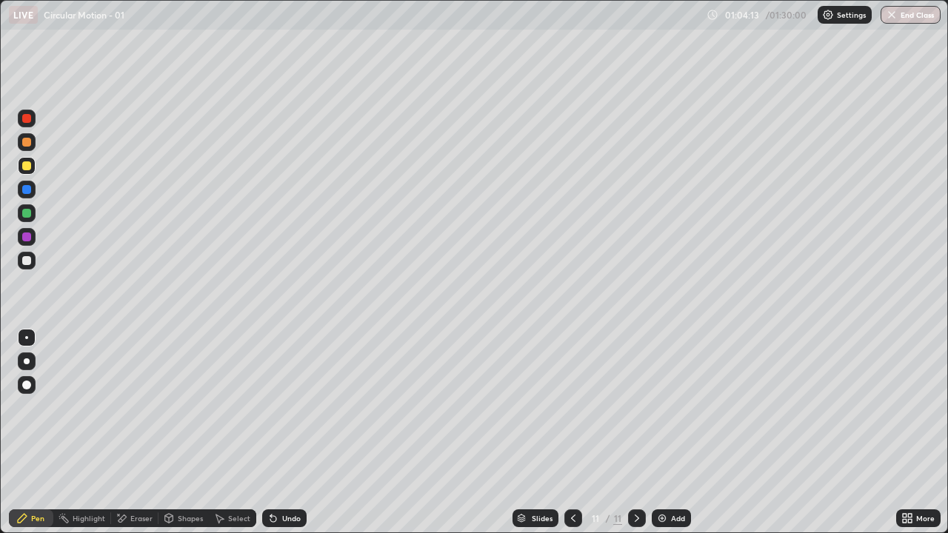
click at [34, 433] on div "Pen" at bounding box center [37, 518] width 13 height 7
click at [120, 433] on icon at bounding box center [122, 519] width 12 height 13
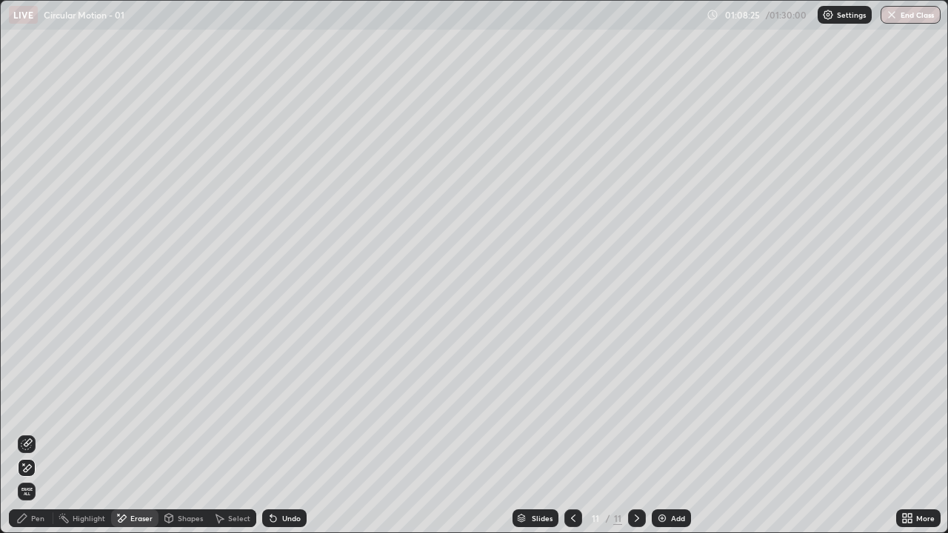
click at [28, 433] on div "Pen" at bounding box center [31, 519] width 44 height 18
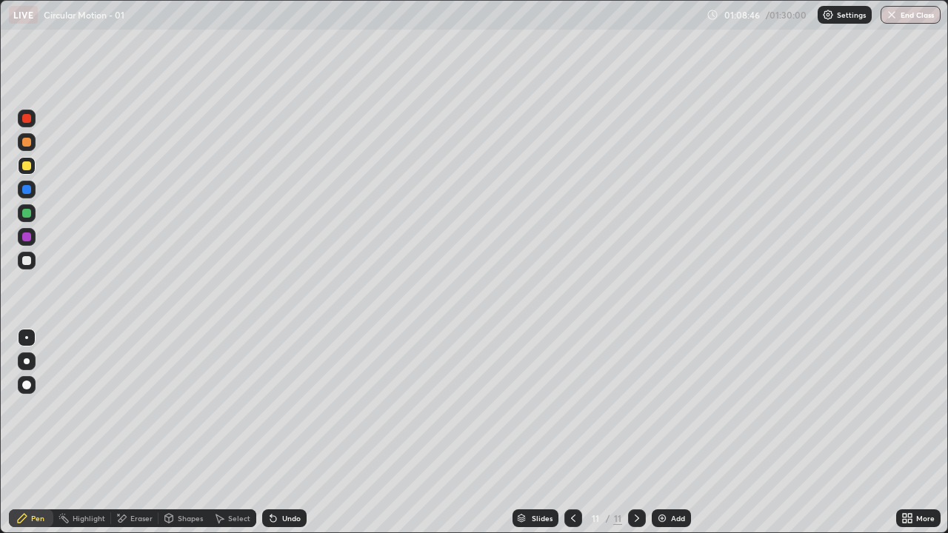
click at [179, 433] on div "Shapes" at bounding box center [190, 518] width 25 height 7
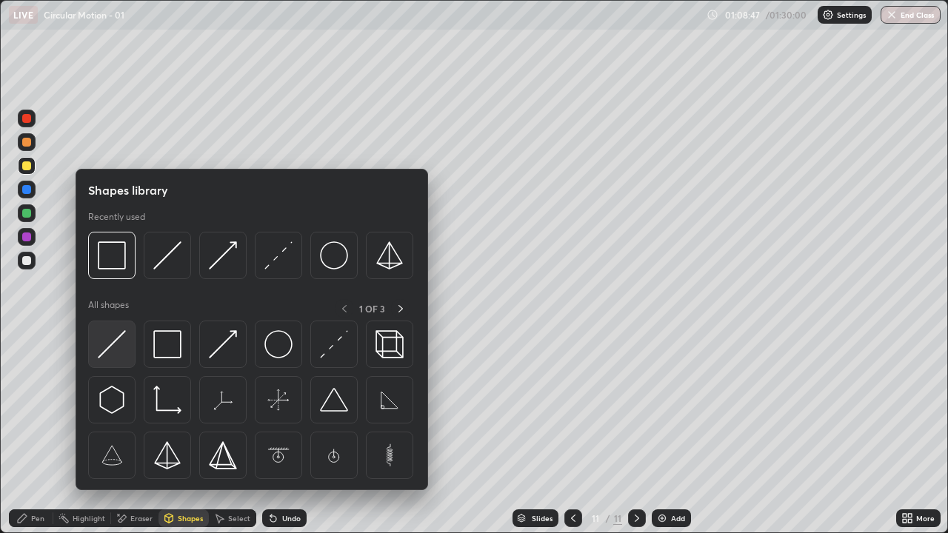
click at [111, 347] on img at bounding box center [112, 344] width 28 height 28
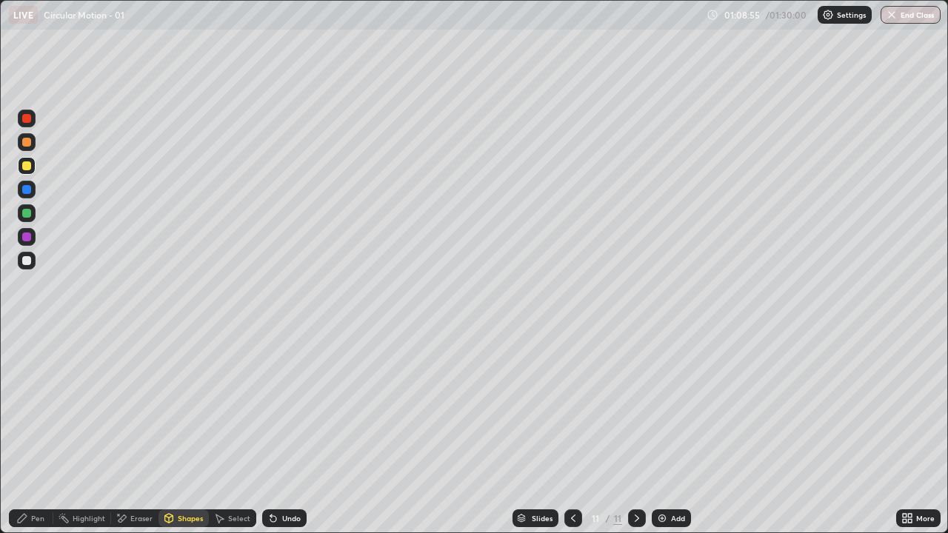
click at [285, 433] on div "Undo" at bounding box center [284, 519] width 44 height 18
click at [285, 433] on div "Undo" at bounding box center [291, 518] width 19 height 7
click at [178, 433] on div "Shapes" at bounding box center [190, 518] width 25 height 7
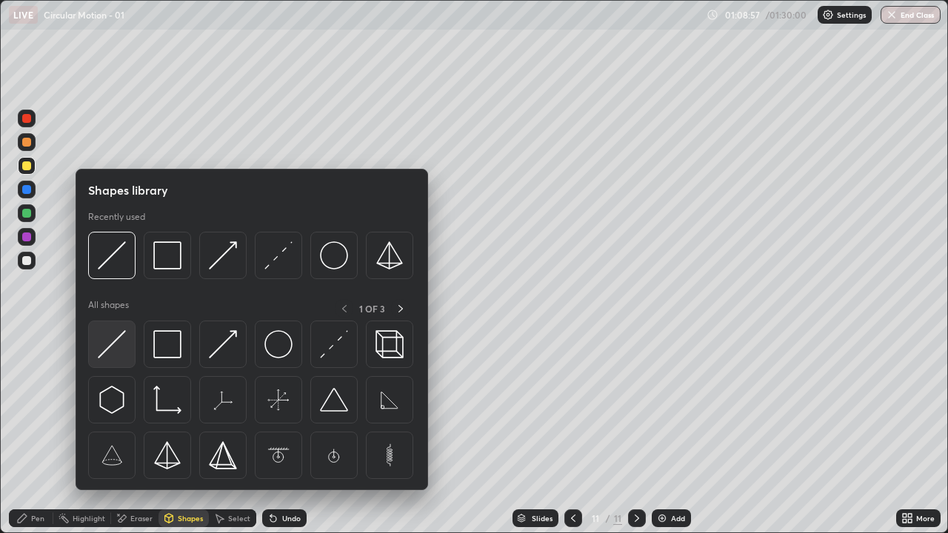
click at [108, 345] on img at bounding box center [112, 344] width 28 height 28
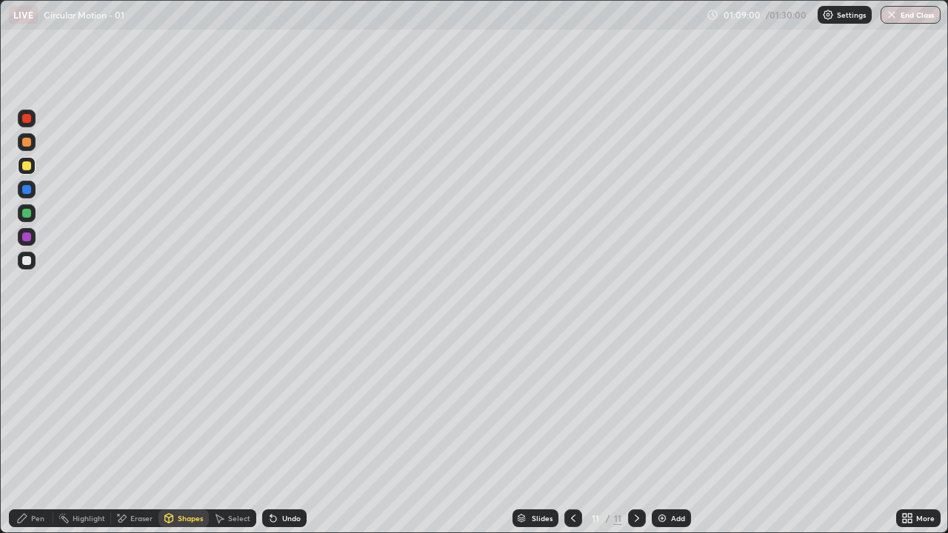
click at [177, 433] on div "Shapes" at bounding box center [184, 519] width 50 height 18
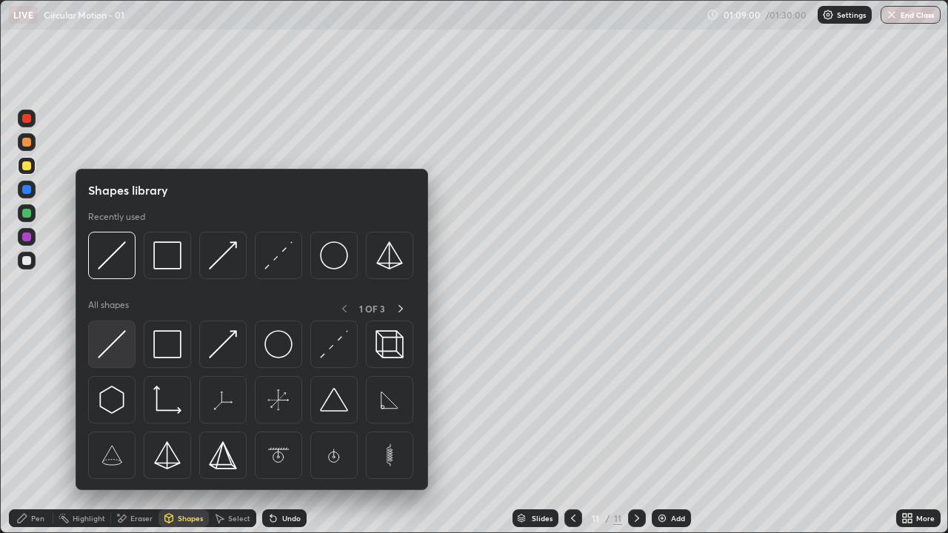
click at [109, 342] on img at bounding box center [112, 344] width 28 height 28
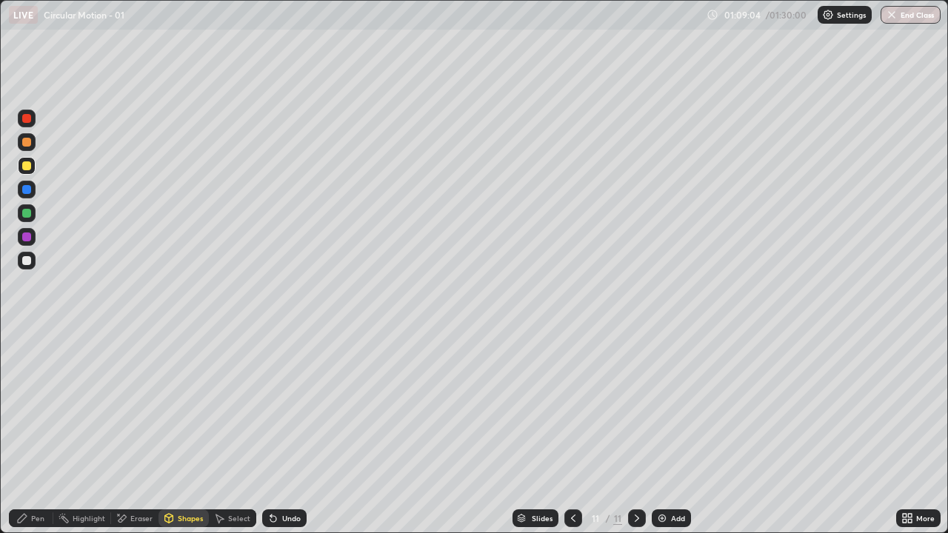
click at [288, 433] on div "Undo" at bounding box center [291, 518] width 19 height 7
click at [187, 433] on div "Shapes" at bounding box center [184, 519] width 50 height 18
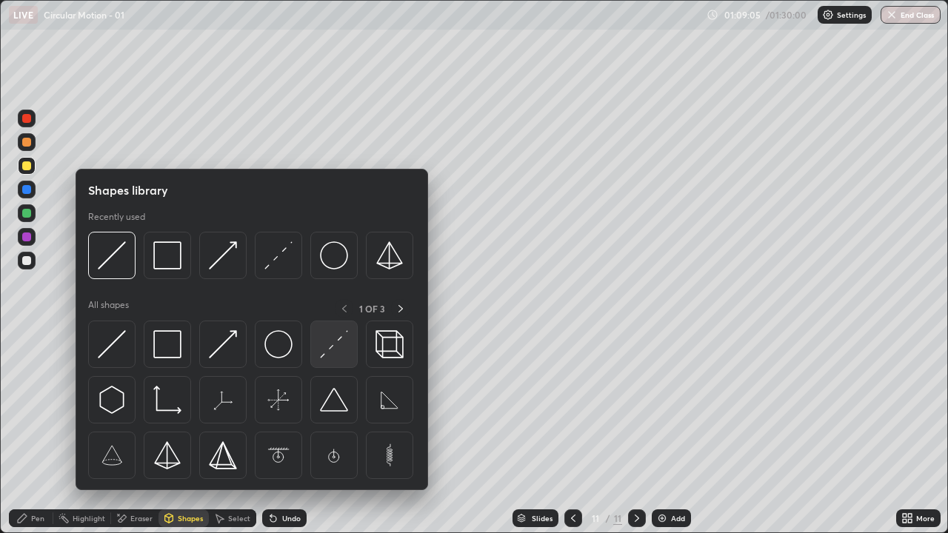
click at [333, 350] on img at bounding box center [334, 344] width 28 height 28
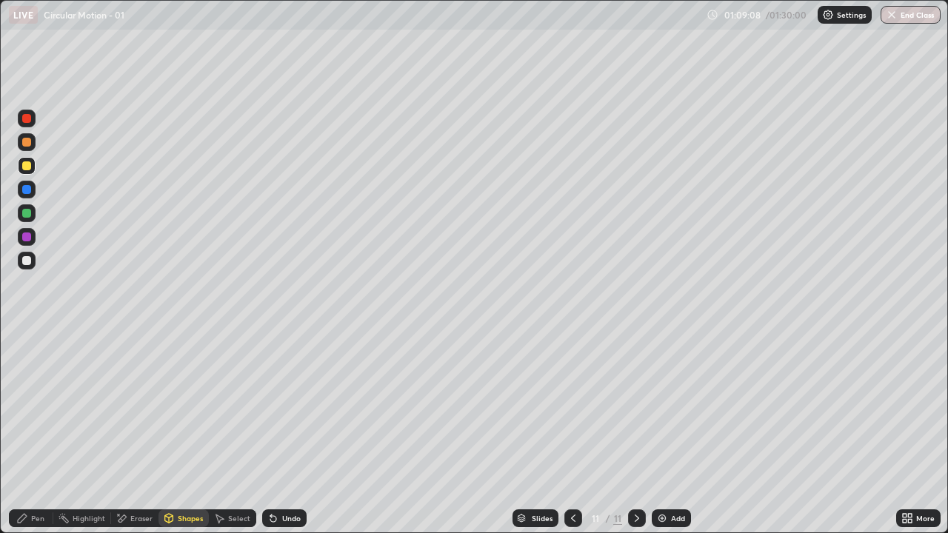
click at [25, 433] on div at bounding box center [27, 305] width 24 height 397
click at [31, 402] on div at bounding box center [27, 305] width 24 height 397
click at [27, 433] on icon at bounding box center [22, 519] width 12 height 12
click at [15, 433] on div "Pen" at bounding box center [31, 519] width 44 height 18
click at [288, 433] on div "Undo" at bounding box center [291, 518] width 19 height 7
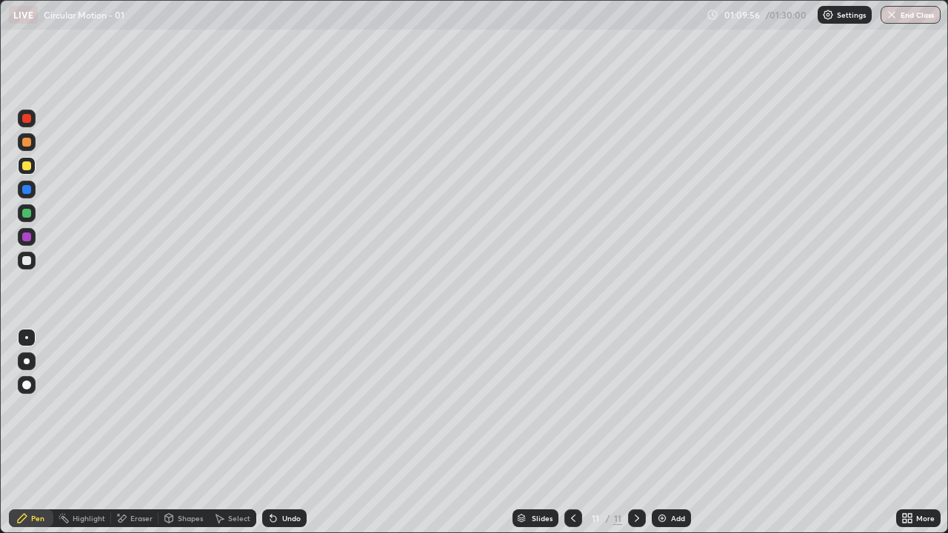
click at [293, 433] on div "Undo" at bounding box center [284, 519] width 44 height 18
click at [288, 433] on div "Undo" at bounding box center [291, 518] width 19 height 7
click at [27, 263] on div at bounding box center [26, 260] width 9 height 9
click at [128, 433] on div "Eraser" at bounding box center [134, 519] width 47 height 18
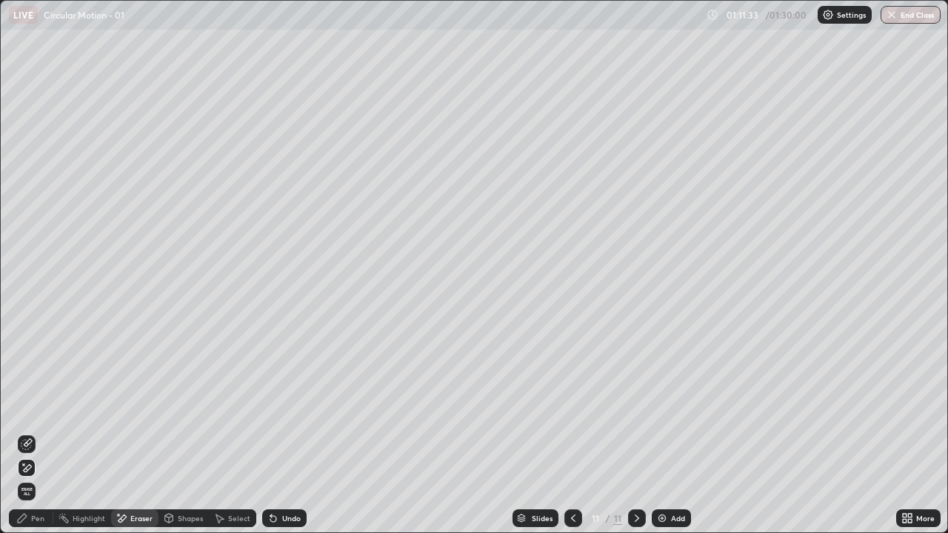
click at [181, 433] on div "Shapes" at bounding box center [190, 518] width 25 height 7
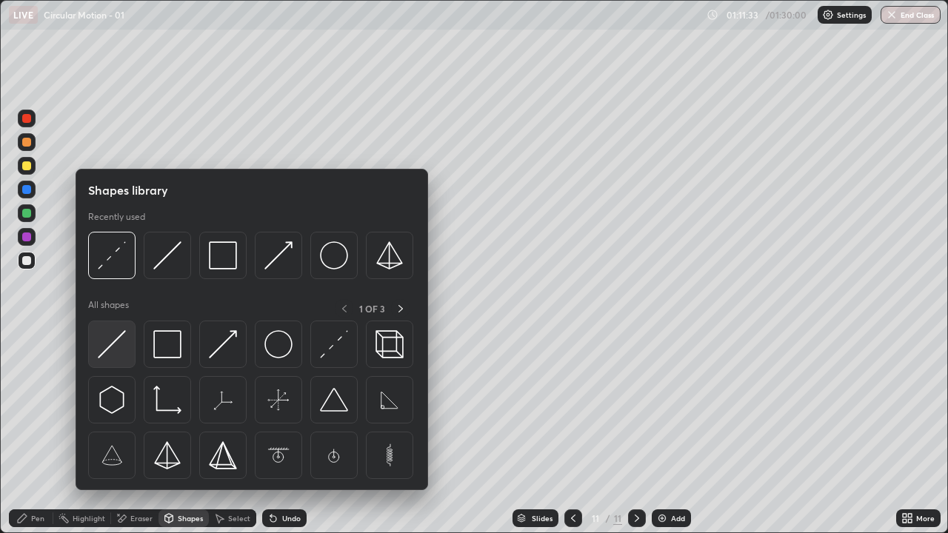
click at [110, 338] on img at bounding box center [112, 344] width 28 height 28
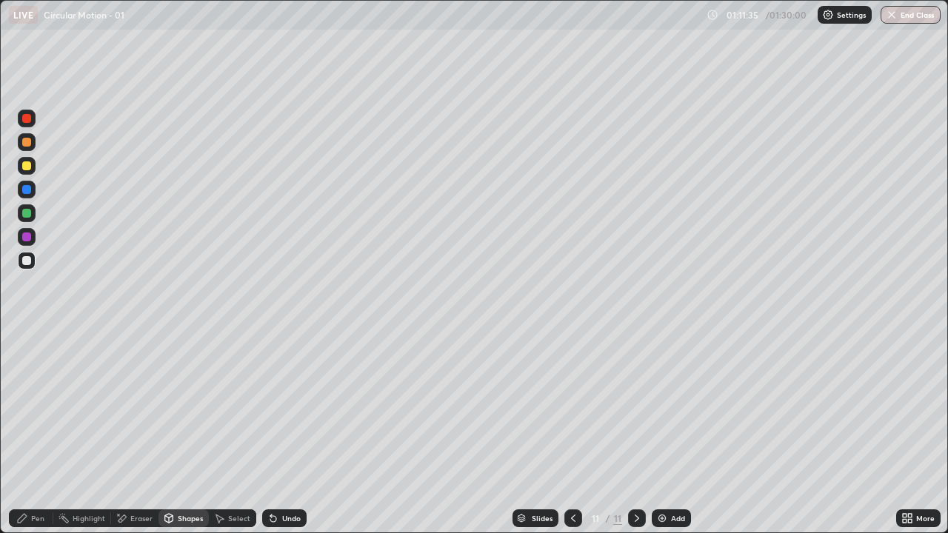
click at [31, 433] on div "Pen" at bounding box center [31, 519] width 44 height 18
click at [133, 433] on div "Eraser" at bounding box center [141, 518] width 22 height 7
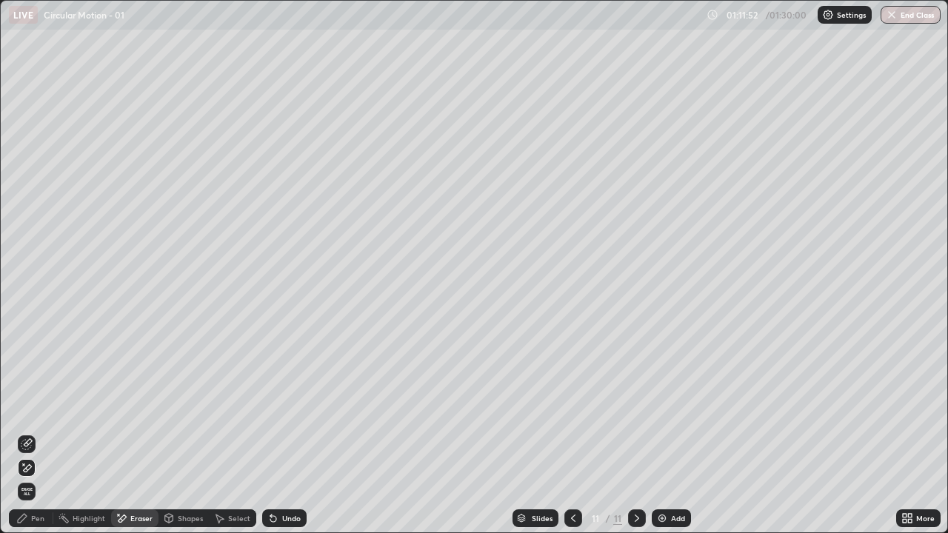
click at [180, 433] on div "Shapes" at bounding box center [184, 519] width 50 height 18
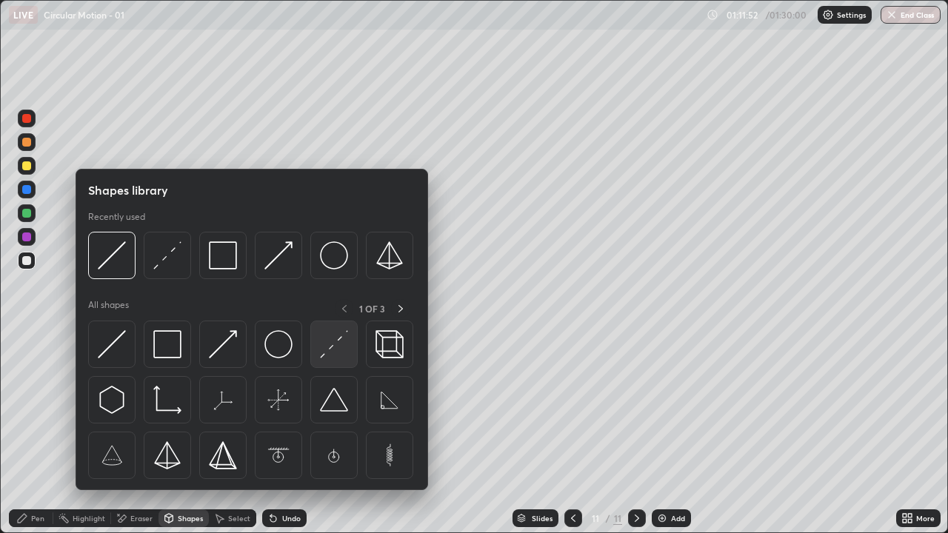
click at [319, 357] on div at bounding box center [333, 344] width 47 height 47
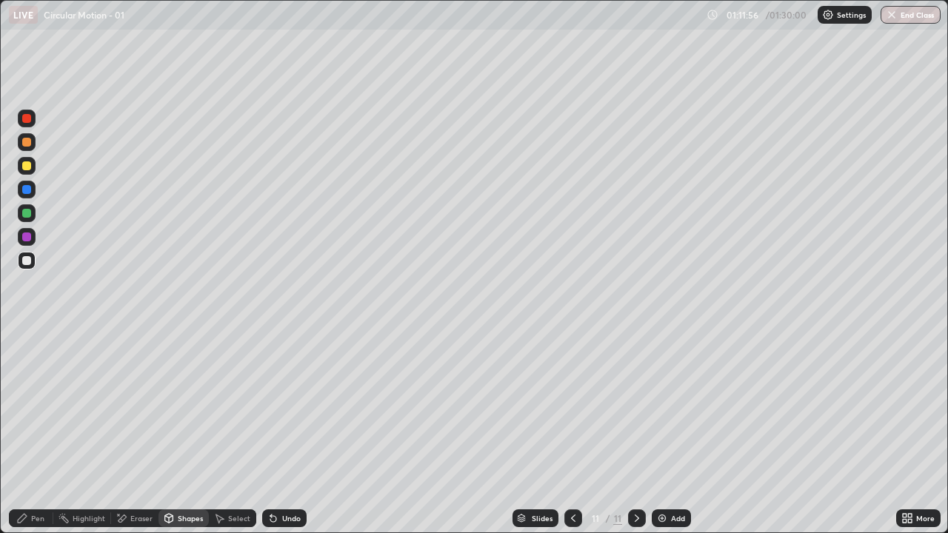
click at [179, 433] on div "Shapes" at bounding box center [184, 519] width 50 height 18
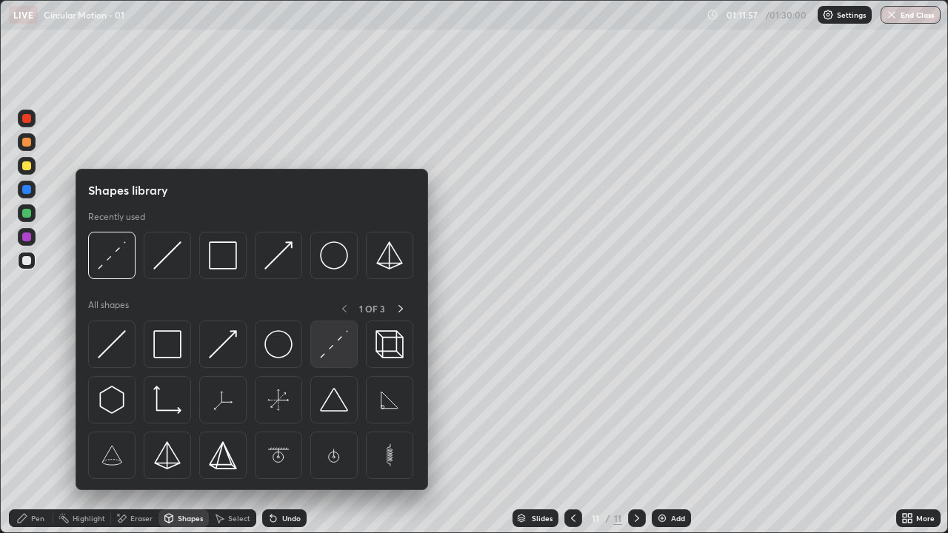
click at [332, 347] on img at bounding box center [334, 344] width 28 height 28
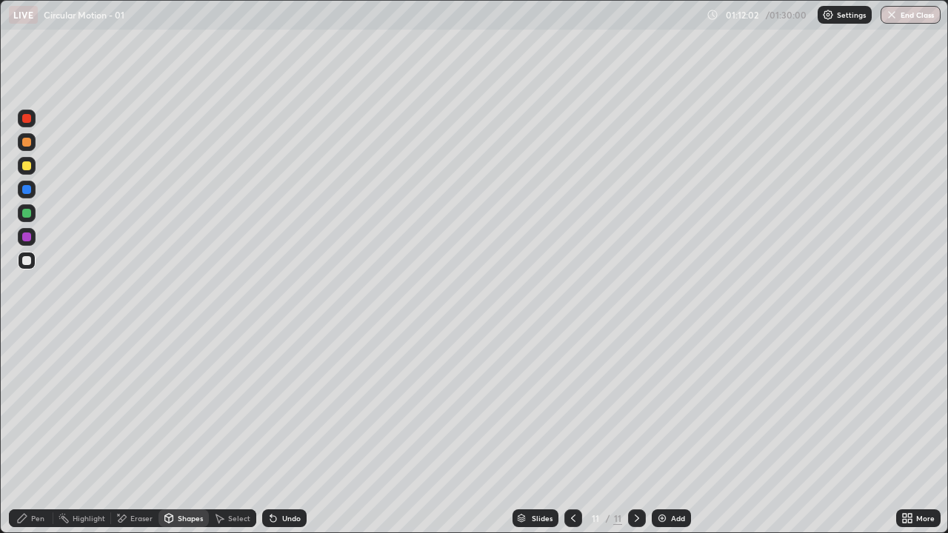
click at [293, 433] on div "Undo" at bounding box center [291, 518] width 19 height 7
click at [28, 433] on icon at bounding box center [22, 519] width 12 height 12
click at [184, 433] on div "Shapes" at bounding box center [190, 518] width 25 height 7
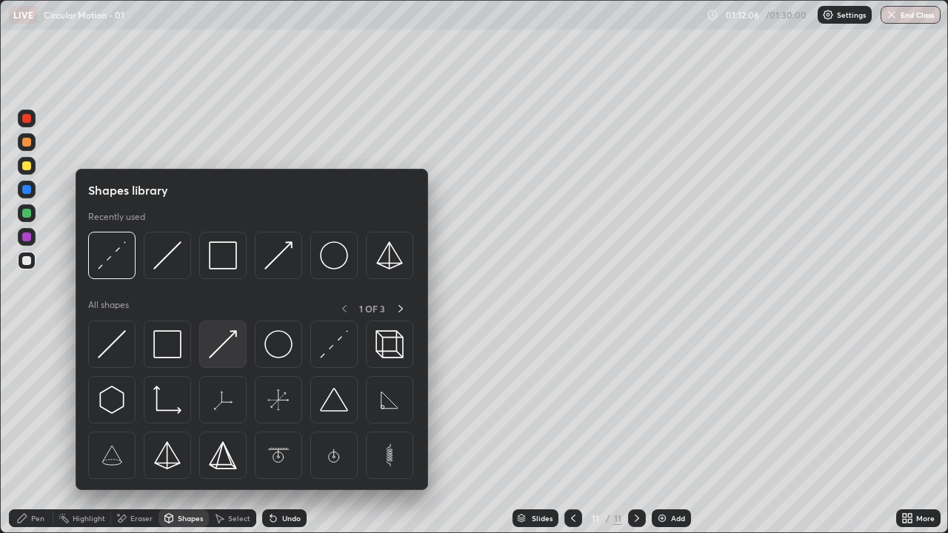
click at [222, 347] on img at bounding box center [223, 344] width 28 height 28
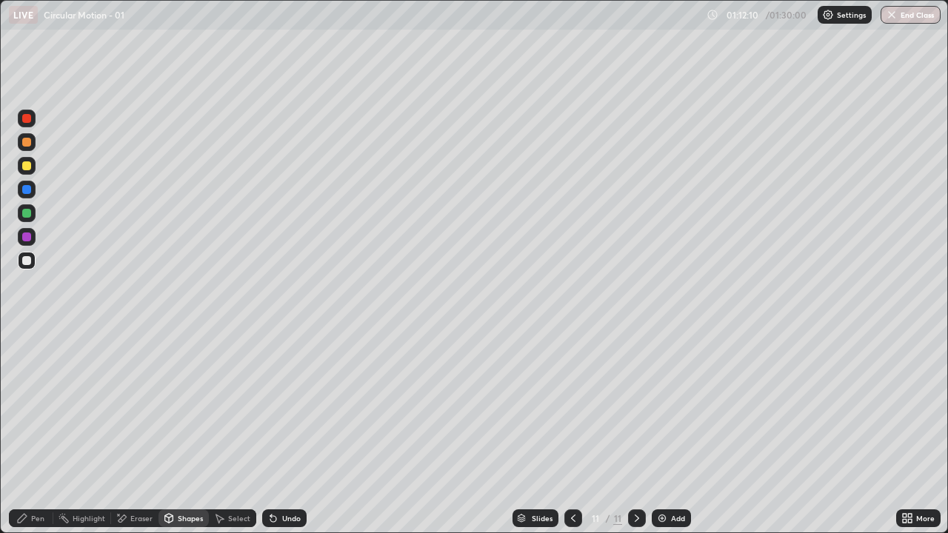
click at [287, 433] on div "Undo" at bounding box center [291, 518] width 19 height 7
click at [31, 433] on div "Pen" at bounding box center [31, 519] width 44 height 18
click at [181, 433] on div "Shapes" at bounding box center [184, 519] width 50 height 18
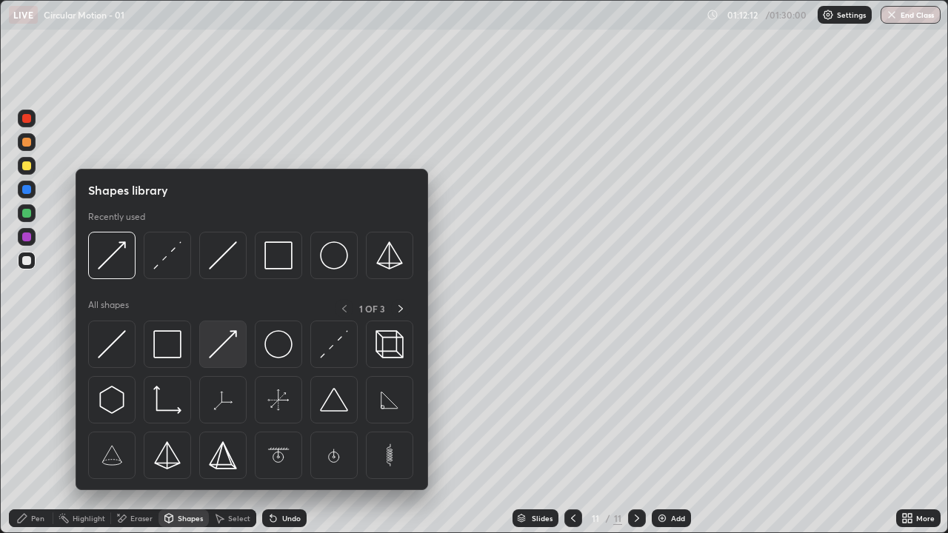
click at [235, 346] on img at bounding box center [223, 344] width 28 height 28
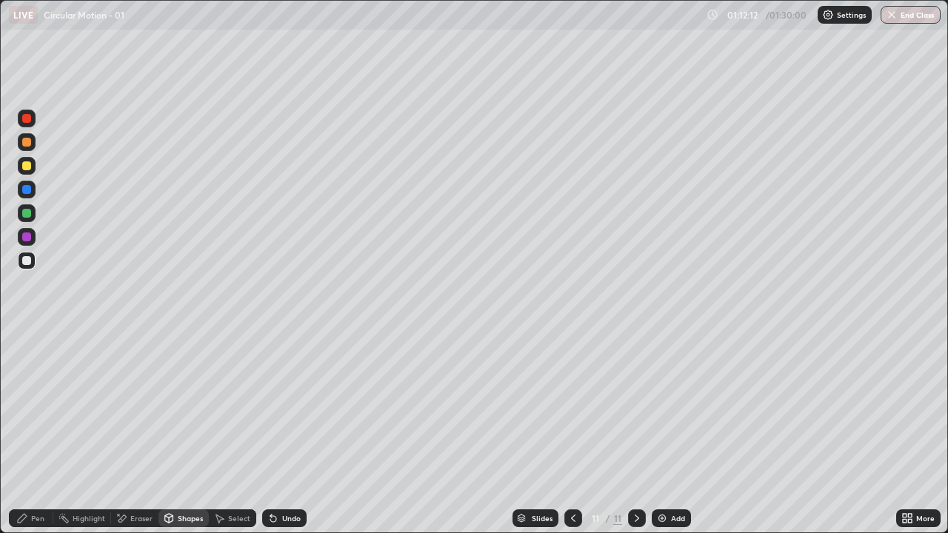
click at [30, 236] on div at bounding box center [26, 237] width 9 height 9
click at [28, 433] on div "Pen" at bounding box center [31, 519] width 44 height 18
click at [31, 433] on div "Pen" at bounding box center [37, 518] width 13 height 7
click at [30, 257] on div at bounding box center [27, 261] width 18 height 18
click at [287, 433] on div "Undo" at bounding box center [291, 518] width 19 height 7
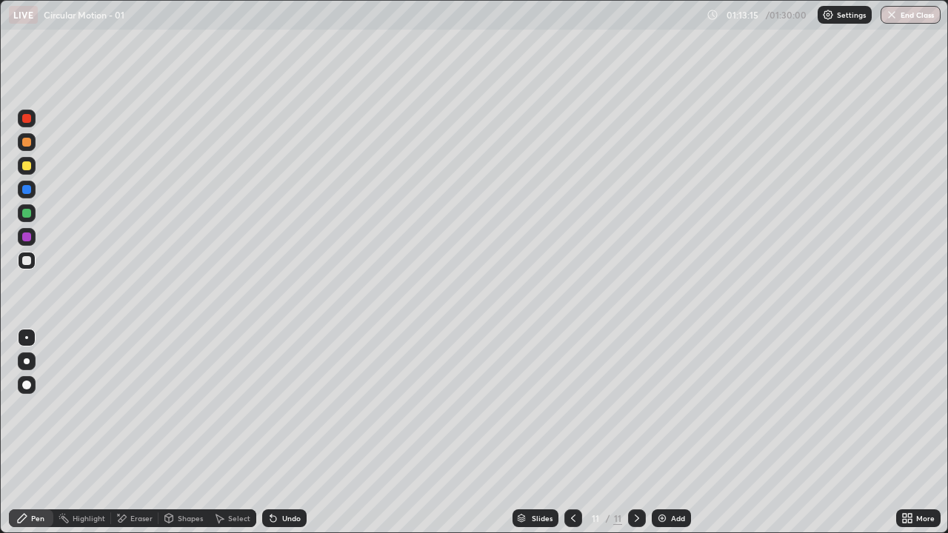
click at [287, 433] on div "Undo" at bounding box center [291, 518] width 19 height 7
click at [285, 433] on div "Undo" at bounding box center [291, 518] width 19 height 7
click at [287, 433] on div "Undo" at bounding box center [291, 518] width 19 height 7
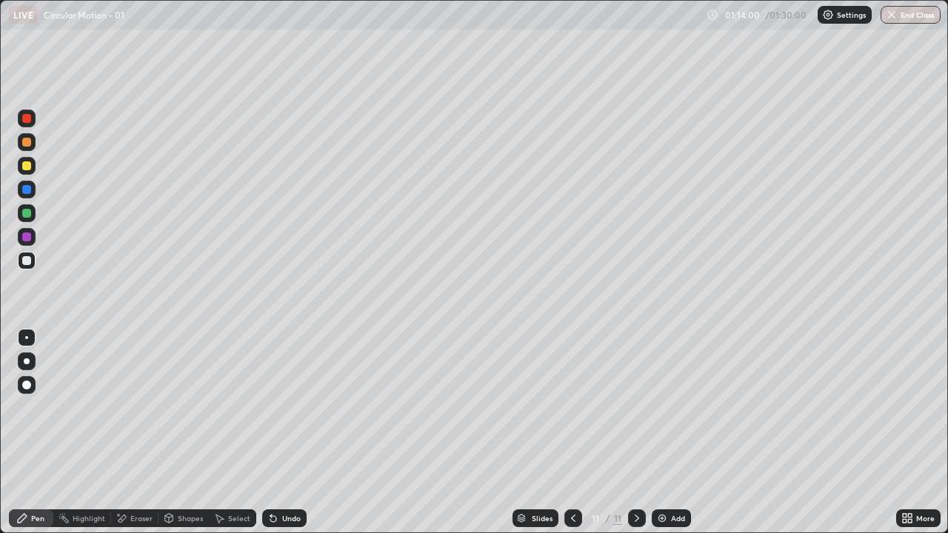
click at [179, 433] on div "Shapes" at bounding box center [190, 518] width 25 height 7
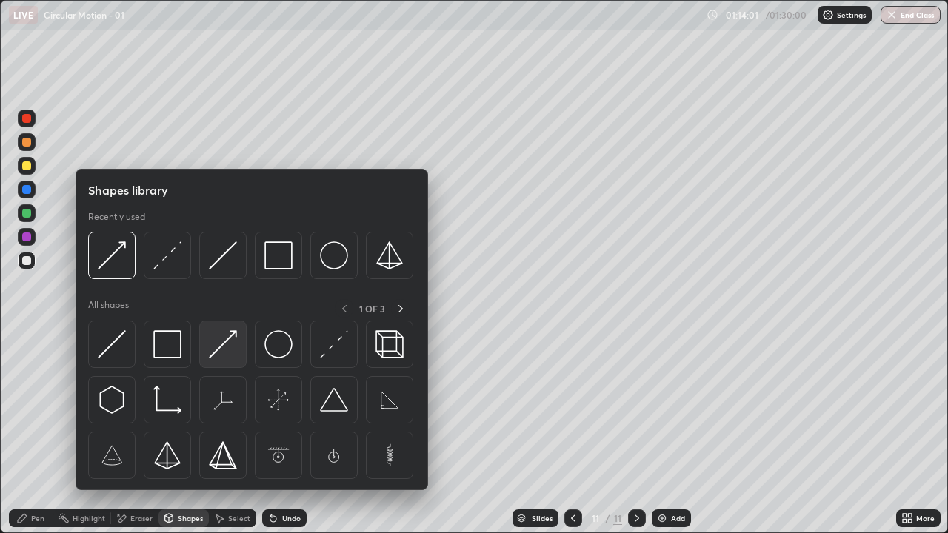
click at [227, 348] on img at bounding box center [223, 344] width 28 height 28
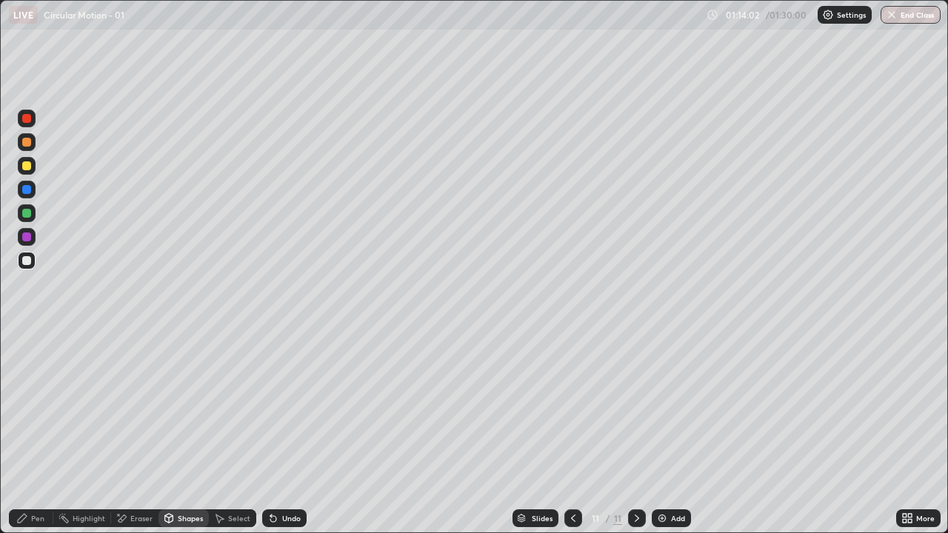
click at [26, 236] on div at bounding box center [26, 237] width 9 height 9
click at [181, 433] on div "Shapes" at bounding box center [190, 518] width 25 height 7
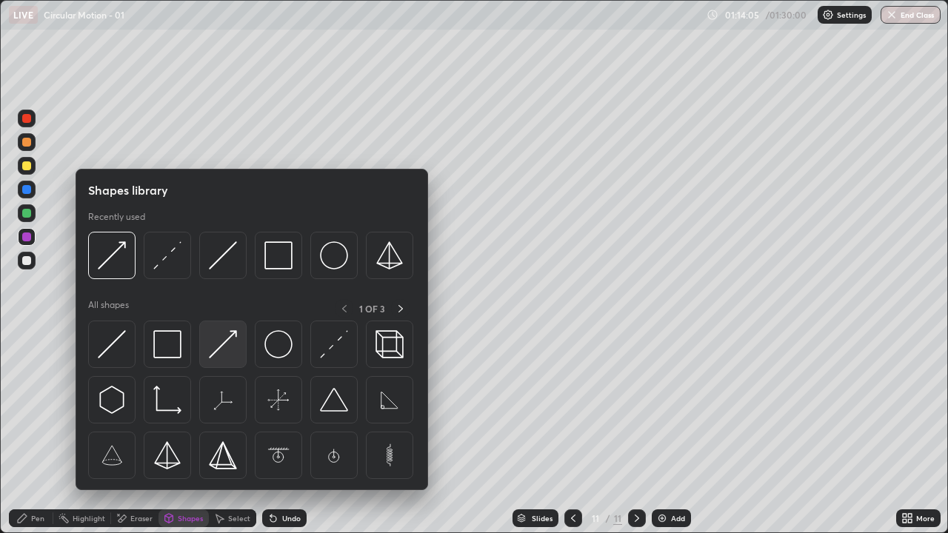
click at [224, 351] on img at bounding box center [223, 344] width 28 height 28
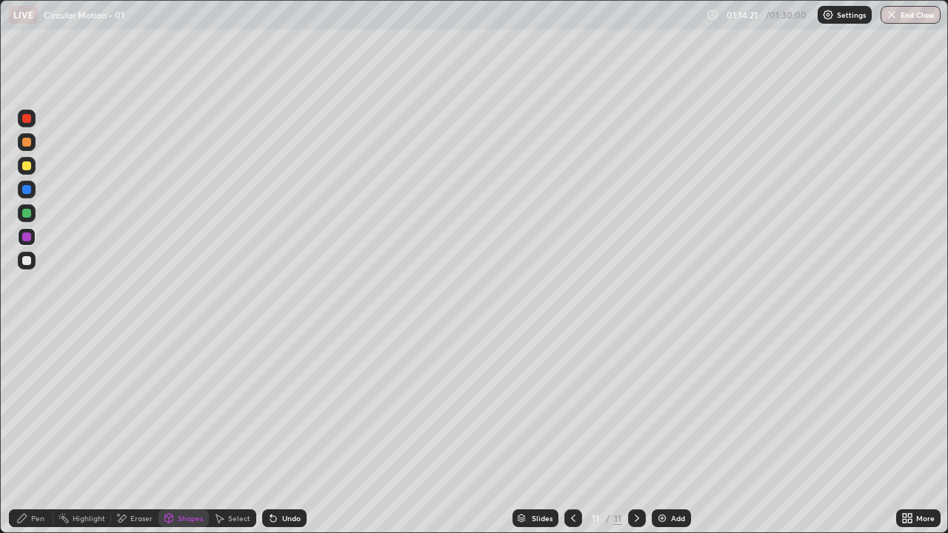
click at [19, 433] on icon at bounding box center [22, 518] width 9 height 9
click at [185, 433] on div "Shapes" at bounding box center [184, 519] width 50 height 18
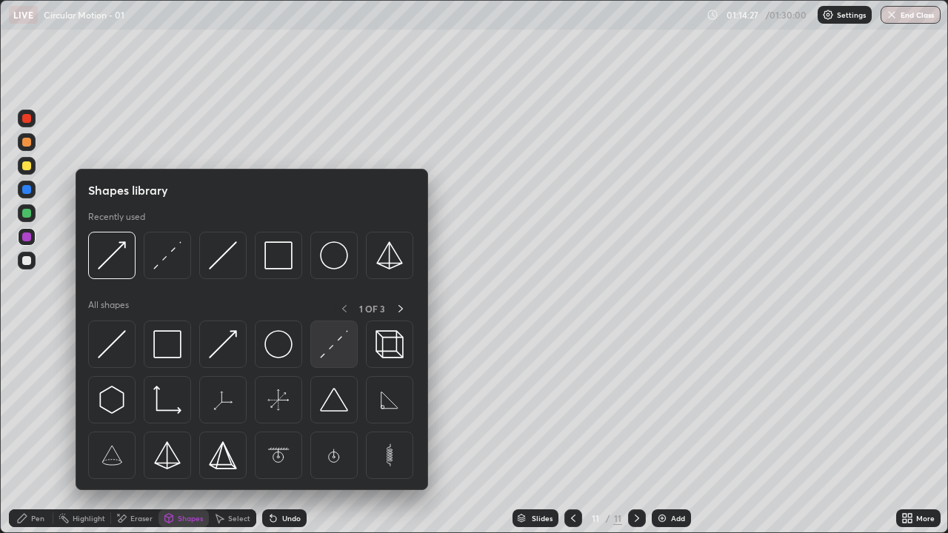
click at [329, 350] on img at bounding box center [334, 344] width 28 height 28
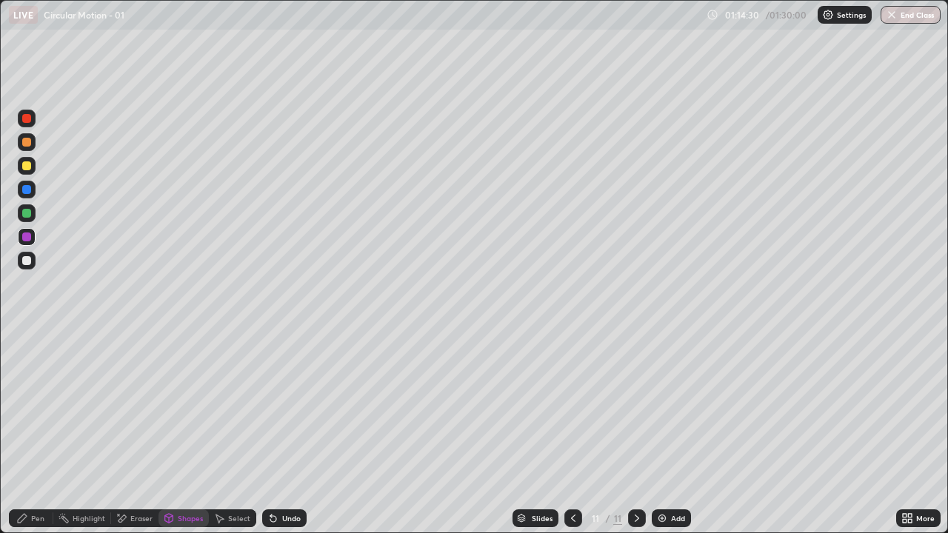
click at [21, 433] on div "Pen" at bounding box center [31, 519] width 44 height 18
click at [33, 261] on div at bounding box center [27, 261] width 18 height 18
click at [184, 433] on div "Shapes" at bounding box center [184, 519] width 50 height 18
click at [22, 433] on icon at bounding box center [22, 518] width 9 height 9
click at [276, 433] on icon at bounding box center [273, 519] width 12 height 12
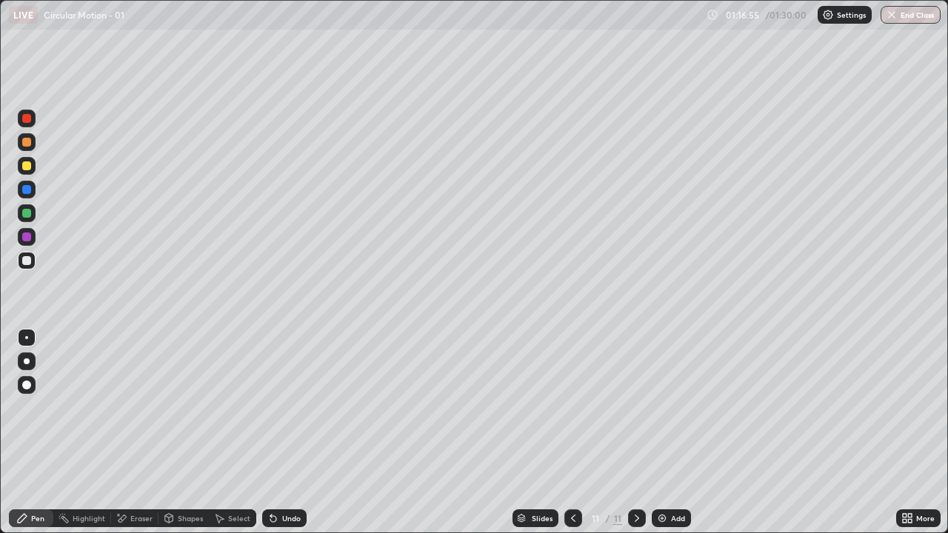
click at [284, 433] on div "Undo" at bounding box center [291, 518] width 19 height 7
click at [921, 433] on div "More" at bounding box center [918, 519] width 44 height 30
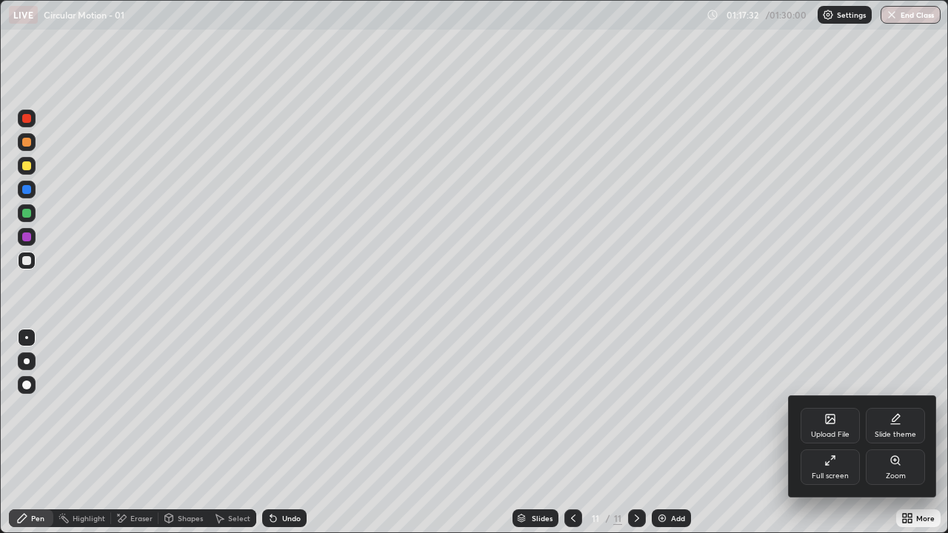
click at [445, 129] on div at bounding box center [474, 266] width 948 height 533
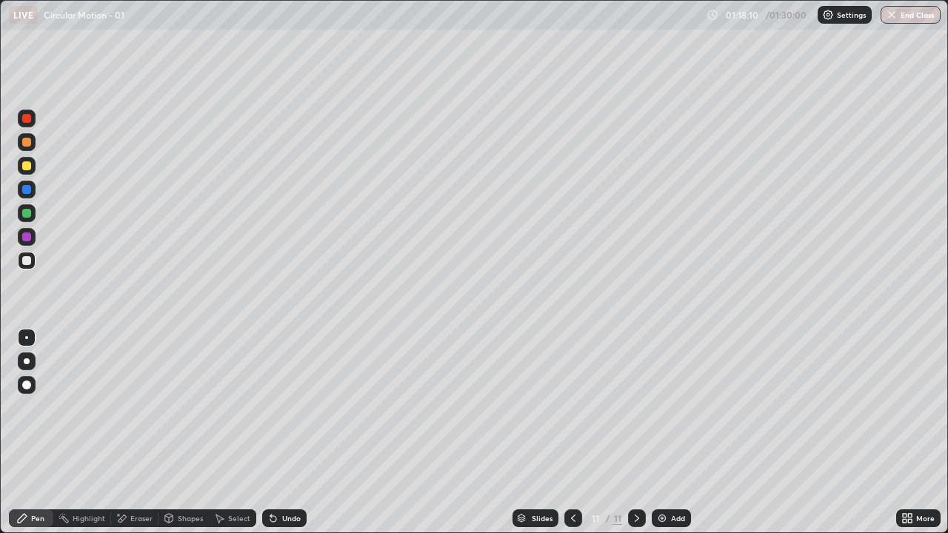
click at [901, 19] on button "End Class" at bounding box center [911, 15] width 60 height 18
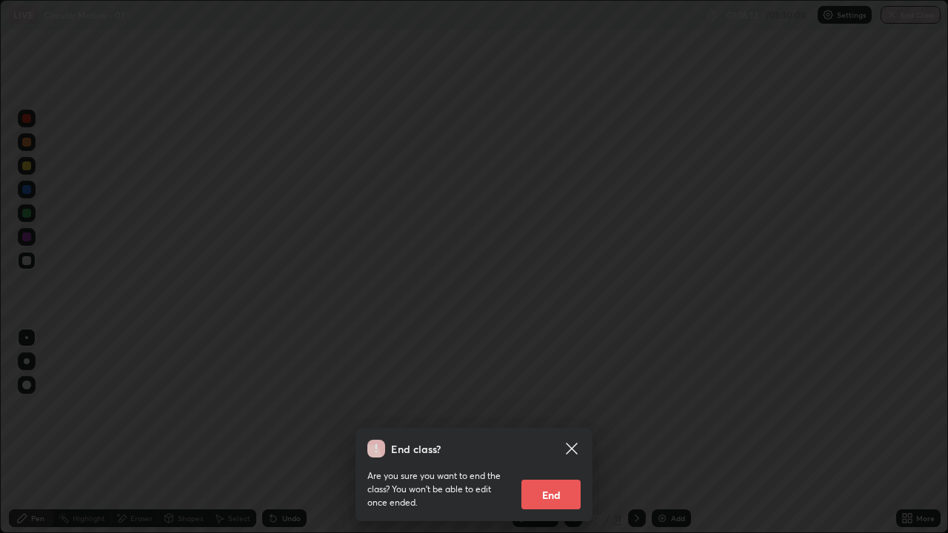
click at [248, 351] on div "End class? Are you sure you want to end the class? You won’t be able to edit on…" at bounding box center [474, 266] width 948 height 533
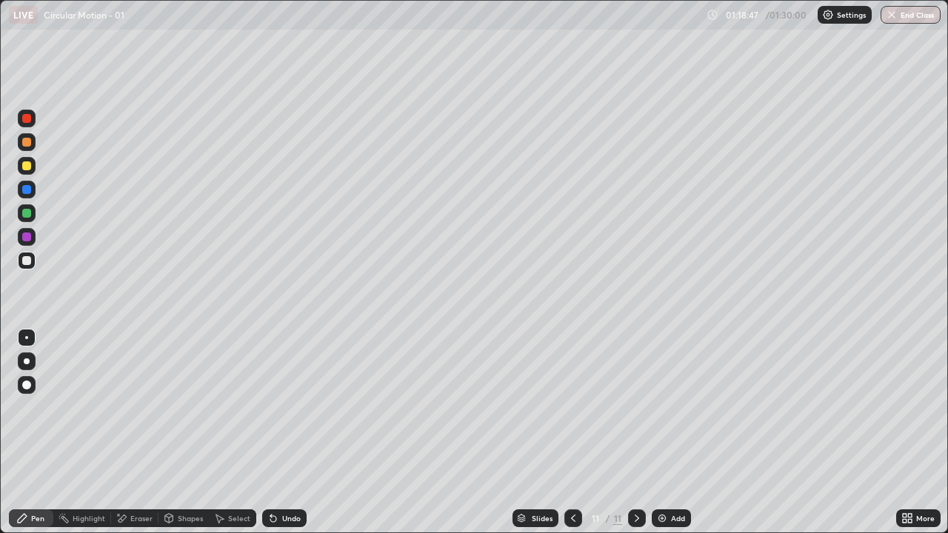
click at [902, 13] on button "End Class" at bounding box center [911, 15] width 60 height 18
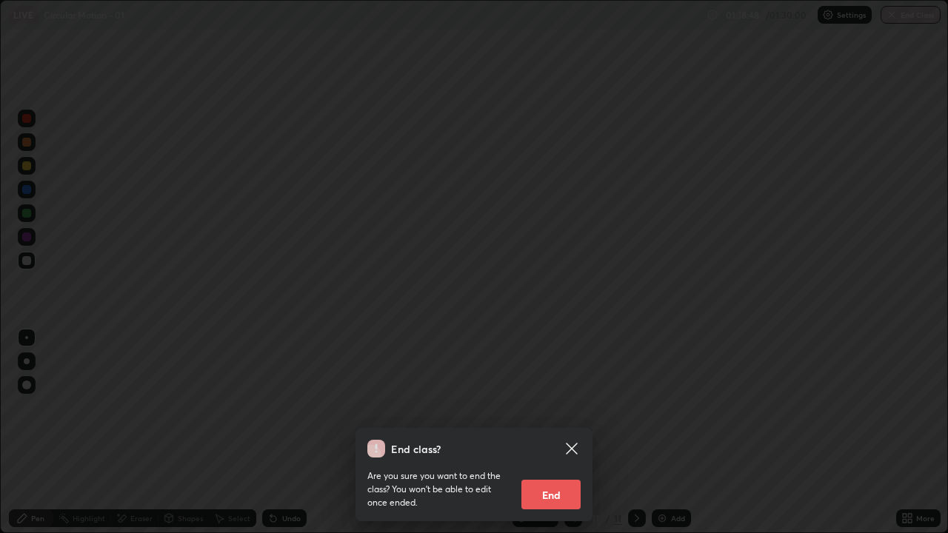
click at [546, 433] on button "End" at bounding box center [551, 495] width 59 height 30
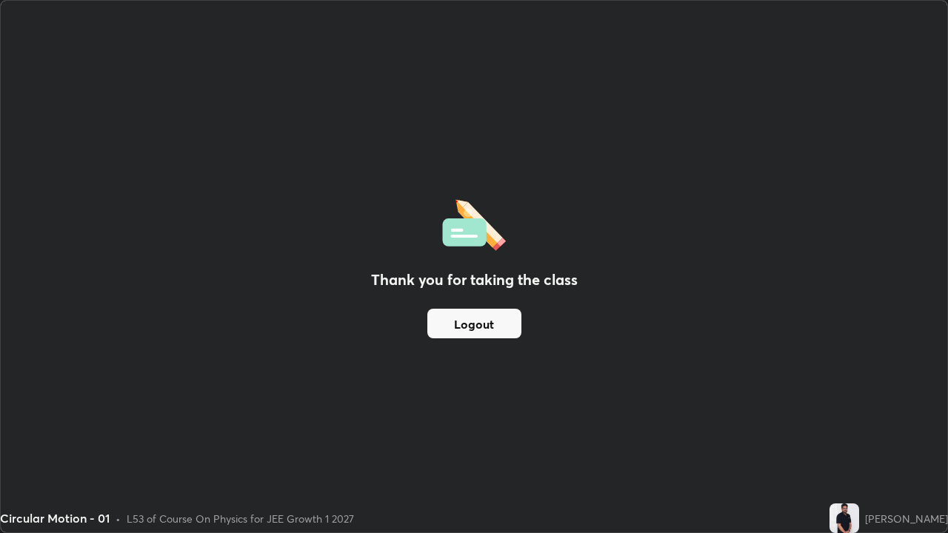
click at [472, 321] on button "Logout" at bounding box center [474, 324] width 94 height 30
